Goal: Task Accomplishment & Management: Manage account settings

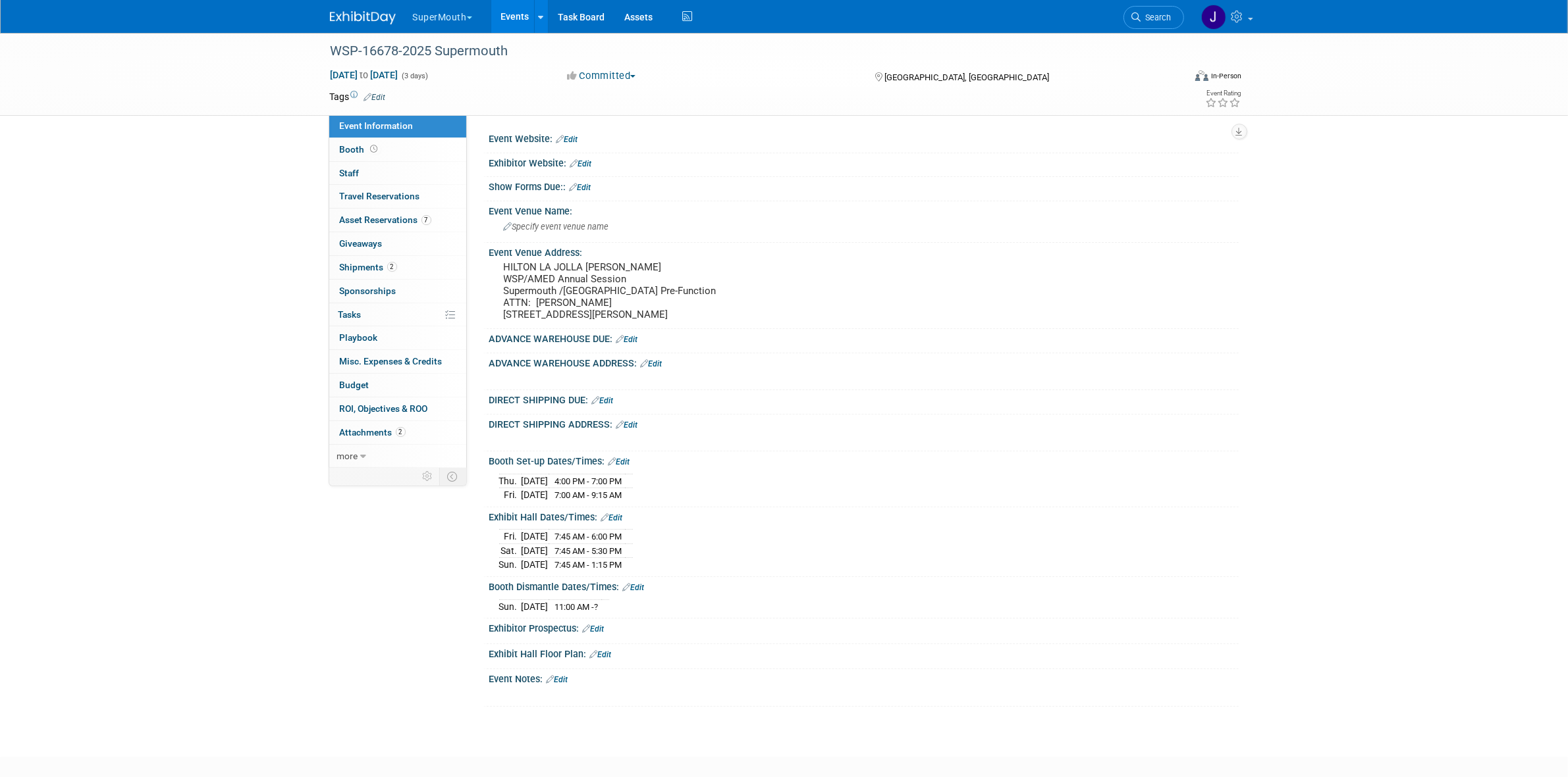
click at [458, 19] on button "SuperMouth" at bounding box center [450, 14] width 77 height 29
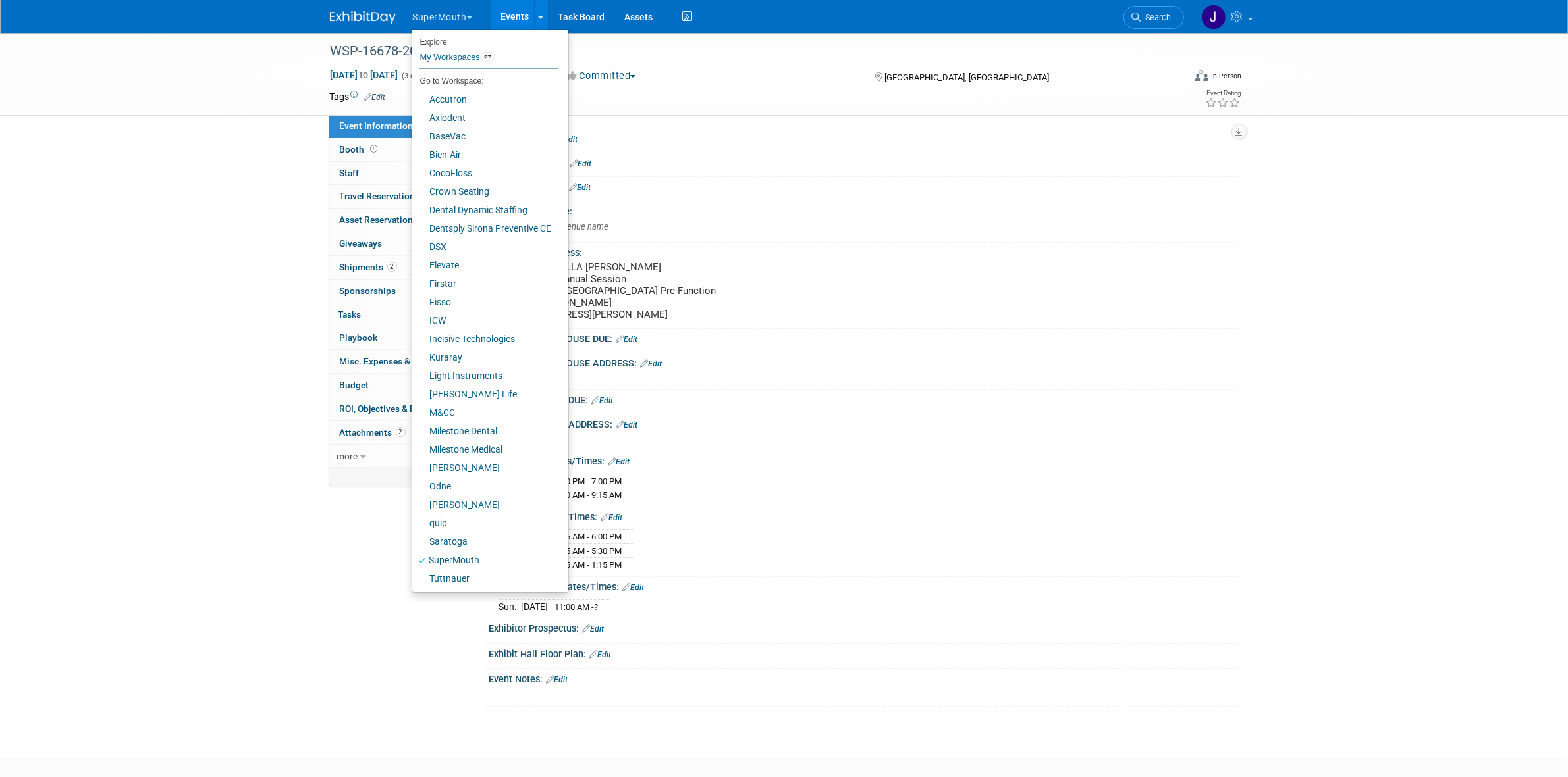
click at [509, 10] on link "Events" at bounding box center [515, 17] width 48 height 33
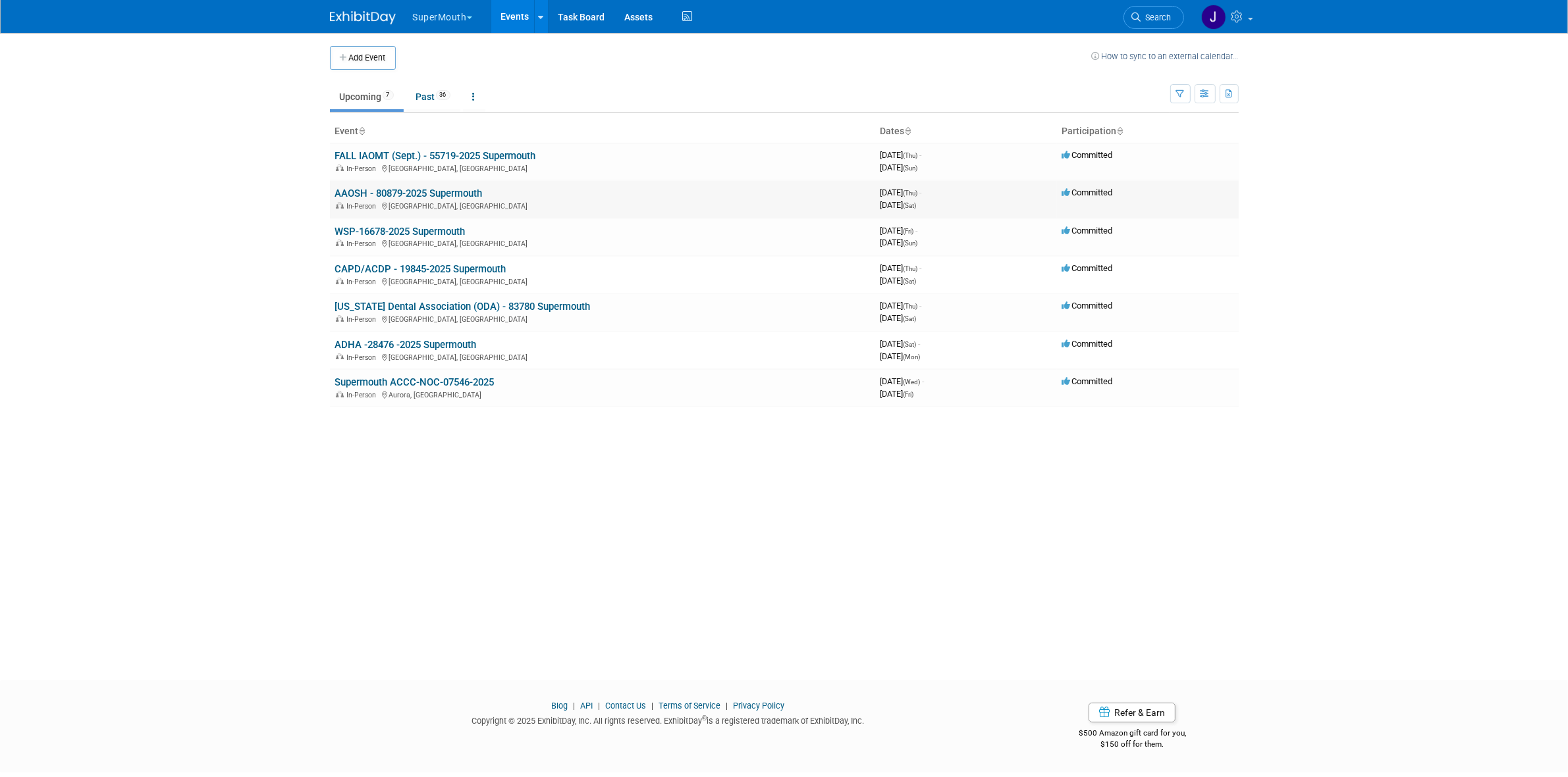
click at [427, 198] on link "AAOSH - 80879-2025 Supermouth" at bounding box center [409, 194] width 147 height 12
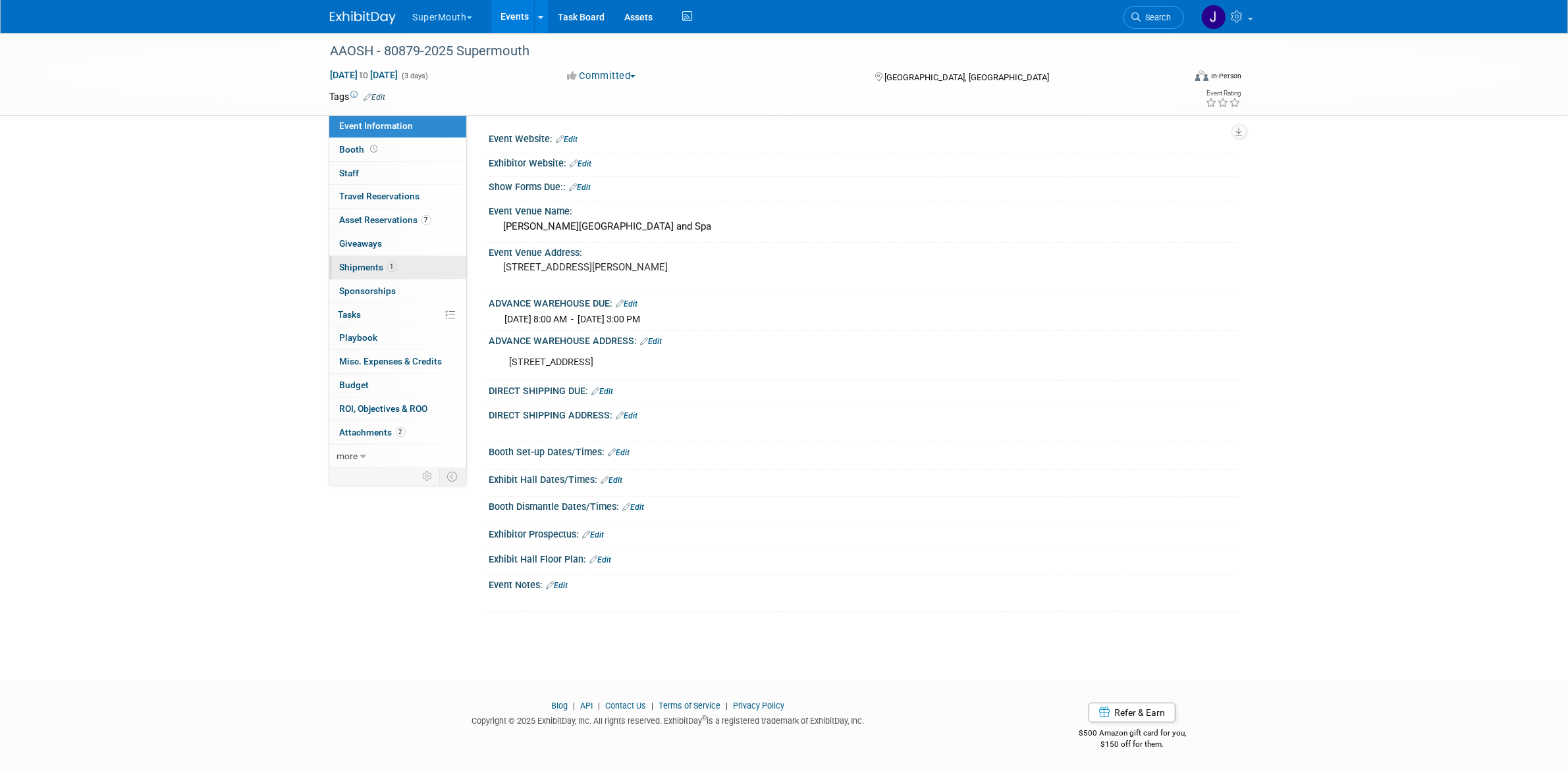
click at [394, 272] on span "1" at bounding box center [392, 266] width 10 height 10
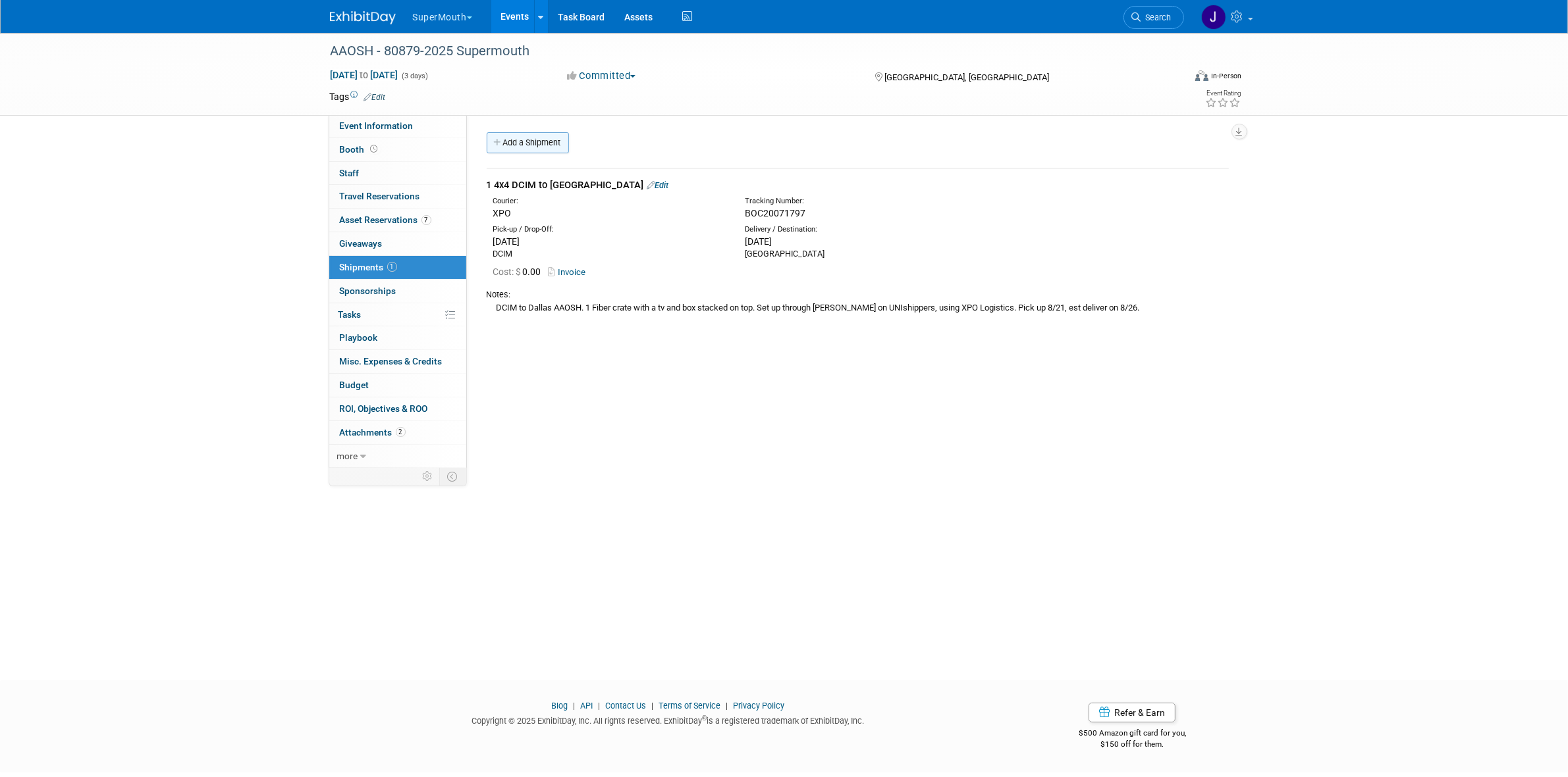
click at [514, 139] on link "Add a Shipment" at bounding box center [527, 143] width 82 height 21
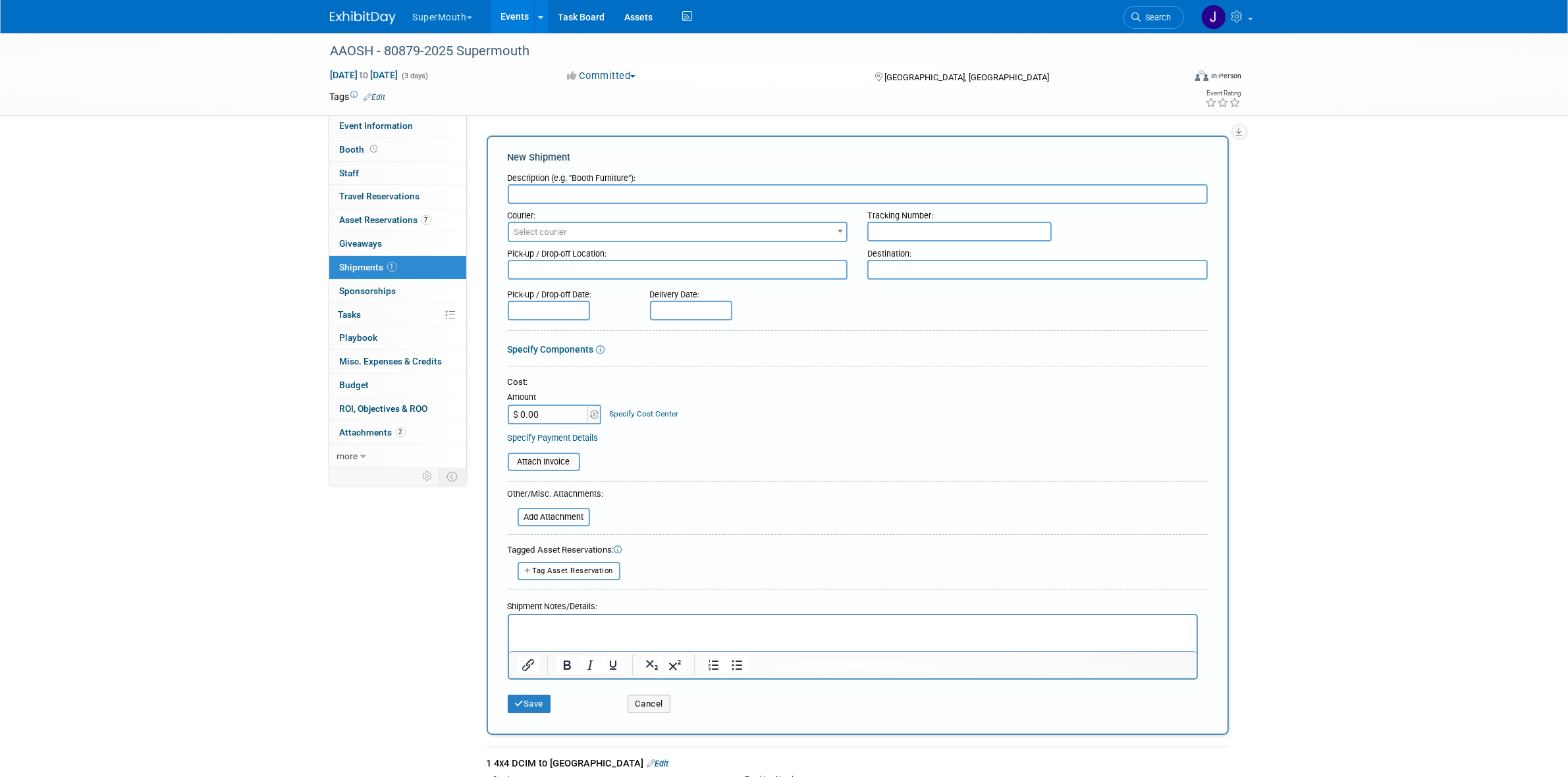
click at [606, 192] on input "text" at bounding box center [857, 194] width 700 height 19
click at [519, 196] on input "3 Boxes to" at bounding box center [857, 194] width 700 height 19
click at [594, 188] on input "2 Boxes to" at bounding box center [857, 194] width 700 height 19
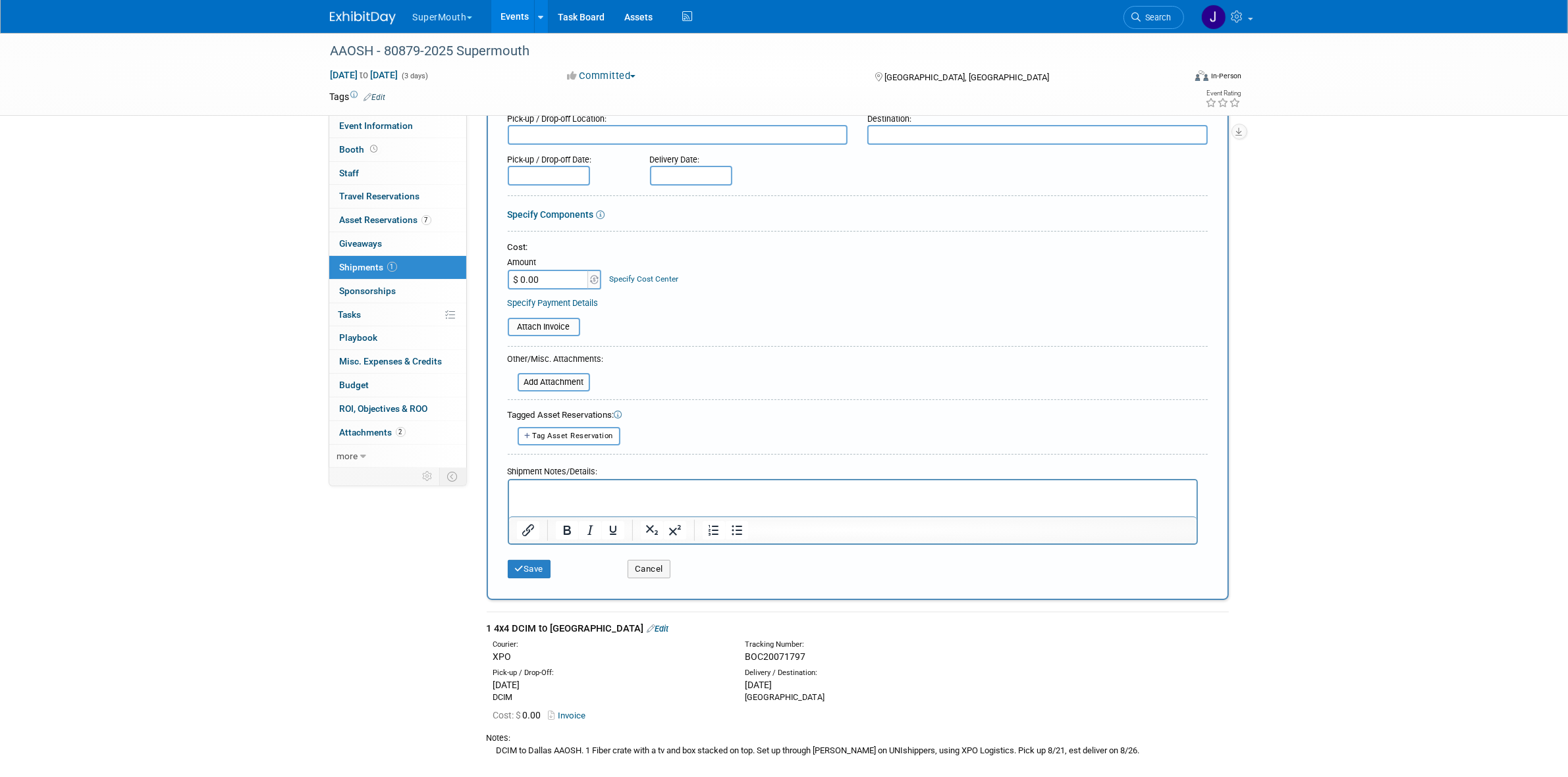
scroll to position [265, 0]
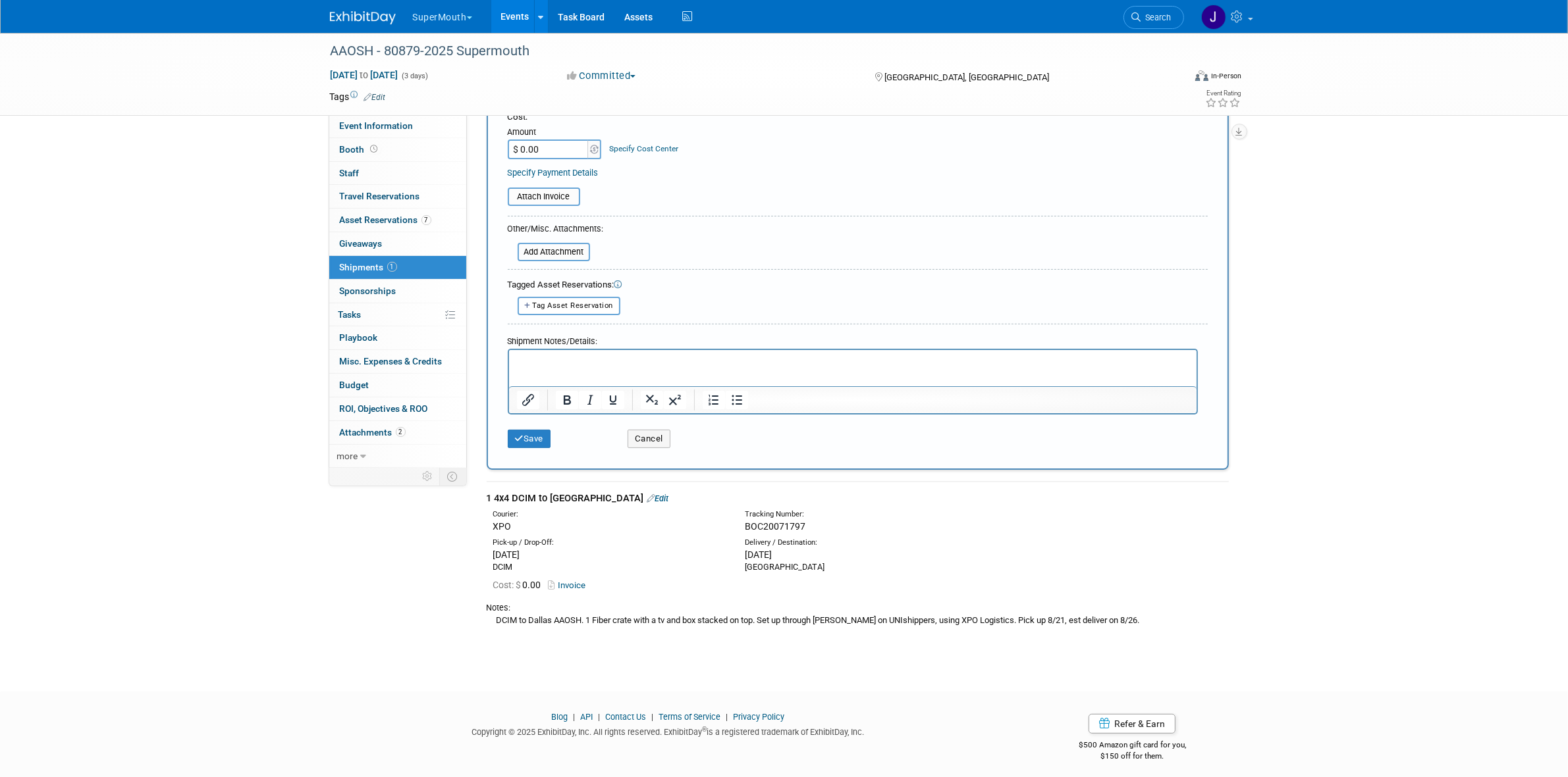
drag, startPoint x: 514, startPoint y: 494, endPoint x: 574, endPoint y: 483, distance: 61.0
click at [574, 483] on td "1 4x4 DCIM to Dallas Edit Courier: XPO Tracking Number:" at bounding box center [857, 561] width 742 height 159
copy div "DCIM to Dallas"
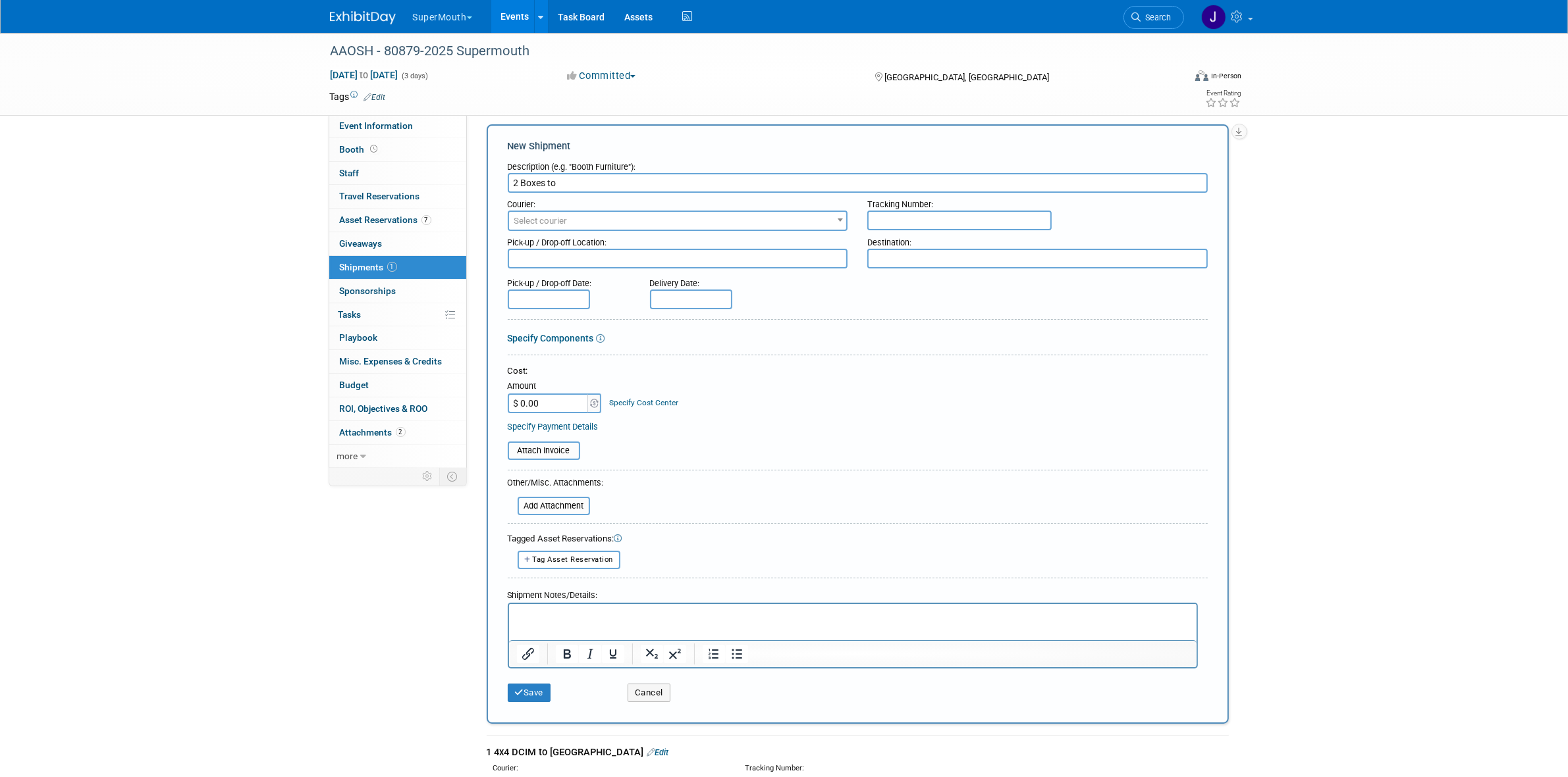
scroll to position [0, 0]
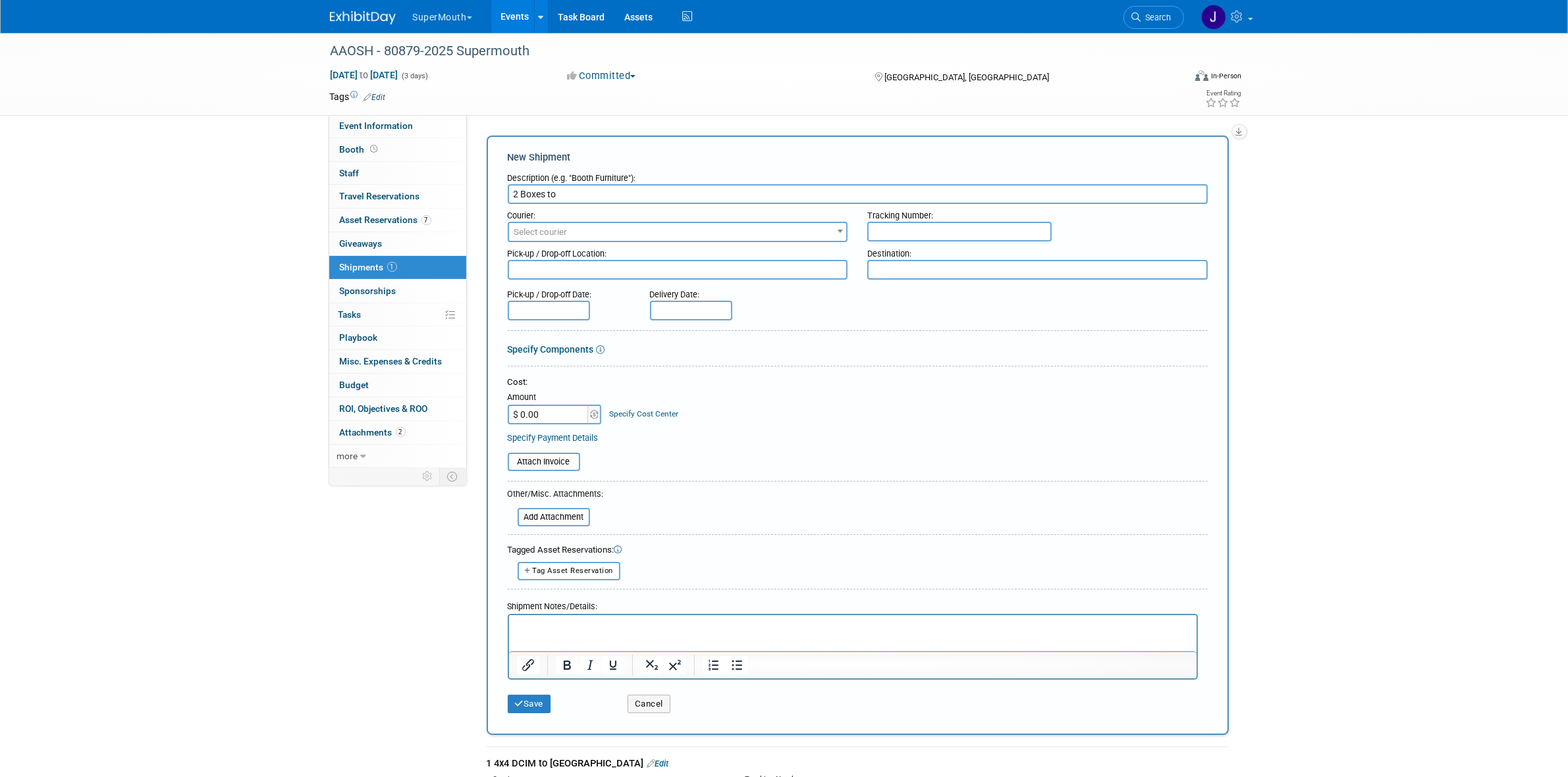
click at [610, 182] on div "Description (e.g. "Booth Furniture"):" at bounding box center [857, 175] width 700 height 18
click at [611, 196] on input "2 Boxes to" at bounding box center [857, 194] width 700 height 19
paste input "DCIM to Dallas"
type input "2 Boxes to DCIM to Dallas UPS"
click at [639, 227] on span "Select courier" at bounding box center [678, 232] width 337 height 18
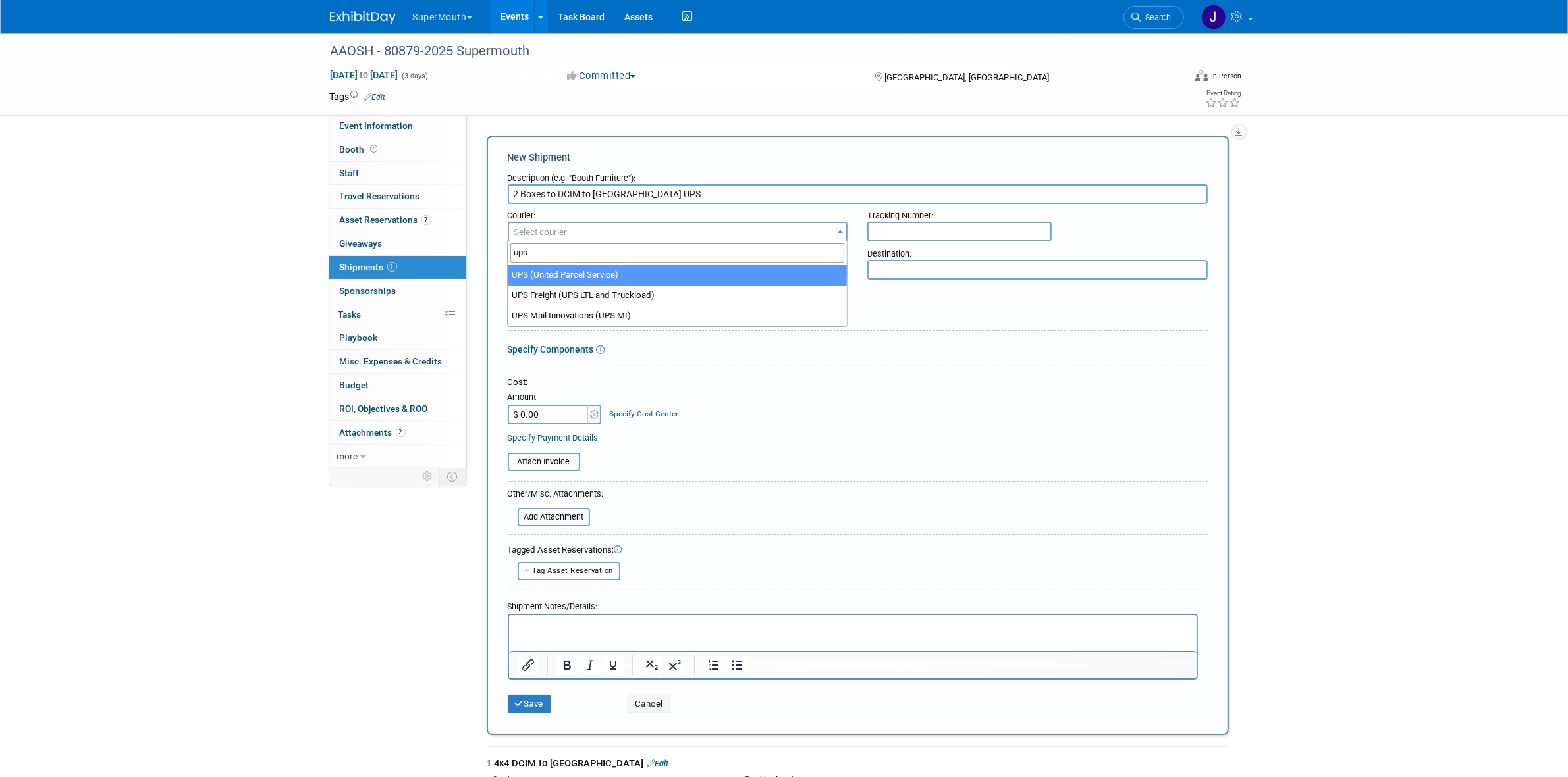
type input "ups"
select select "508"
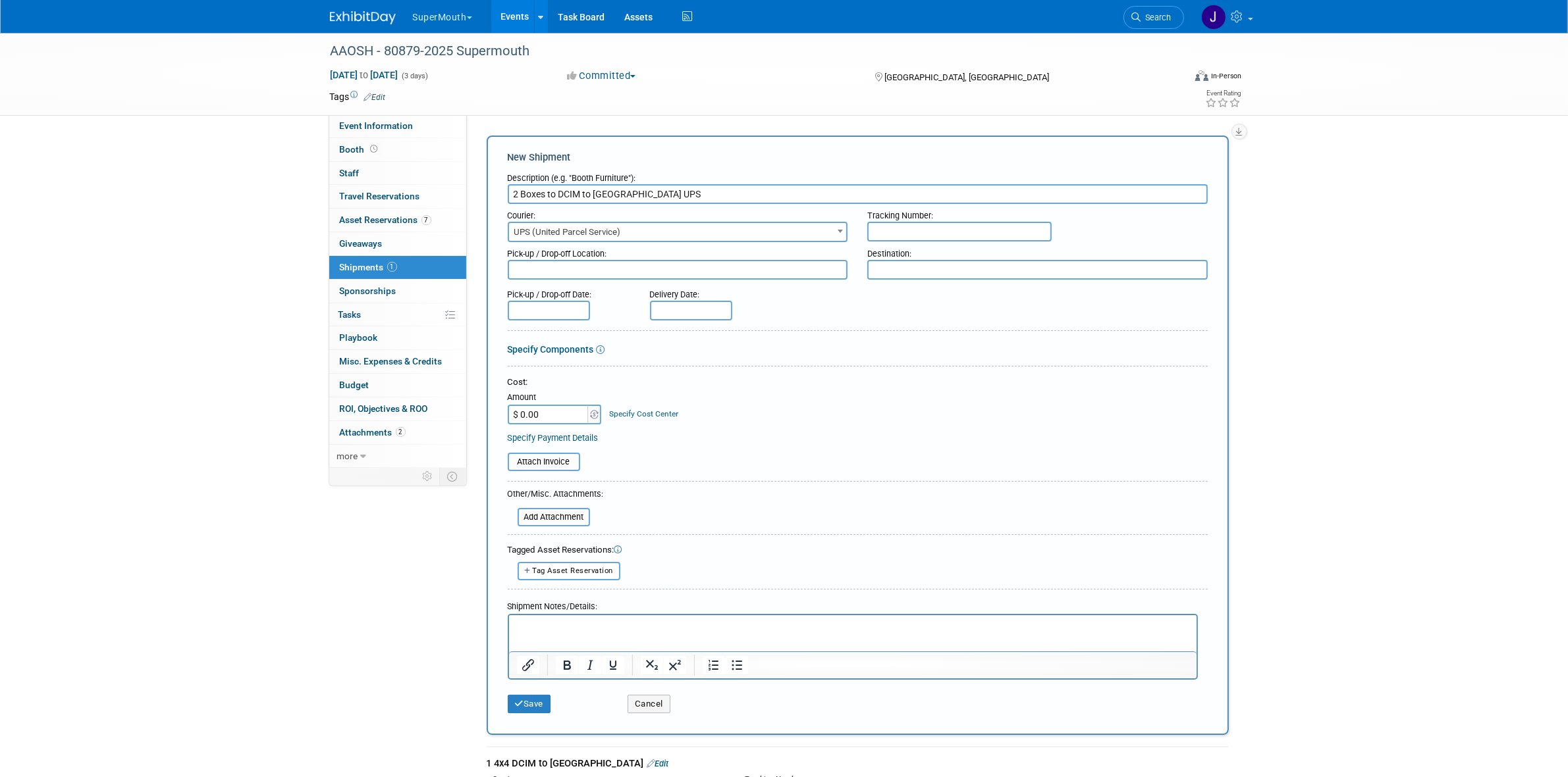
click at [517, 197] on input "2 Boxes to DCIM to Dallas UPS" at bounding box center [857, 194] width 700 height 19
click at [544, 196] on input "1 Boxes to DCIM to Dallas UPS" at bounding box center [857, 194] width 700 height 19
type input "1 Box to DCIM to Dallas UPS"
click at [936, 234] on input "text" at bounding box center [960, 231] width 184 height 19
paste input "1ZH4R7850227106470"
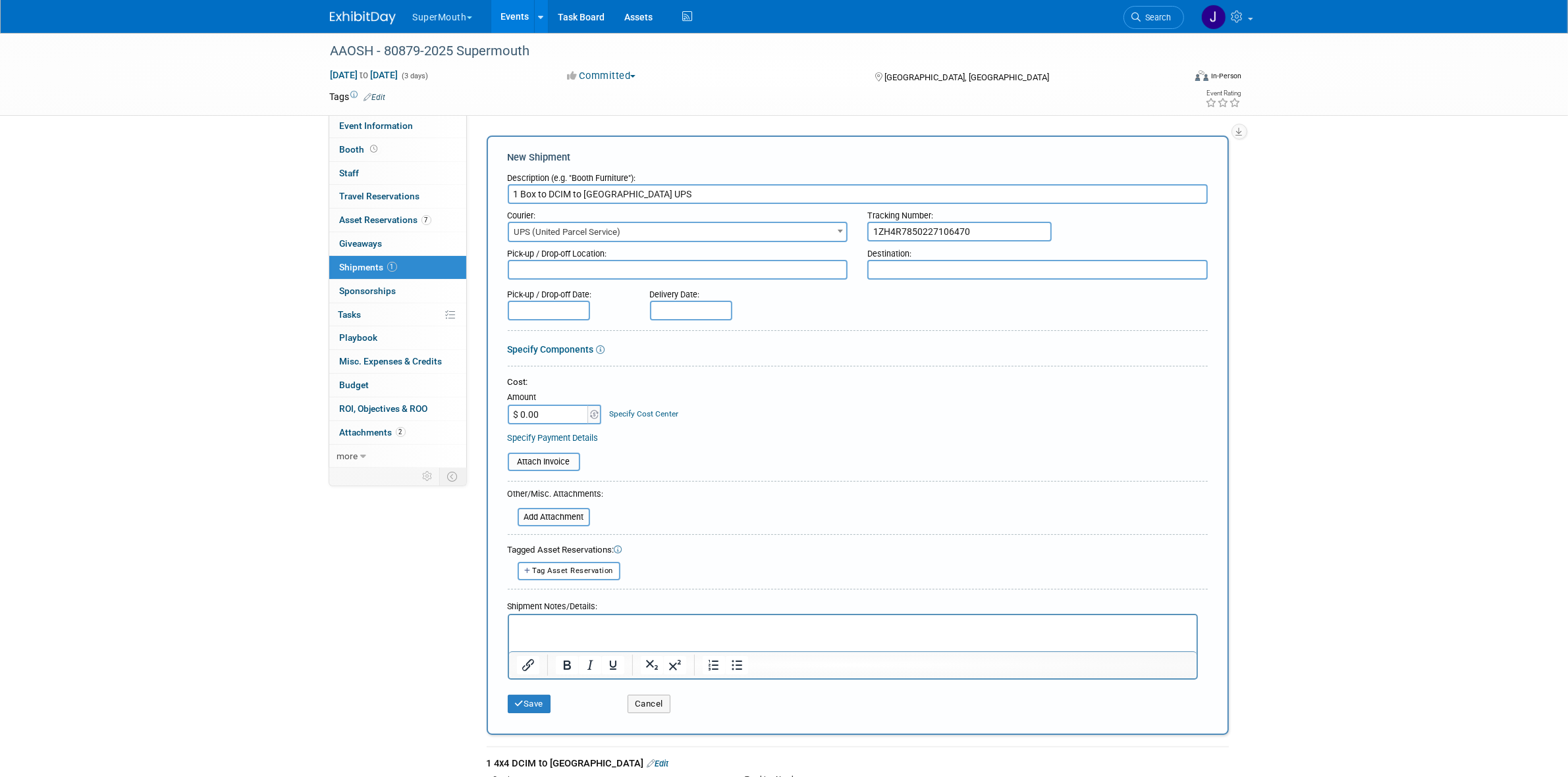
type input "1ZH4R7850227106470"
click at [553, 188] on input "1 Box to DCIM to Dallas UPS" at bounding box center [857, 194] width 700 height 19
click at [560, 260] on textarea at bounding box center [678, 269] width 340 height 19
paste textarea "DCIM"
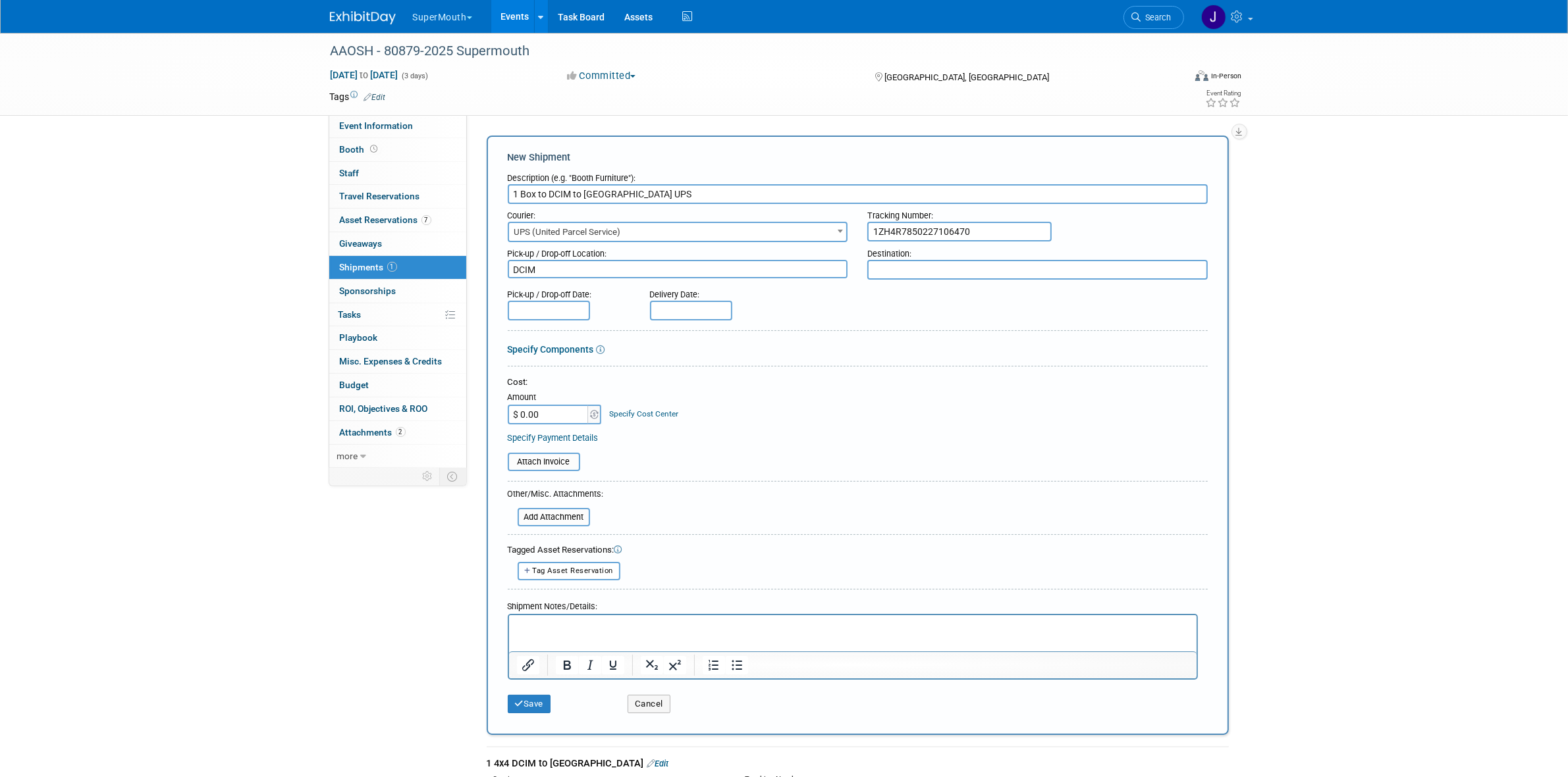
type textarea "DCIM"
click at [594, 193] on input "1 Box to DCIM to Dallas UPS" at bounding box center [857, 194] width 700 height 19
click at [955, 265] on textarea at bounding box center [1037, 269] width 340 height 19
paste textarea "Dallas"
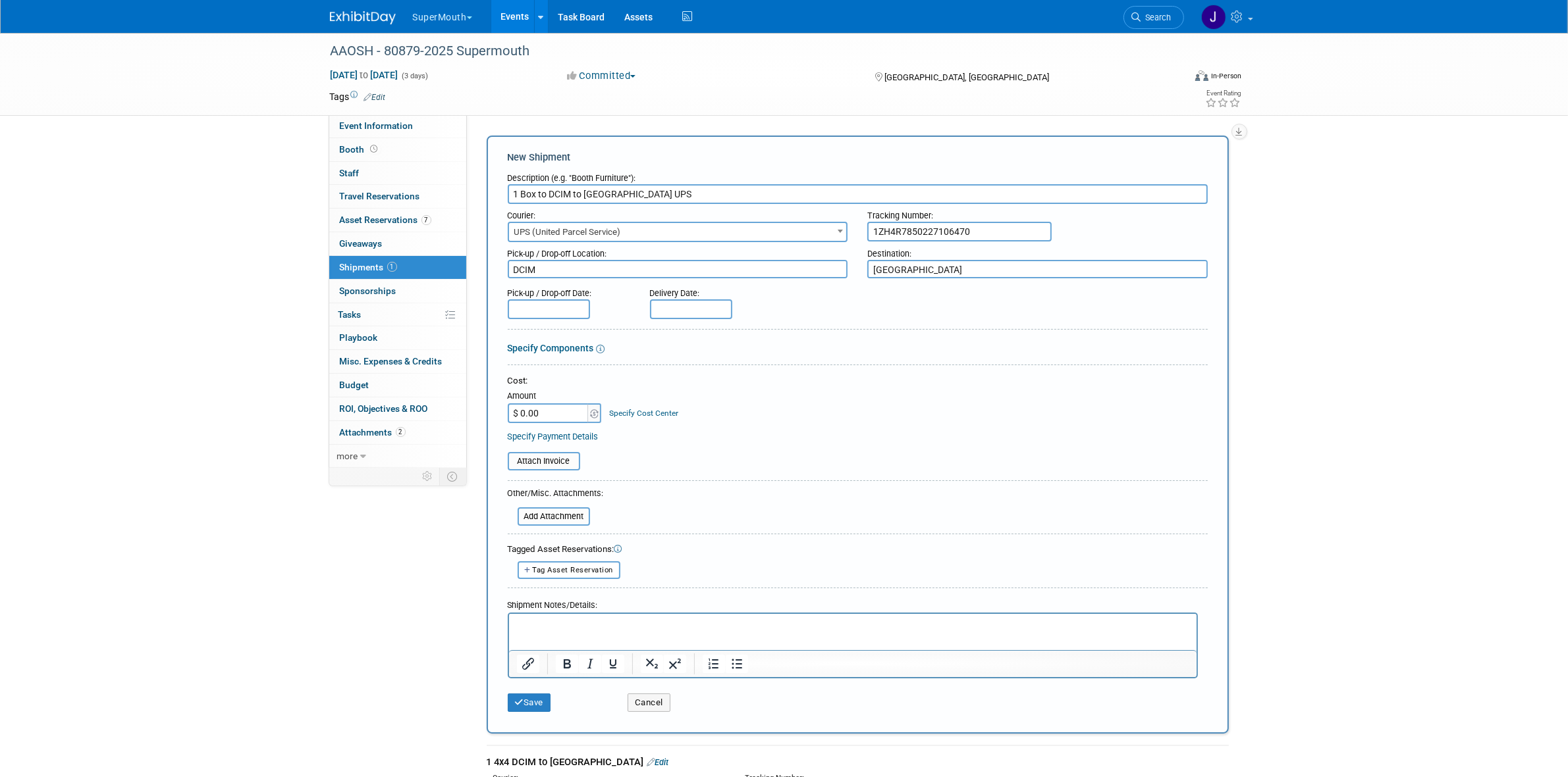
type textarea "Dallas"
click at [573, 310] on input "text" at bounding box center [548, 309] width 82 height 19
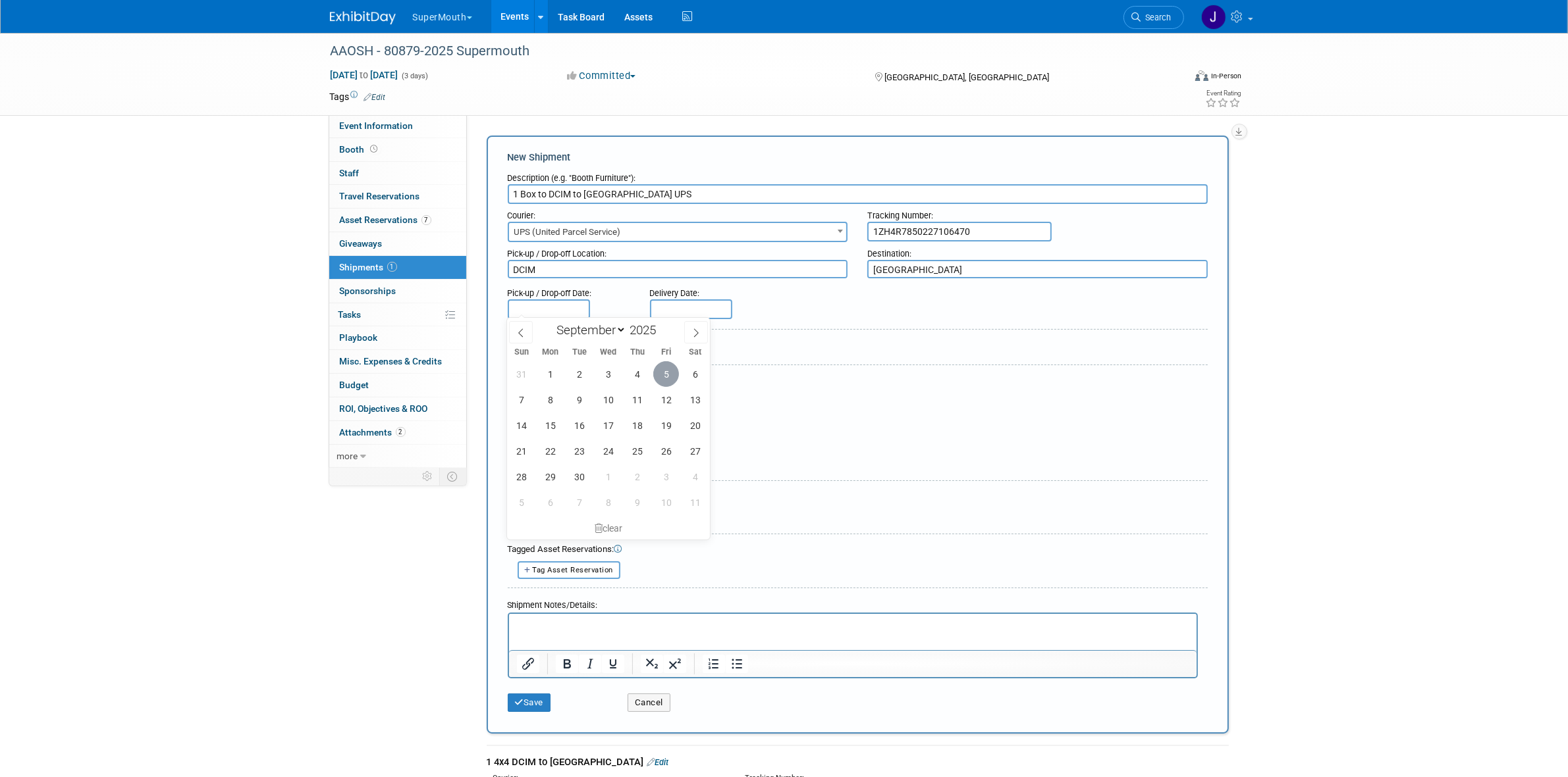
click at [665, 370] on span "5" at bounding box center [666, 374] width 26 height 26
type input "[DATE]"
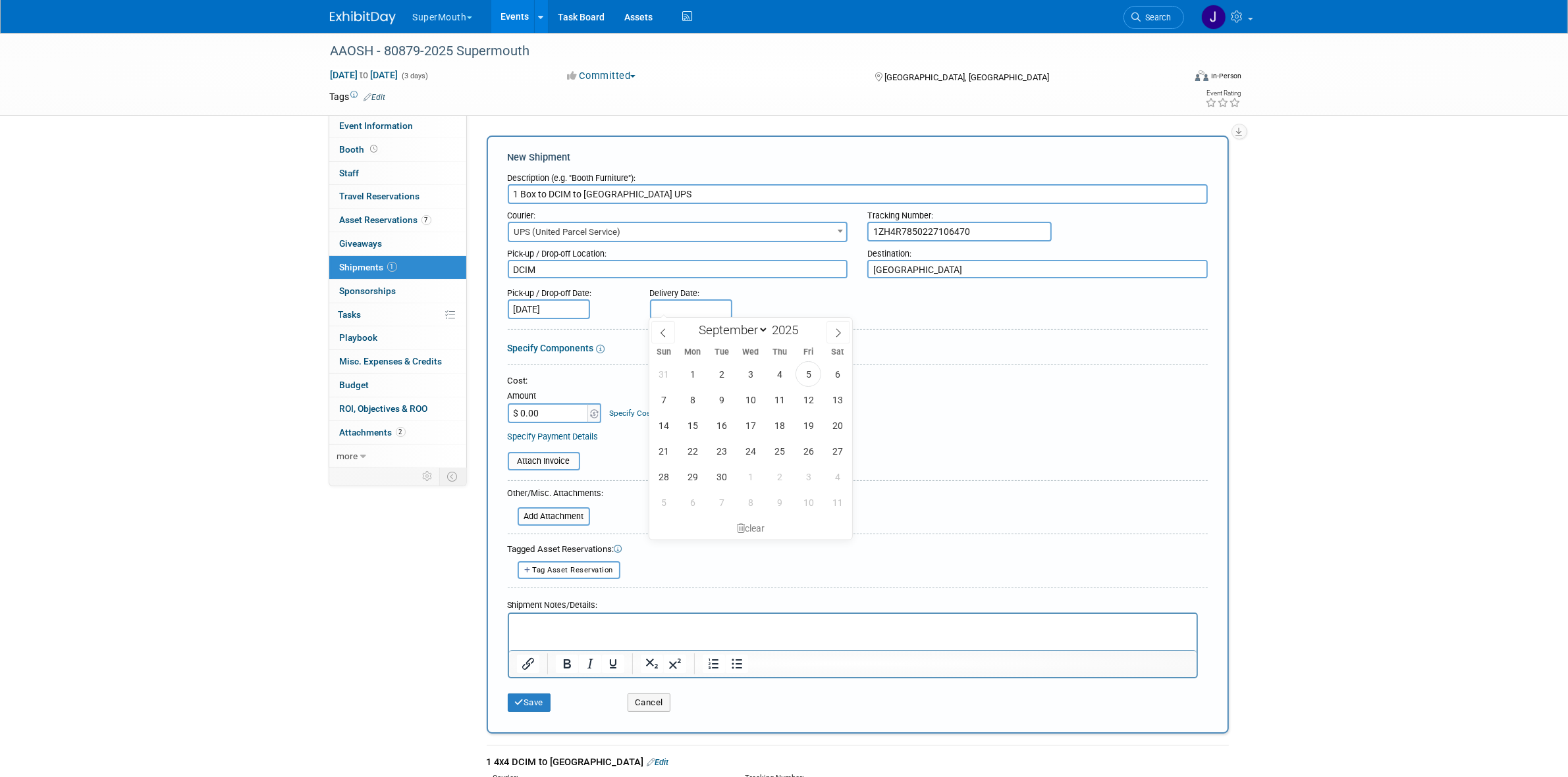
click at [669, 300] on input "text" at bounding box center [690, 309] width 82 height 19
click at [718, 406] on span "9" at bounding box center [722, 400] width 26 height 26
type input "Sep 9, 2025"
click at [568, 194] on input "1 Box to DCIM to Dallas UPS" at bounding box center [857, 194] width 700 height 19
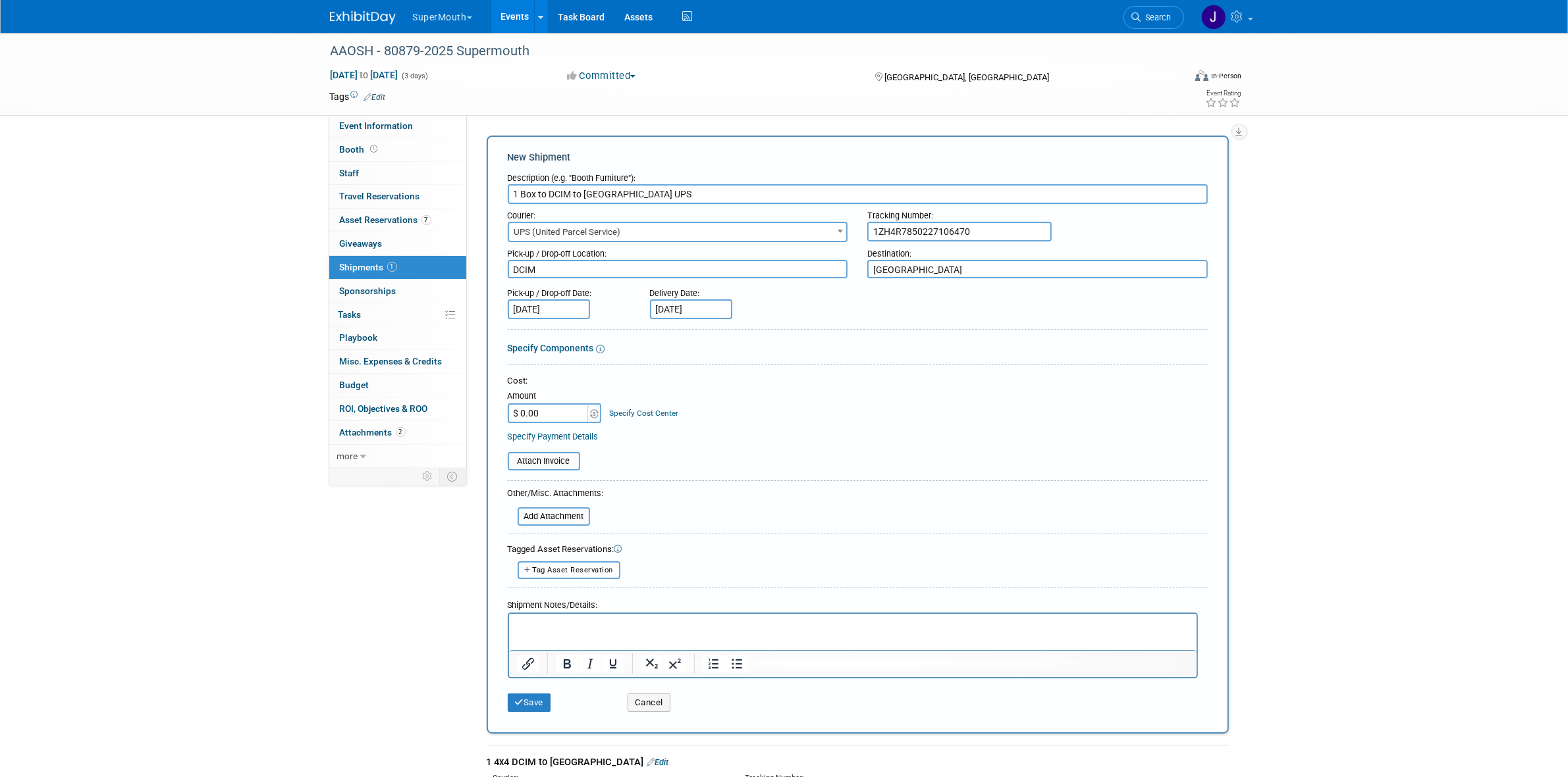
click at [568, 194] on input "1 Box to DCIM to Dallas UPS" at bounding box center [857, 194] width 700 height 19
click at [620, 628] on p "Rich Text Area. Press ALT-0 for help." at bounding box center [852, 626] width 672 height 13
paste body "Rich Text Area. Press ALT-0 for help."
click at [664, 621] on p "1 Box to DCIM to Dallas UPS" at bounding box center [852, 626] width 672 height 13
click at [520, 630] on p "1 Box to DCIM to Dallas UPS next day air. pickup 9/5 and deliver on 9/9." at bounding box center [852, 626] width 672 height 13
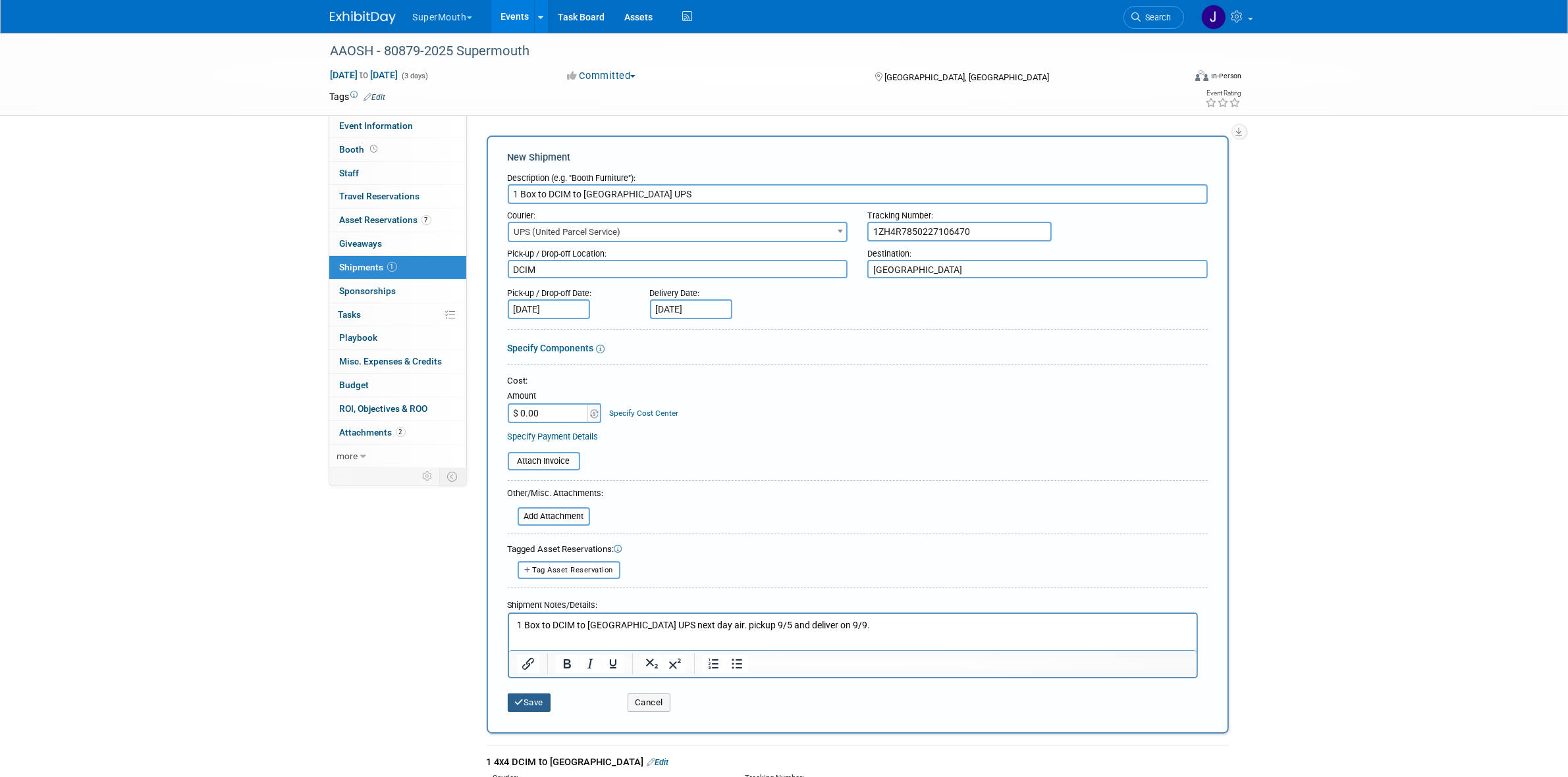
click at [540, 701] on button "Save" at bounding box center [529, 703] width 43 height 18
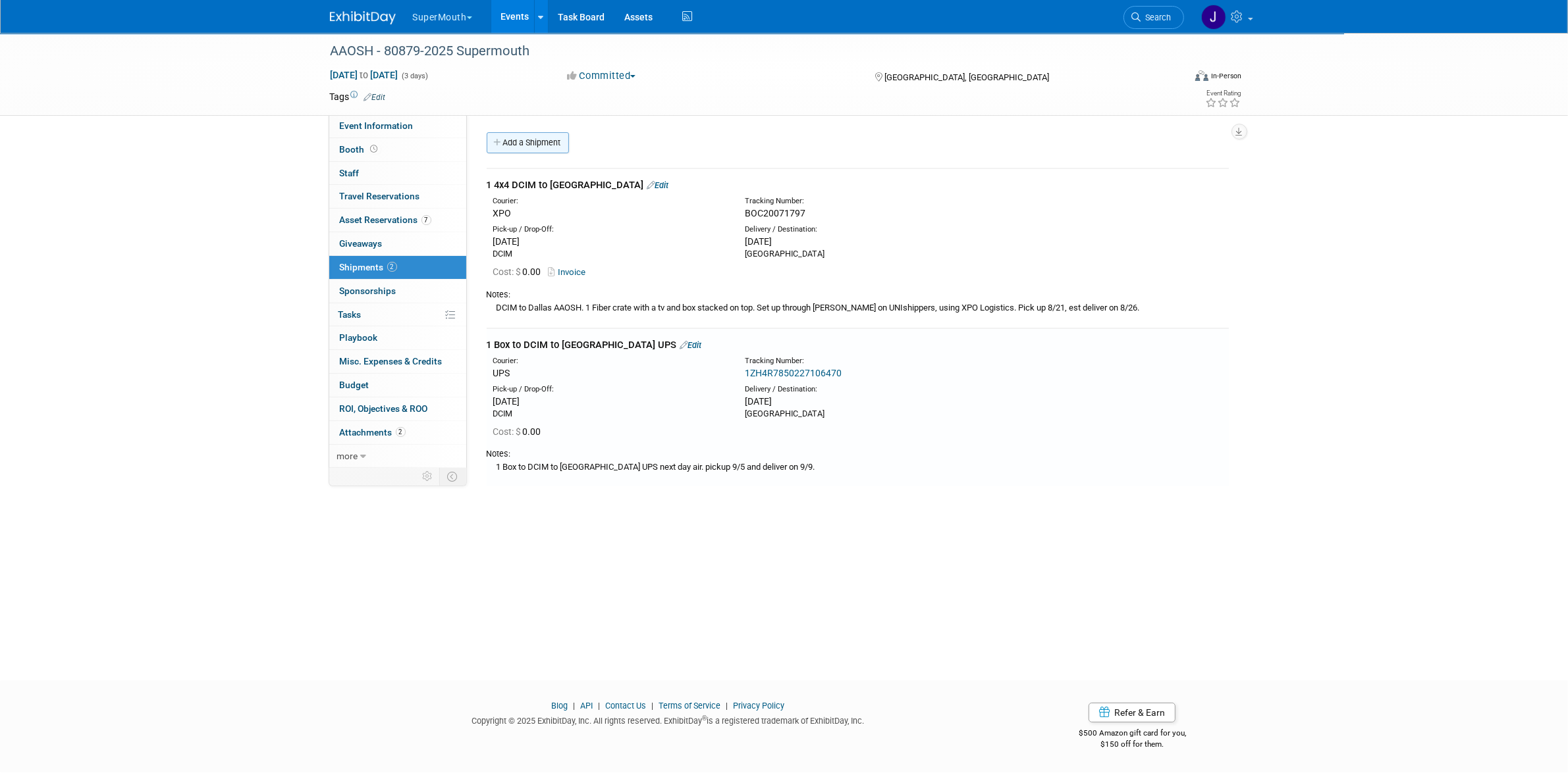
click at [548, 146] on link "Add a Shipment" at bounding box center [527, 143] width 82 height 21
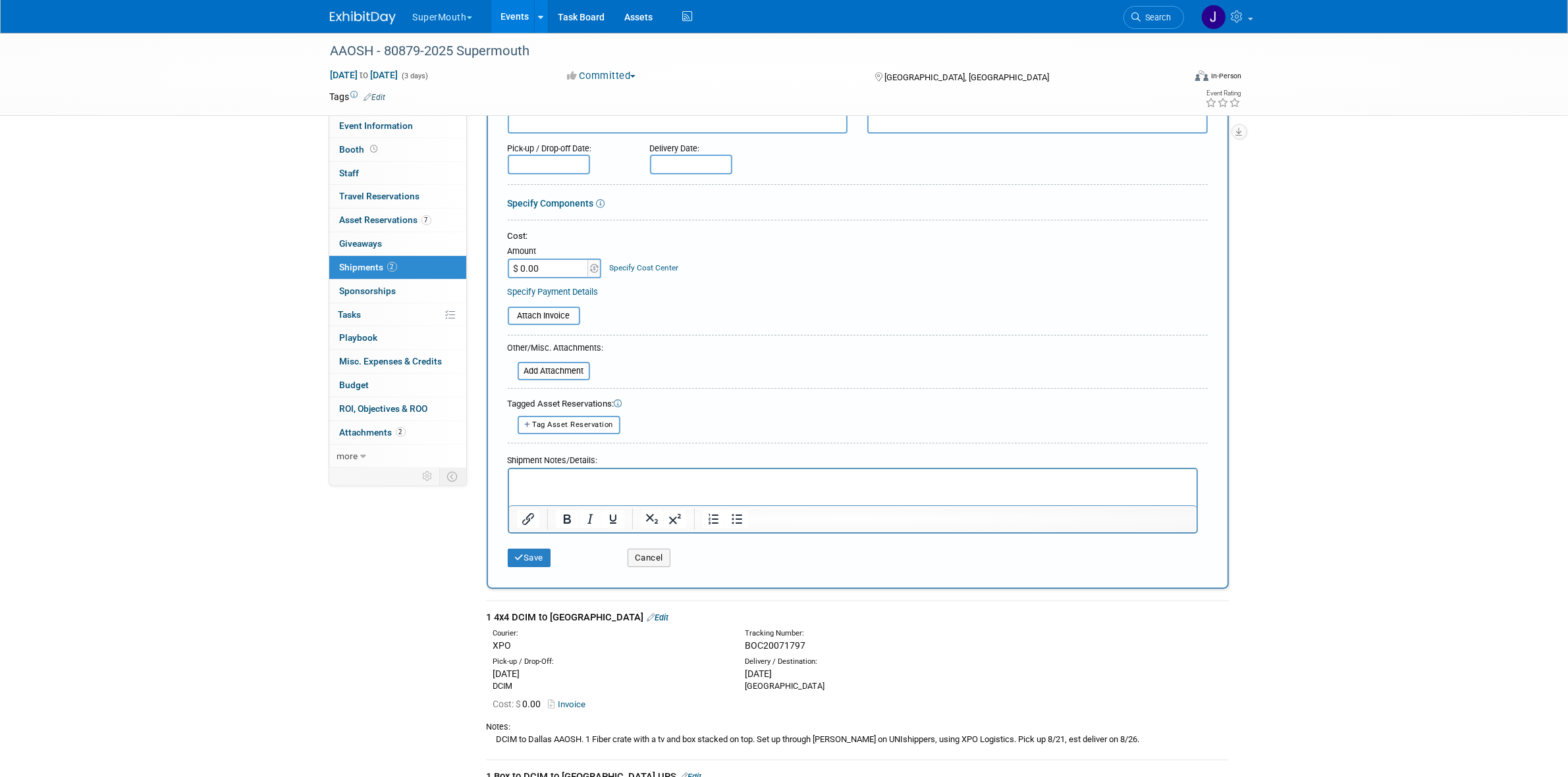
scroll to position [411, 0]
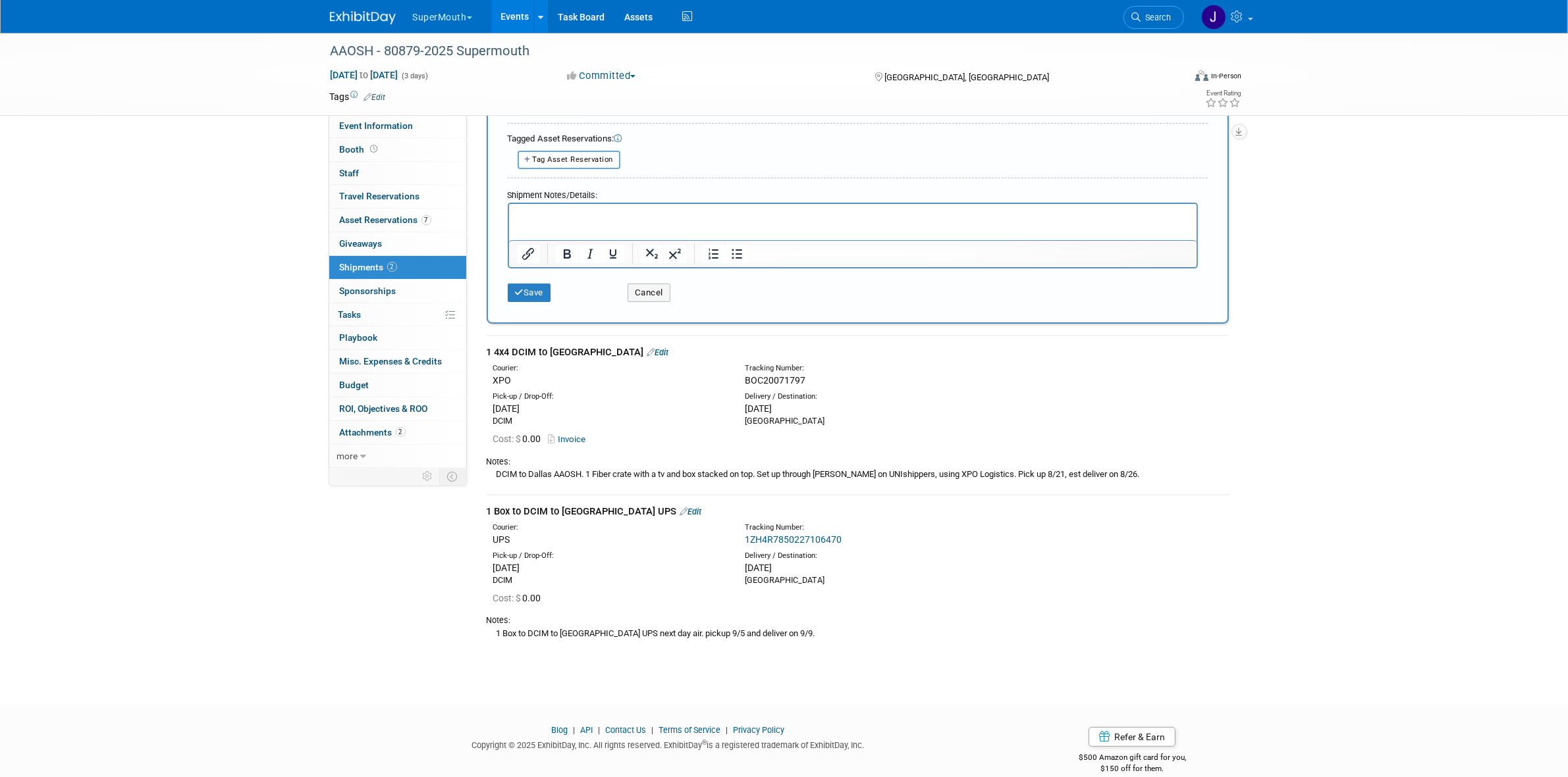
click at [534, 347] on div "1 4x4 DCIM to Dallas Edit" at bounding box center [857, 352] width 742 height 14
click at [540, 497] on td "1 Box to DCIM to Dallas UPS Edit Courier: UPS Tracking Number: 1ZH4R78502271064…" at bounding box center [857, 574] width 742 height 159
click at [542, 505] on div "1 Box to DCIM to Dallas UPS Edit" at bounding box center [857, 512] width 742 height 14
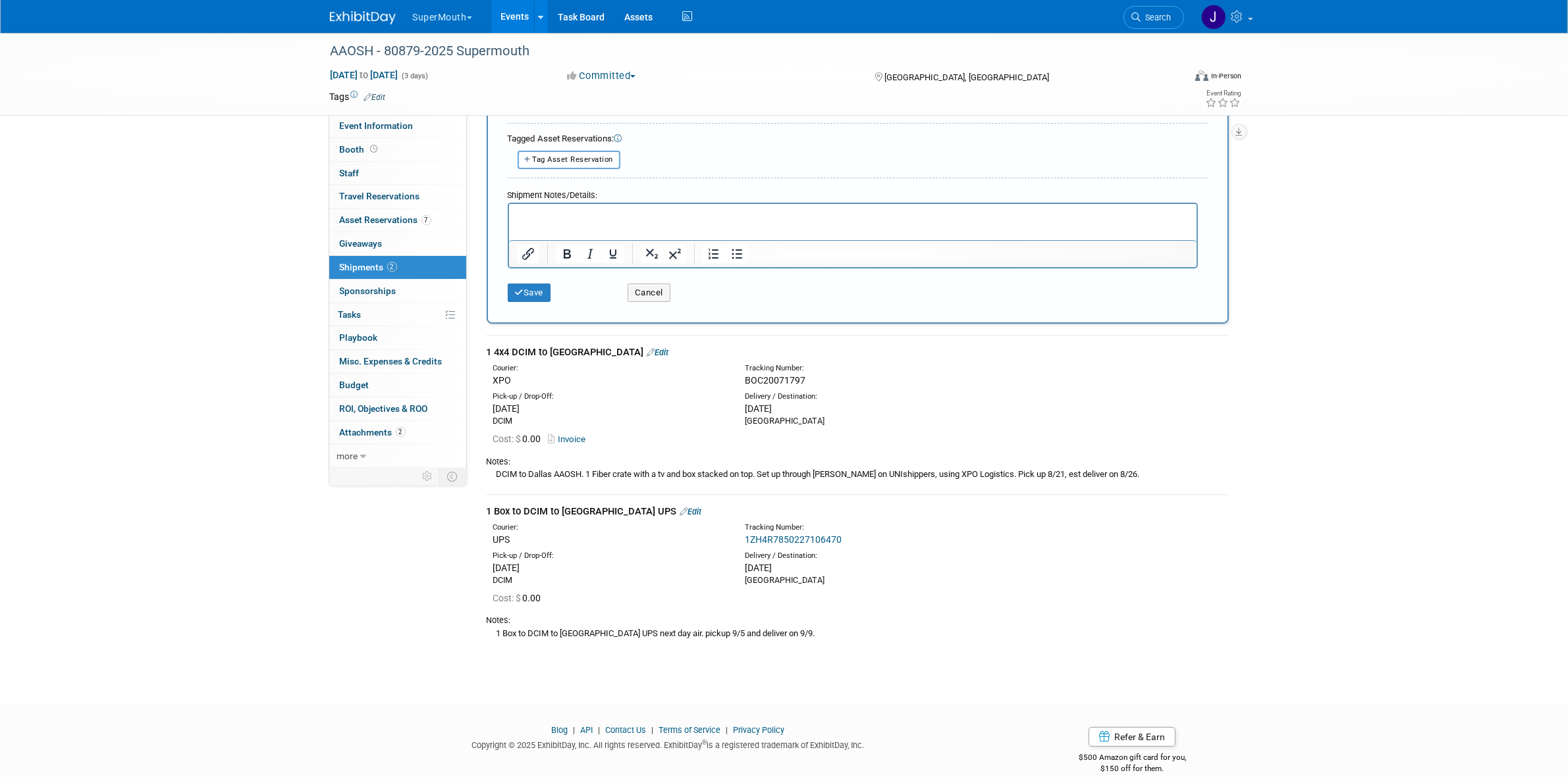
copy div "1 Box to DCIM to Dallas UPS"
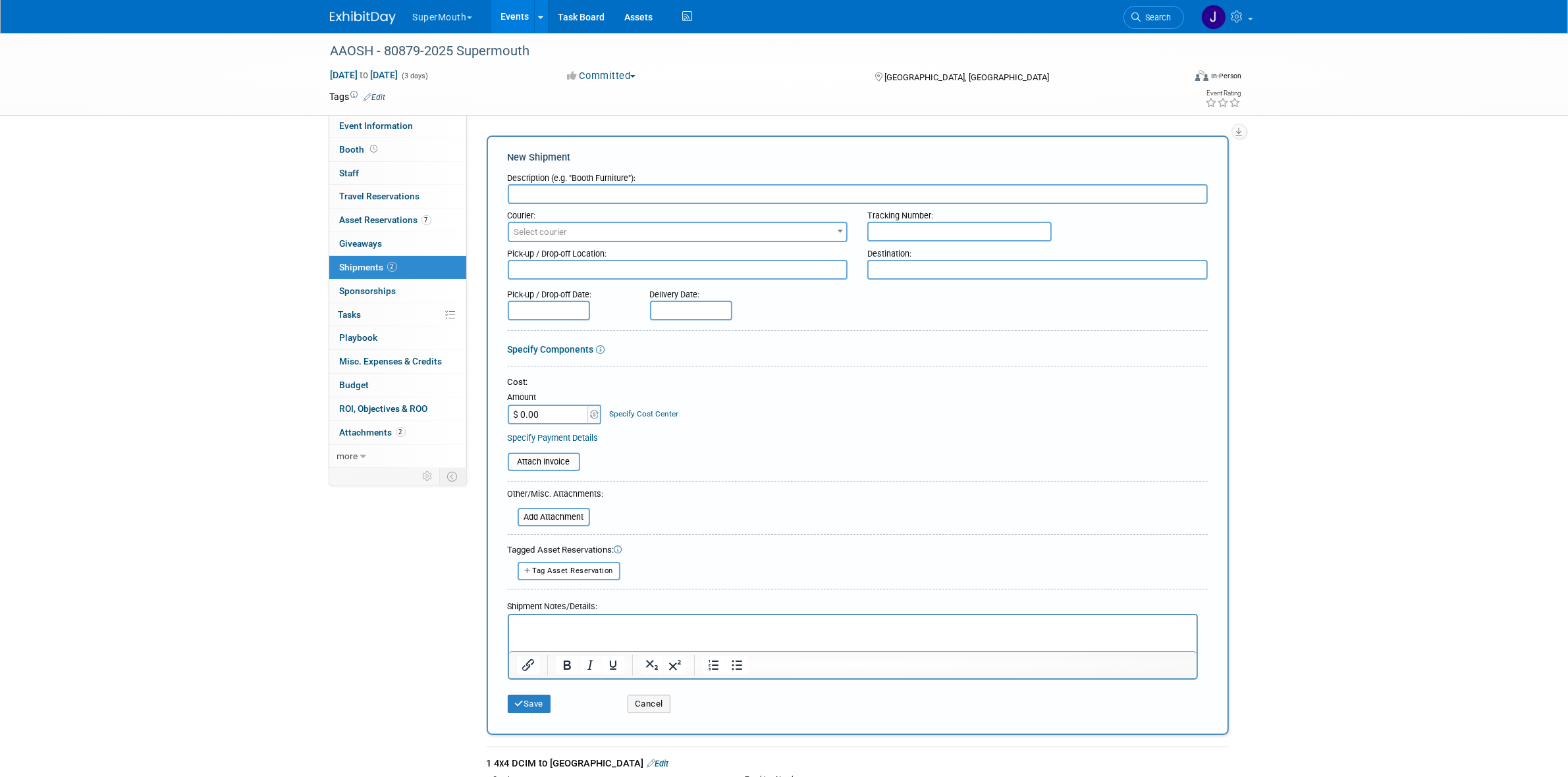
click at [587, 202] on form "Description (e.g. "Booth Furniture"): Courier: 007EX 17 Post Service (17PostSer…" at bounding box center [857, 443] width 700 height 554
click at [588, 196] on input "text" at bounding box center [857, 194] width 700 height 19
paste input "1 Box to DCIM to Dallas UPS"
click at [534, 193] on input "1 Box to DCIM to Dallas UPS" at bounding box center [857, 194] width 700 height 19
click at [515, 198] on input "1 Boxes to DCIM to Dallas UPS" at bounding box center [857, 194] width 700 height 19
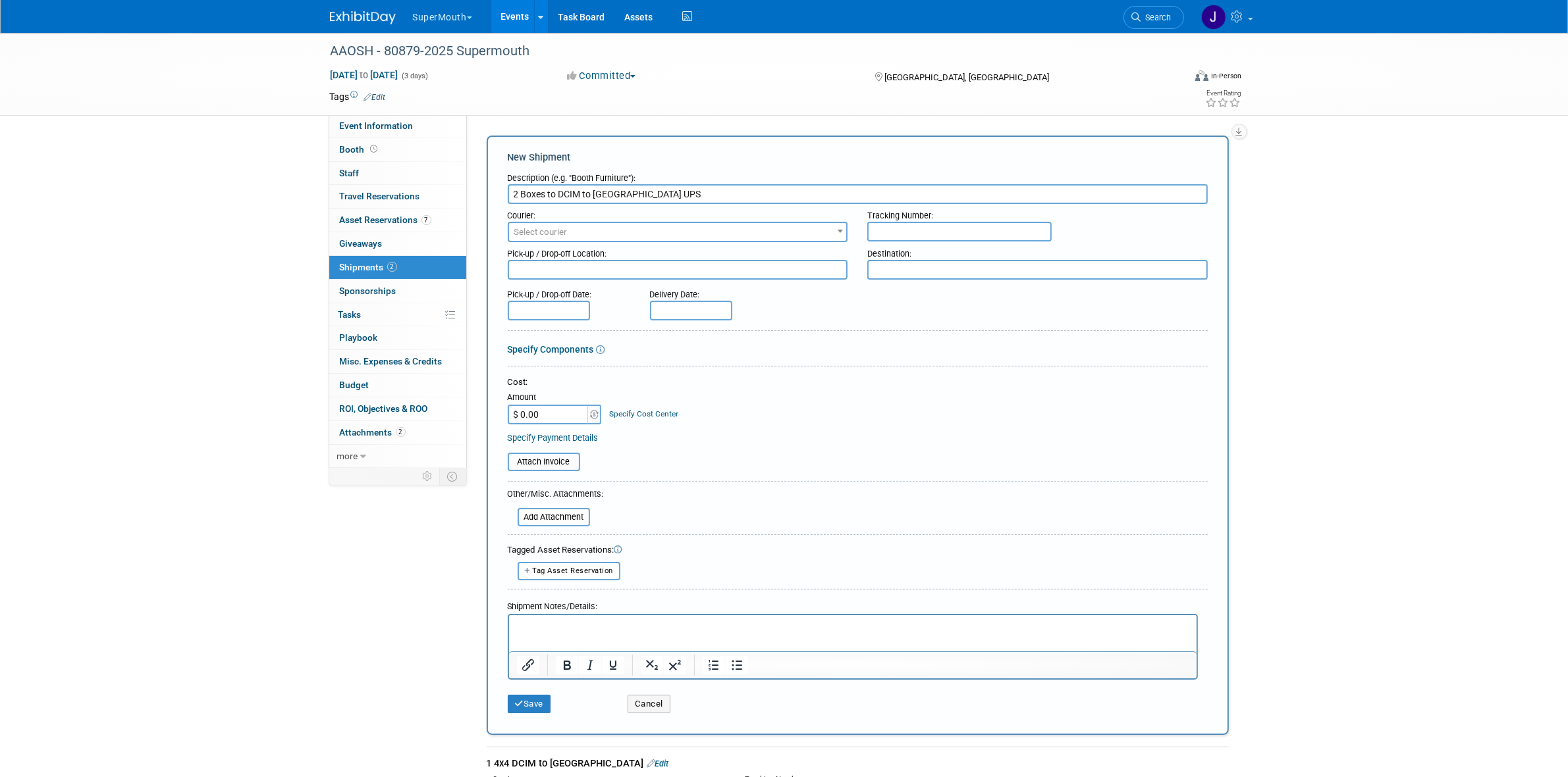
type input "2 Boxes to DCIM to Dallas UPS"
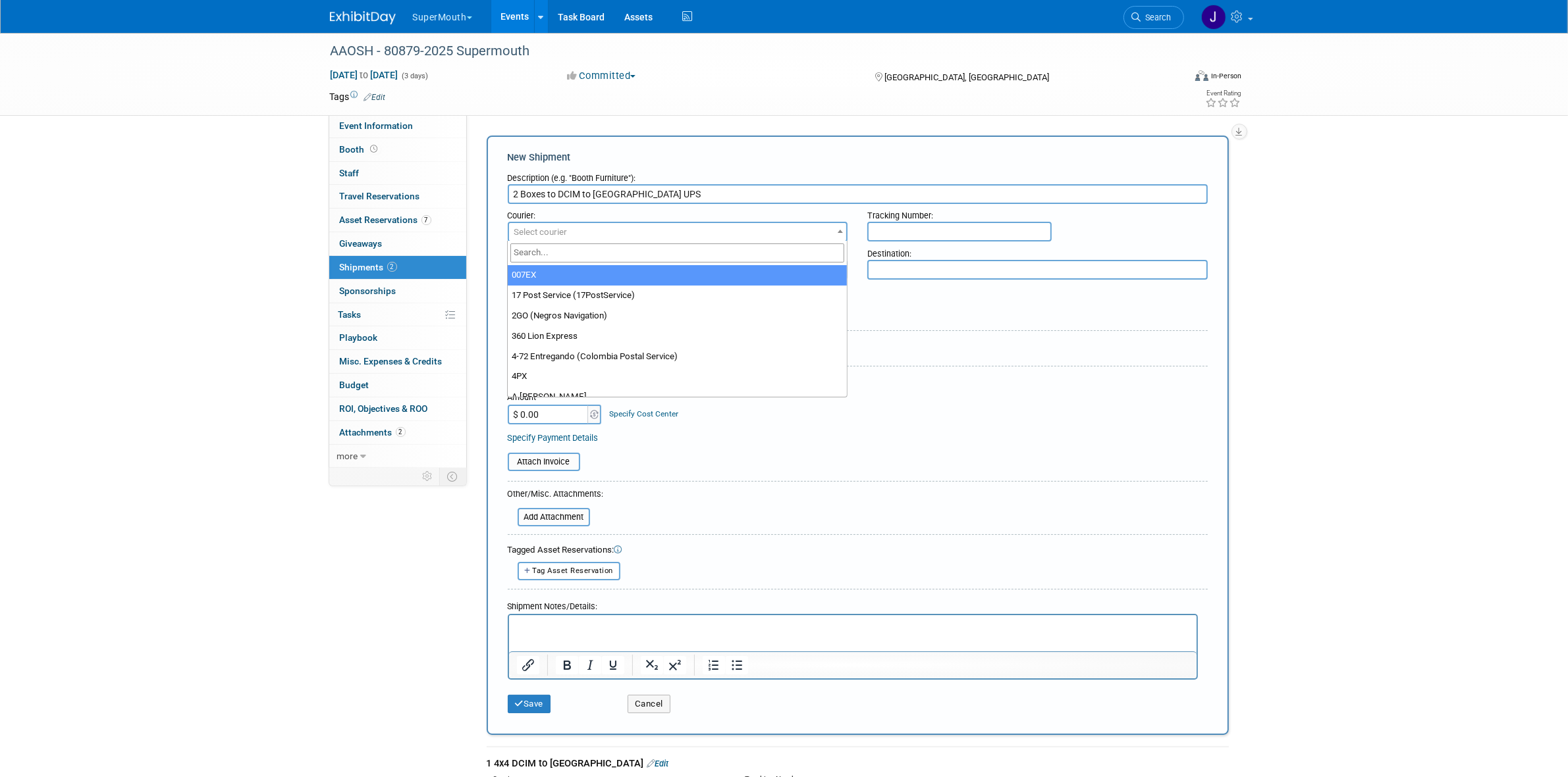
click at [651, 228] on span "Select courier" at bounding box center [678, 232] width 337 height 18
type input "ups"
select select "508"
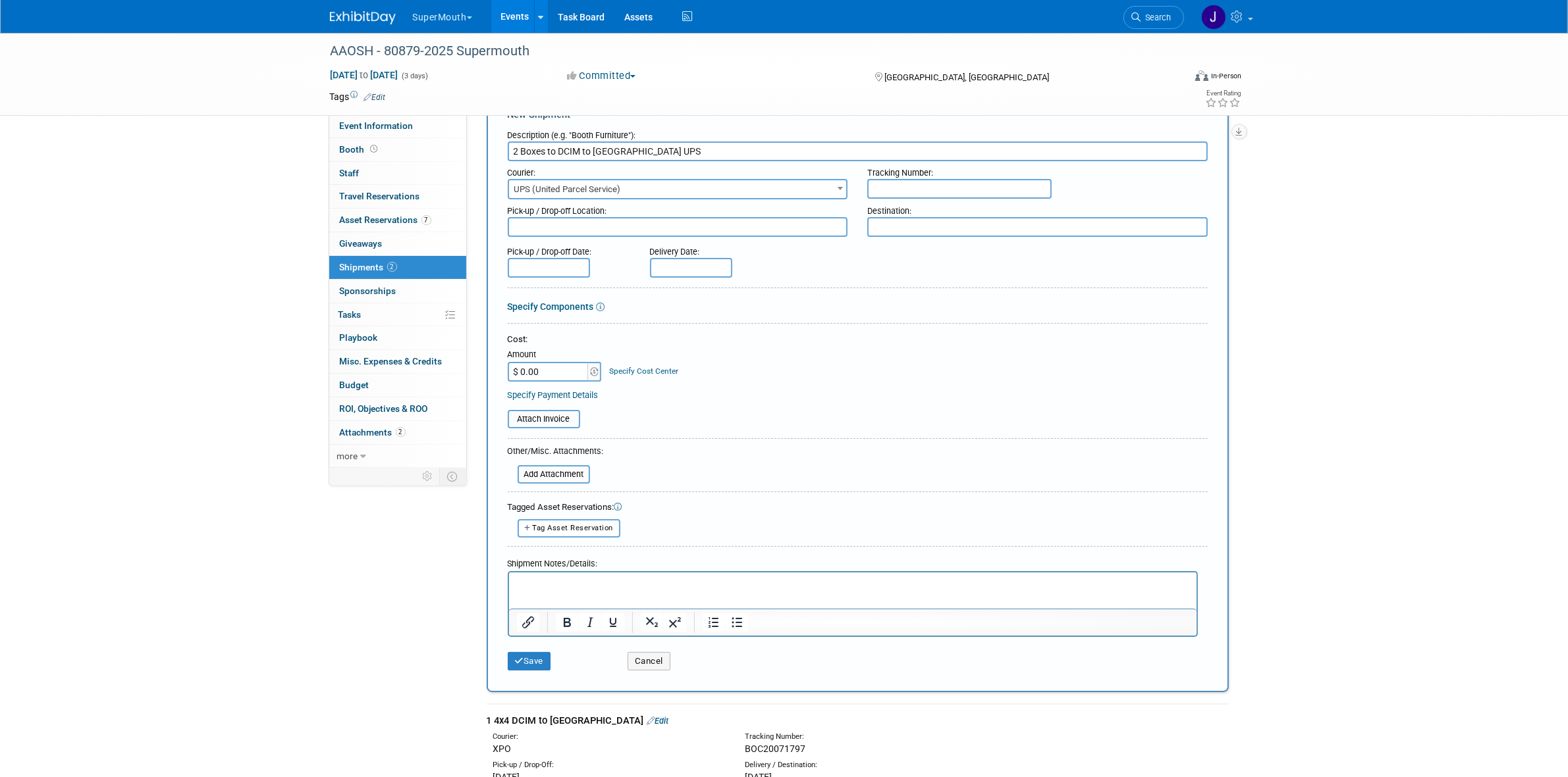
scroll to position [82, 0]
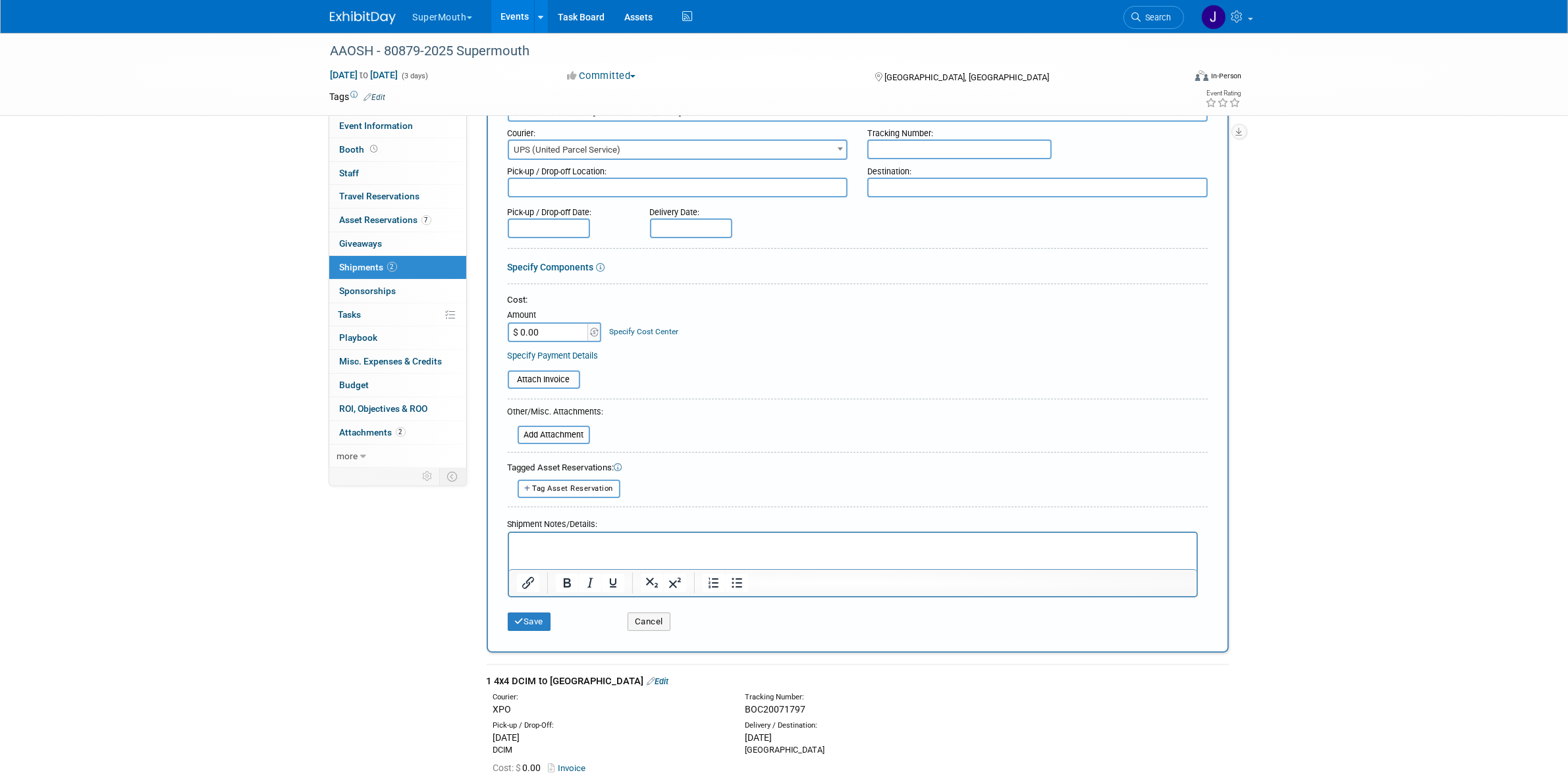
click at [946, 148] on input "text" at bounding box center [960, 148] width 184 height 19
paste input "1ZH4R7850224993857"
type input "1ZH4R7850224993857"
click at [755, 732] on div "[DATE]" at bounding box center [860, 738] width 231 height 13
click at [570, 220] on input "text" at bounding box center [548, 228] width 82 height 19
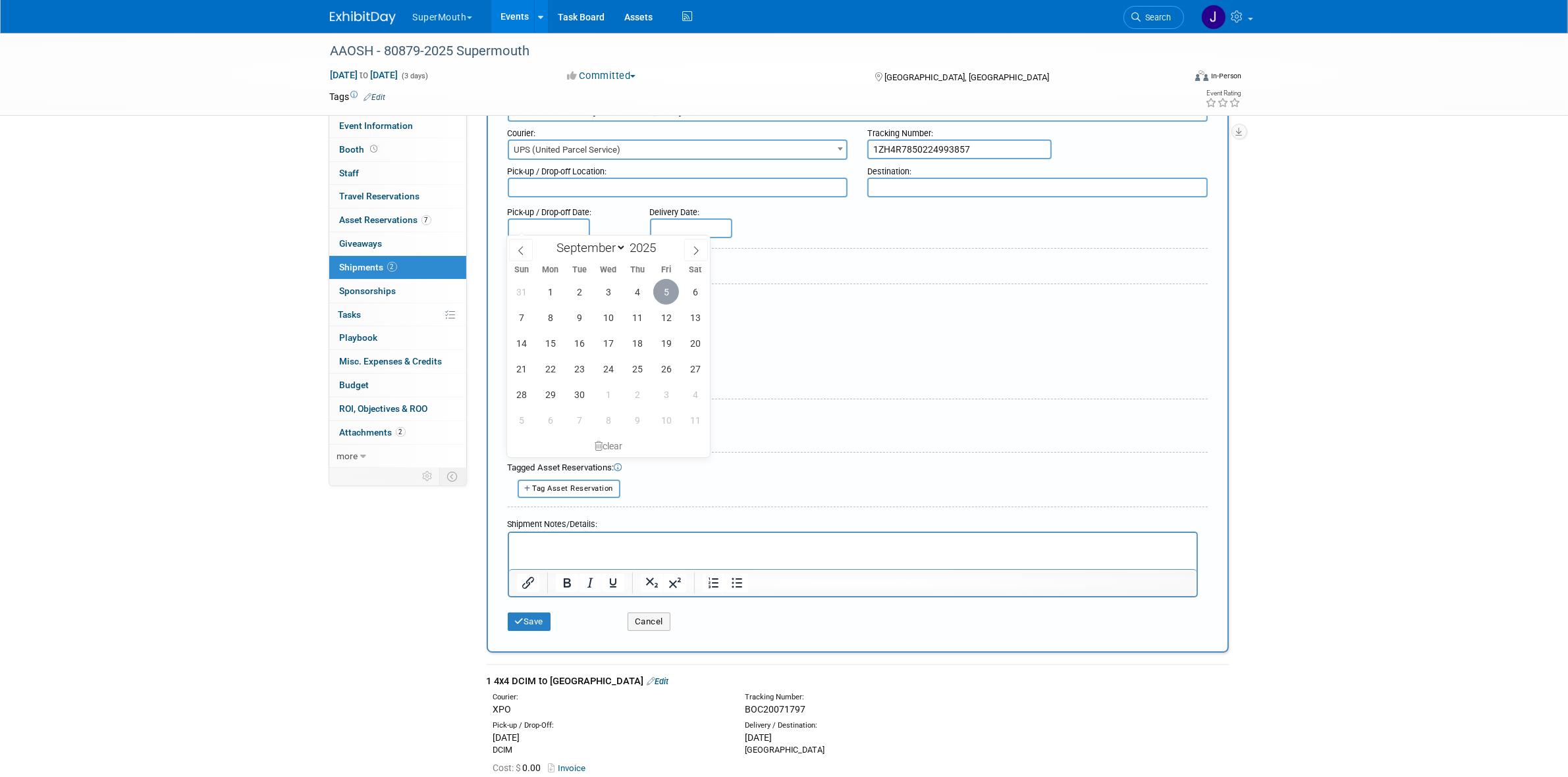
click at [664, 296] on span "5" at bounding box center [666, 292] width 26 height 26
type input "[DATE]"
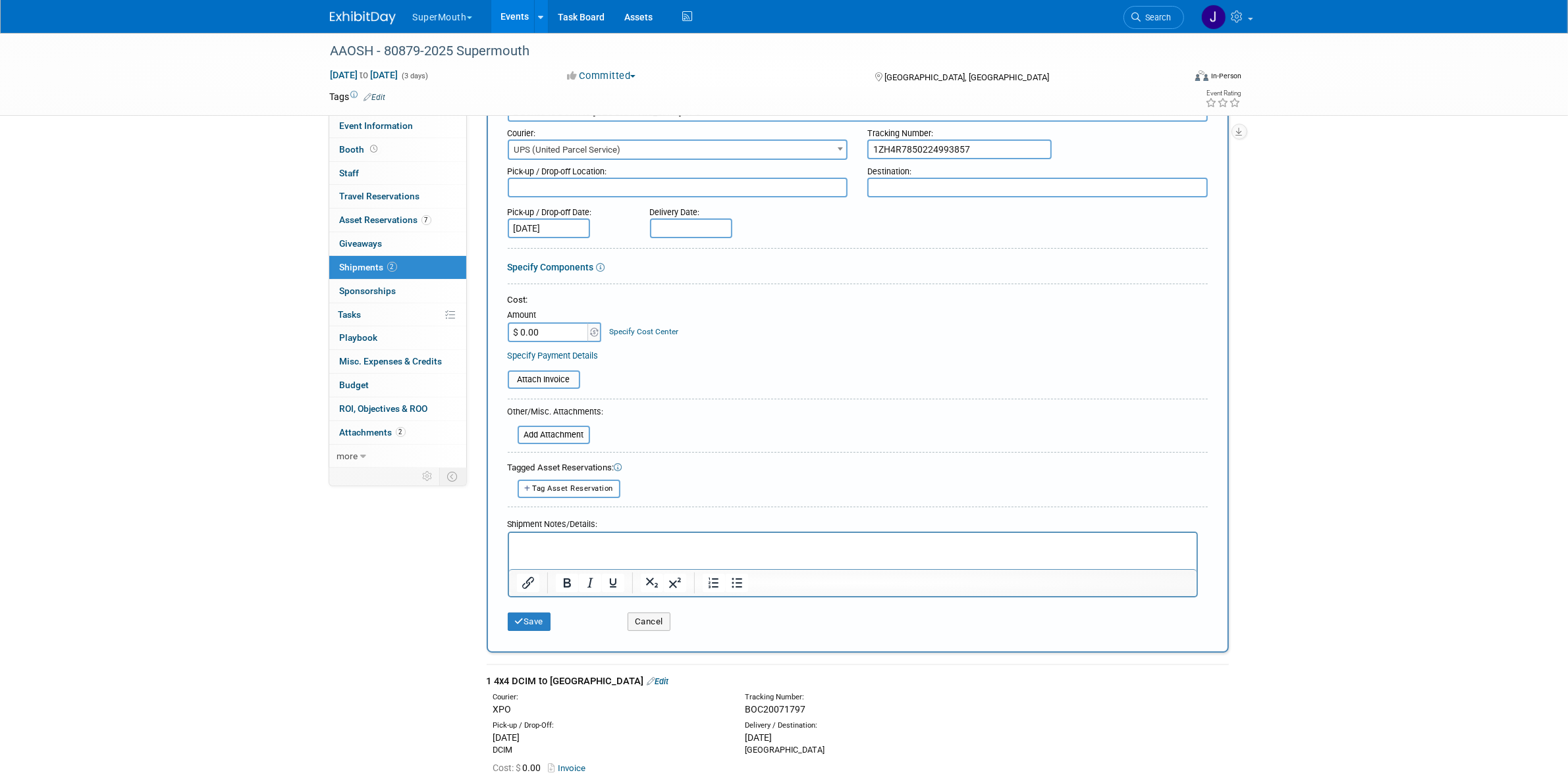
click at [683, 222] on input "text" at bounding box center [690, 228] width 82 height 19
click at [713, 323] on span "9" at bounding box center [722, 318] width 26 height 26
type input "Sep 9, 2025"
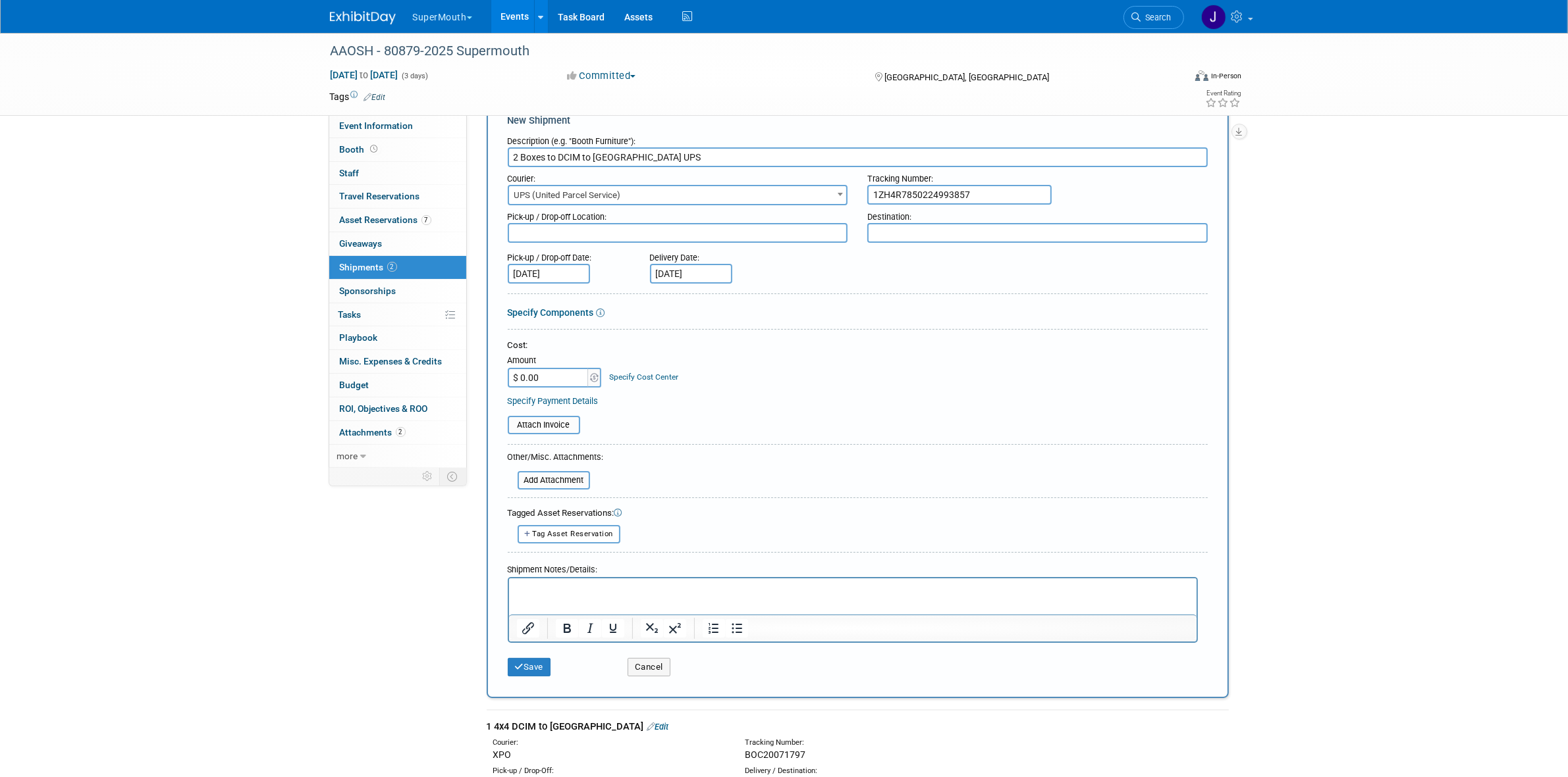
scroll to position [0, 0]
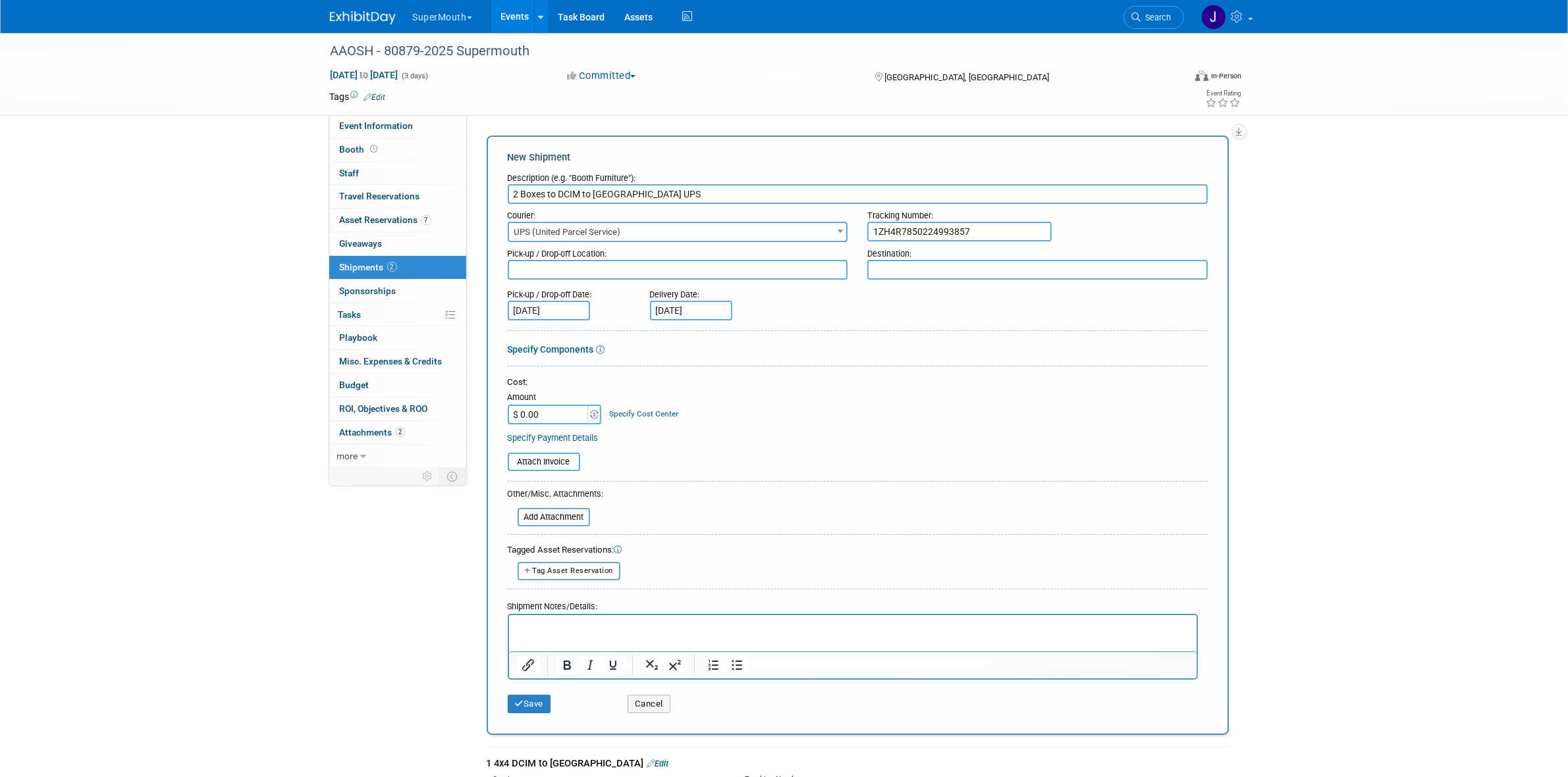
click at [563, 196] on input "2 Boxes to DCIM to Dallas UPS" at bounding box center [857, 194] width 700 height 19
click at [565, 266] on textarea at bounding box center [678, 269] width 340 height 19
paste textarea "DCIM"
type textarea "DCIM"
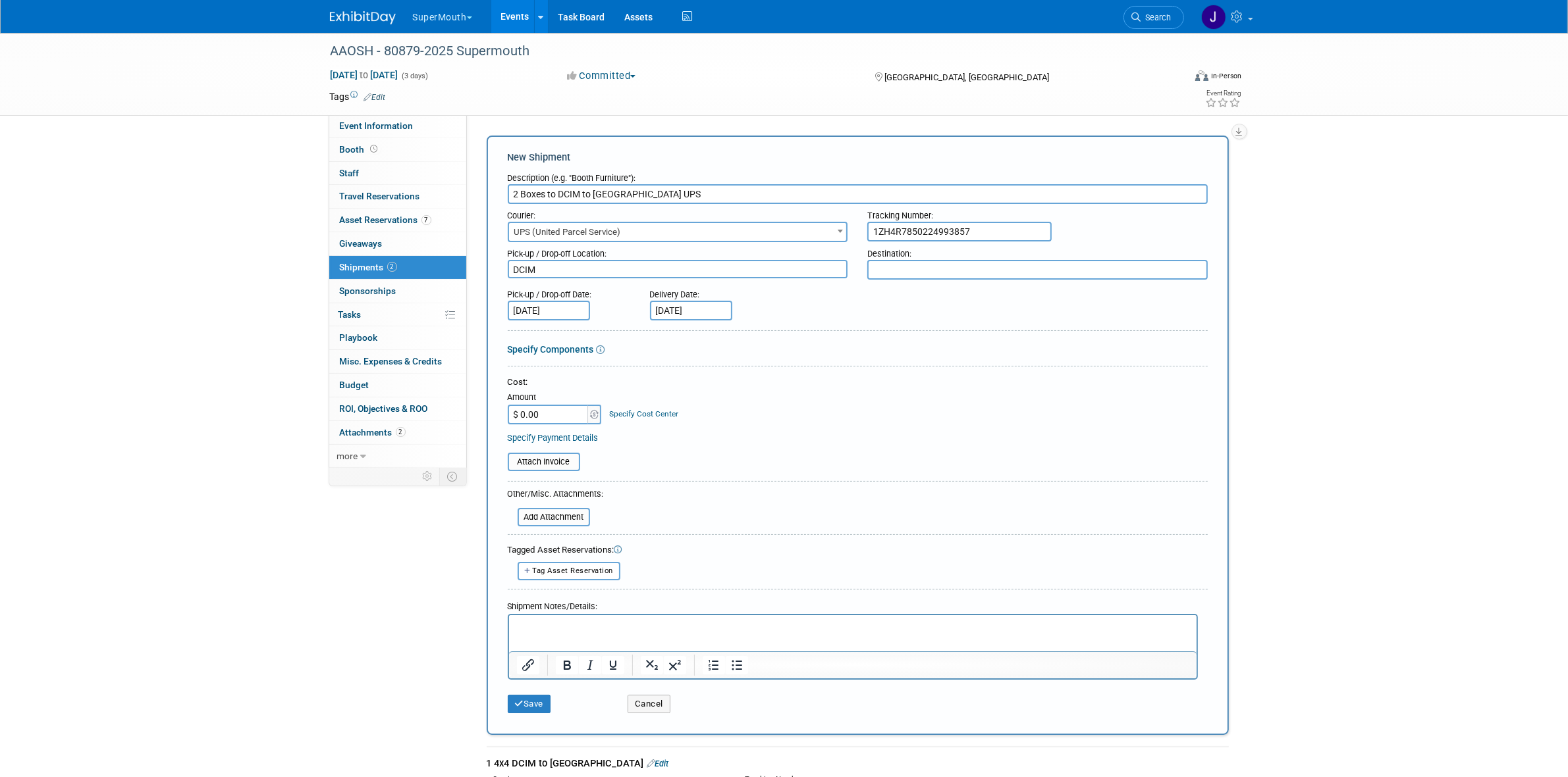
click at [609, 198] on input "2 Boxes to DCIM to Dallas UPS" at bounding box center [857, 194] width 700 height 19
click at [933, 271] on textarea at bounding box center [1037, 269] width 340 height 19
paste textarea "Dallas"
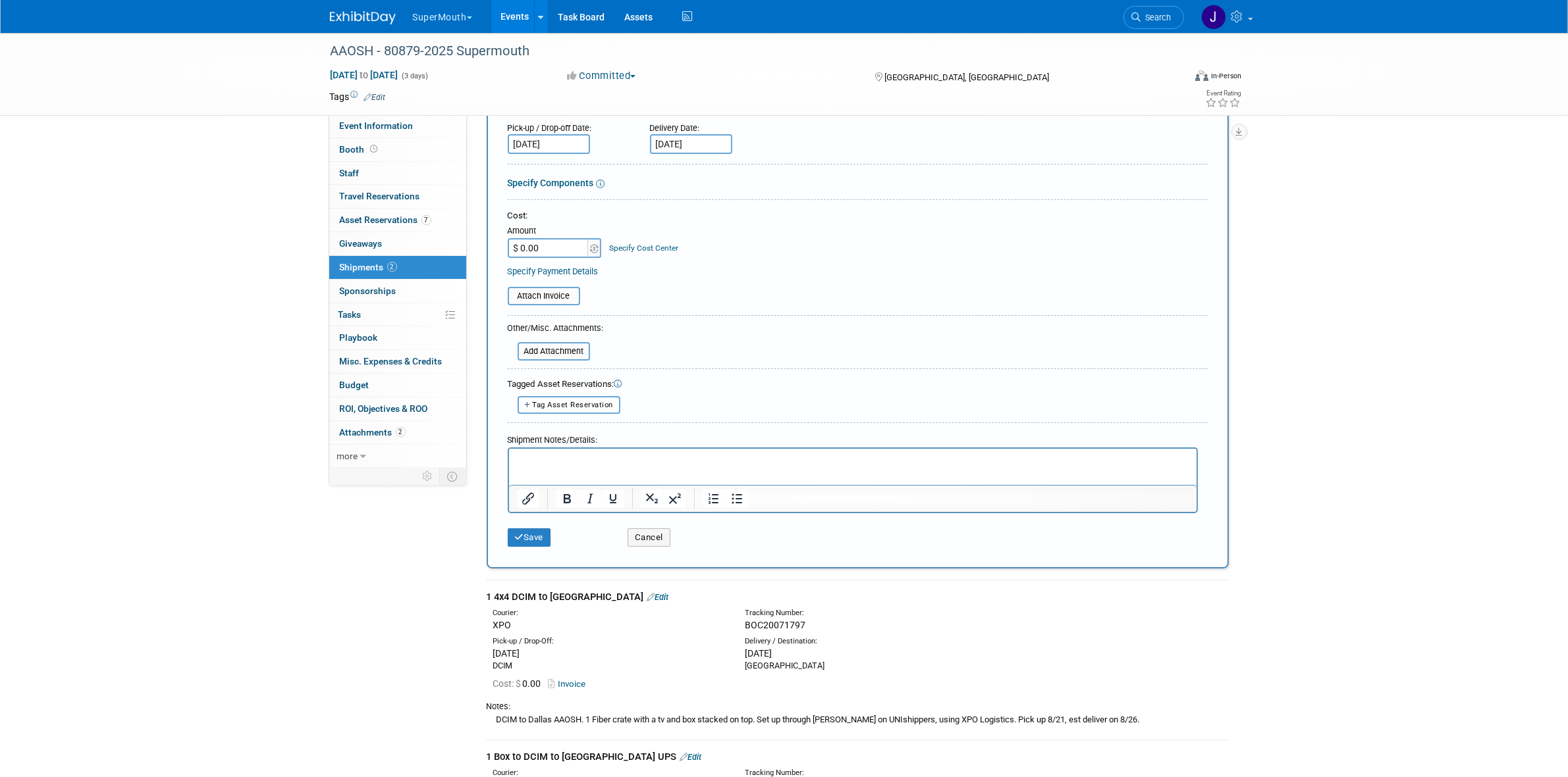
scroll to position [411, 0]
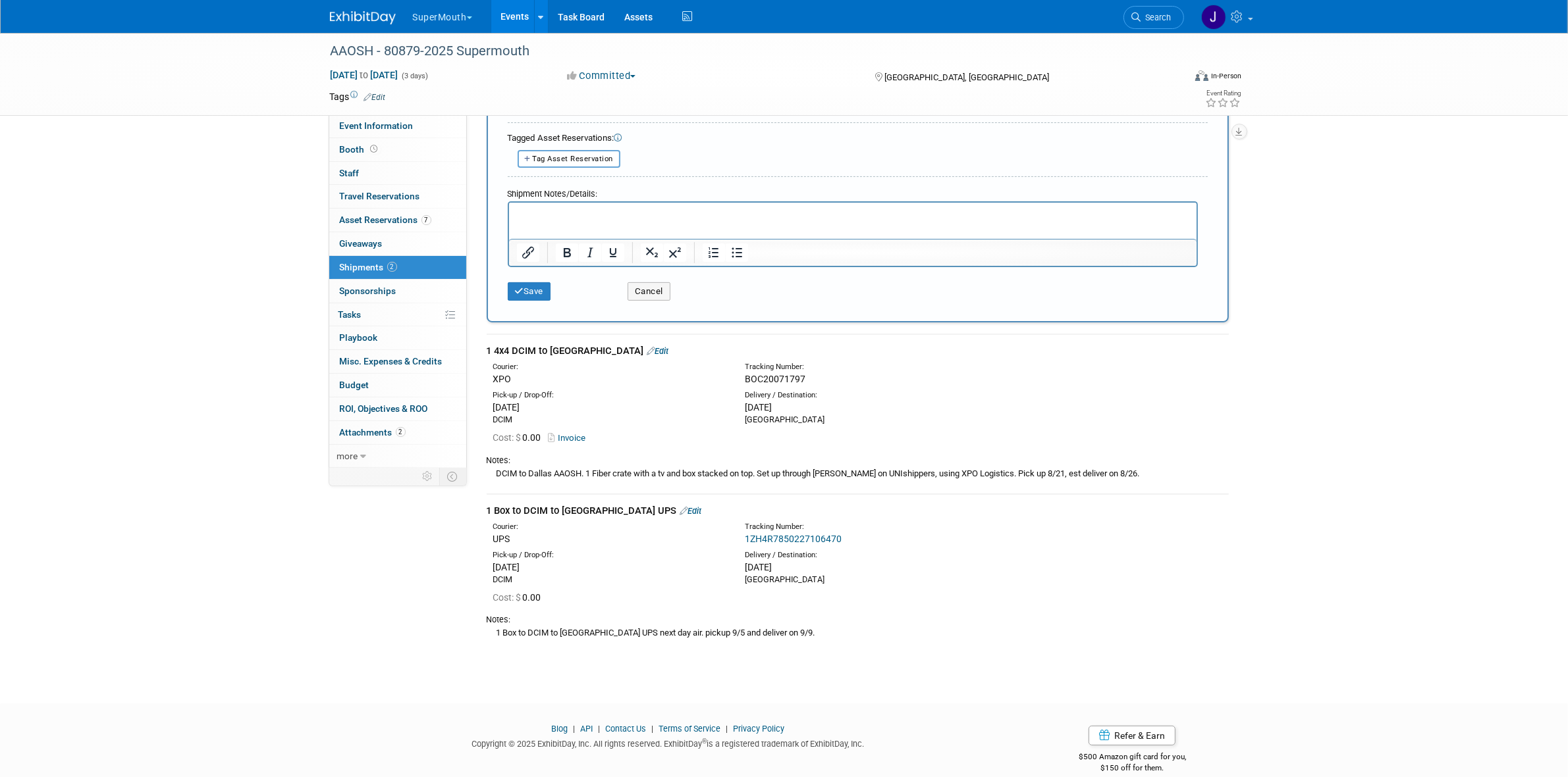
type textarea "Dallas"
click at [629, 626] on div "1 Box to DCIM to Dallas UPS next day air. pickup 9/5 and deliver on 9/9." at bounding box center [857, 632] width 742 height 14
copy div "1 Box to DCIM to Dallas UPS next day air. pickup 9/5 and deliver on 9/9. Type B…"
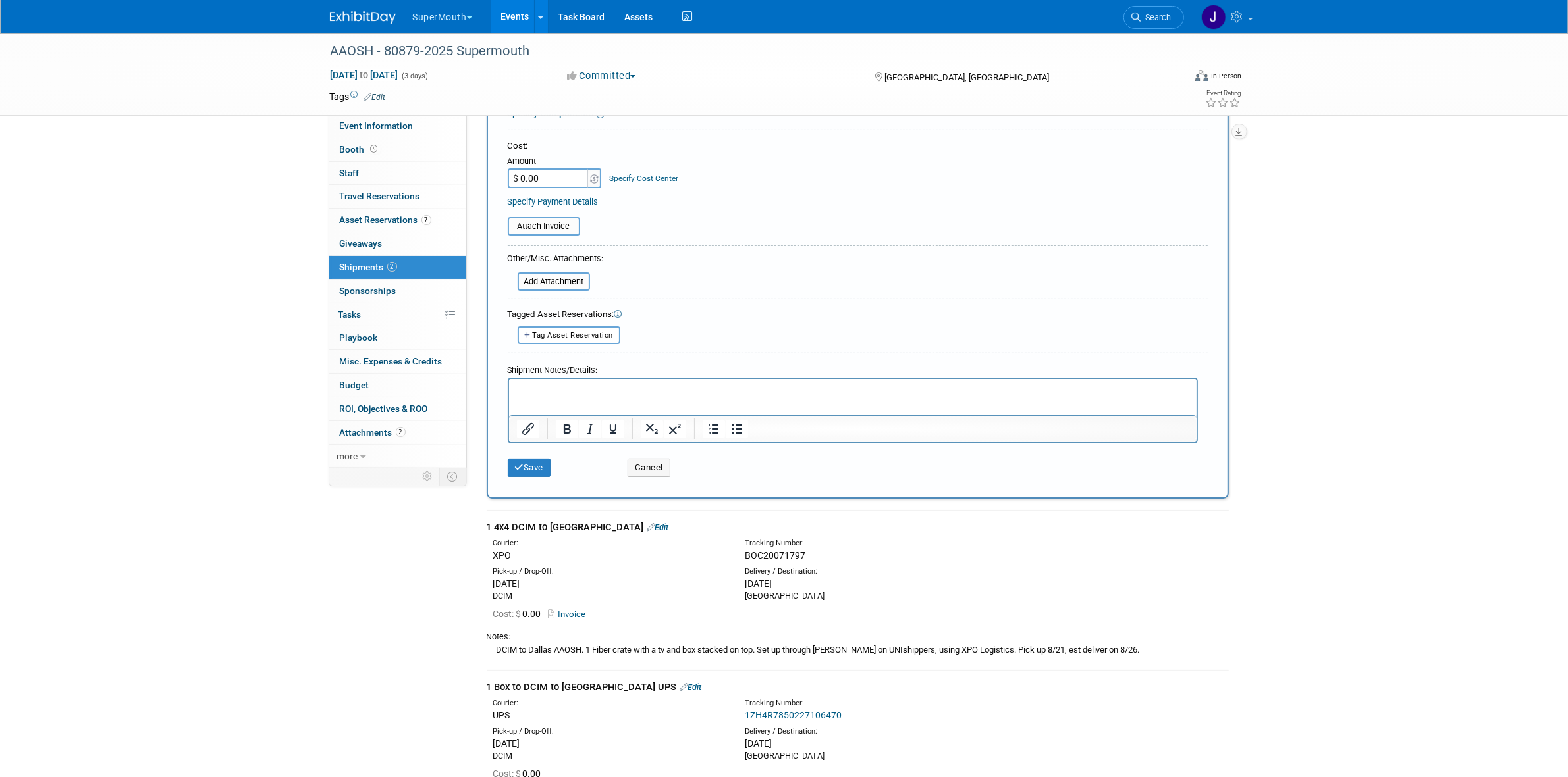
scroll to position [82, 0]
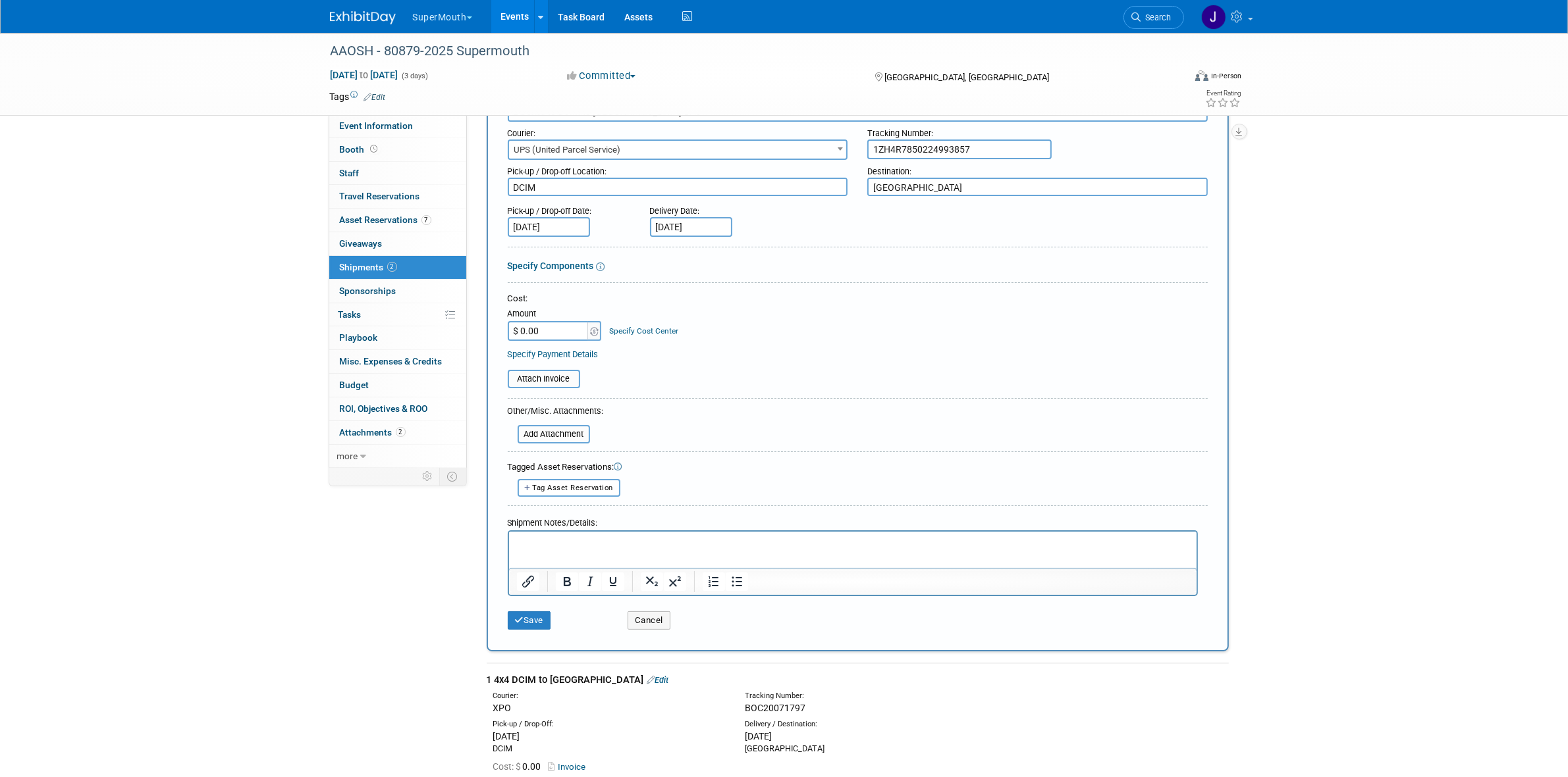
click at [607, 545] on p "Rich Text Area. Press ALT-0 for help." at bounding box center [852, 544] width 672 height 13
click at [518, 544] on p "1 Box to DCIM to Dallas UPS next day air. pickup 9/5 and deliver on 9/9." at bounding box center [852, 544] width 672 height 13
click at [536, 543] on p "2 Box to DCIM to Dallas UPS next day air. pickup 9/5 and deliver on 9/9." at bounding box center [852, 544] width 672 height 13
click at [555, 547] on p "2 Boxes to DCIM to Dallas UPS next day air. pickup 9/5 and deliver on 9/9." at bounding box center [852, 544] width 672 height 13
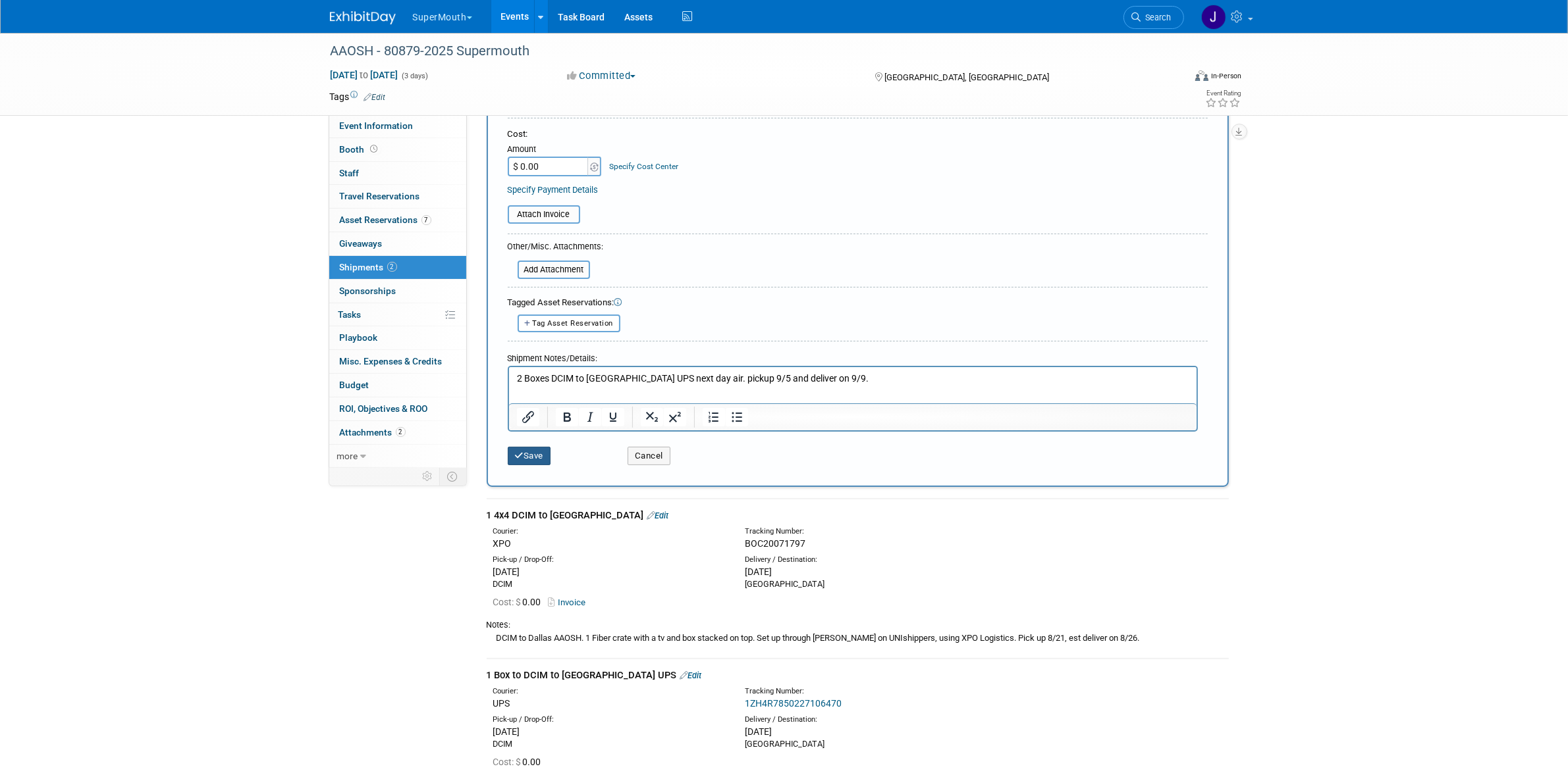
click at [534, 457] on button "Save" at bounding box center [529, 456] width 43 height 18
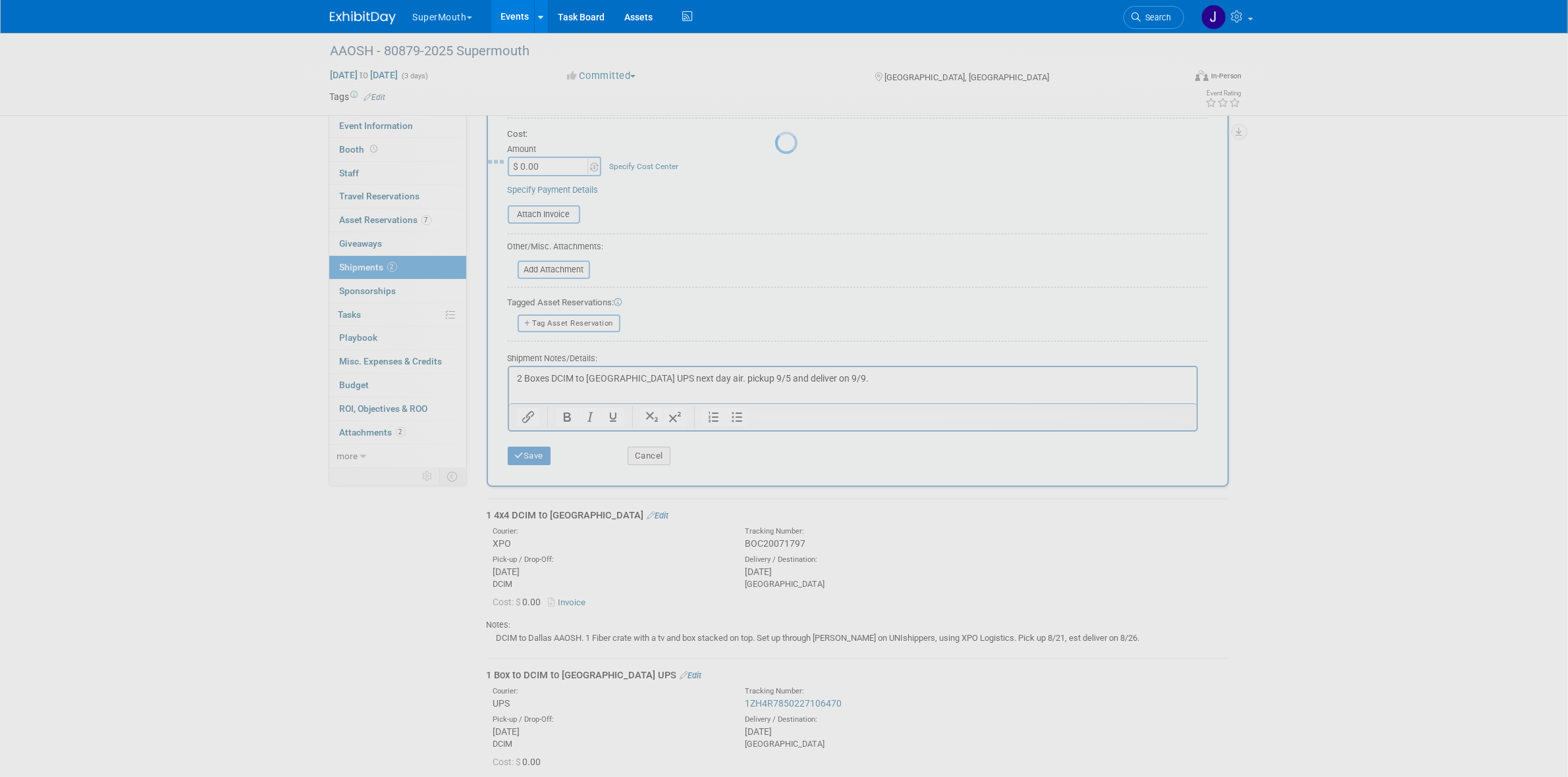
scroll to position [10, 0]
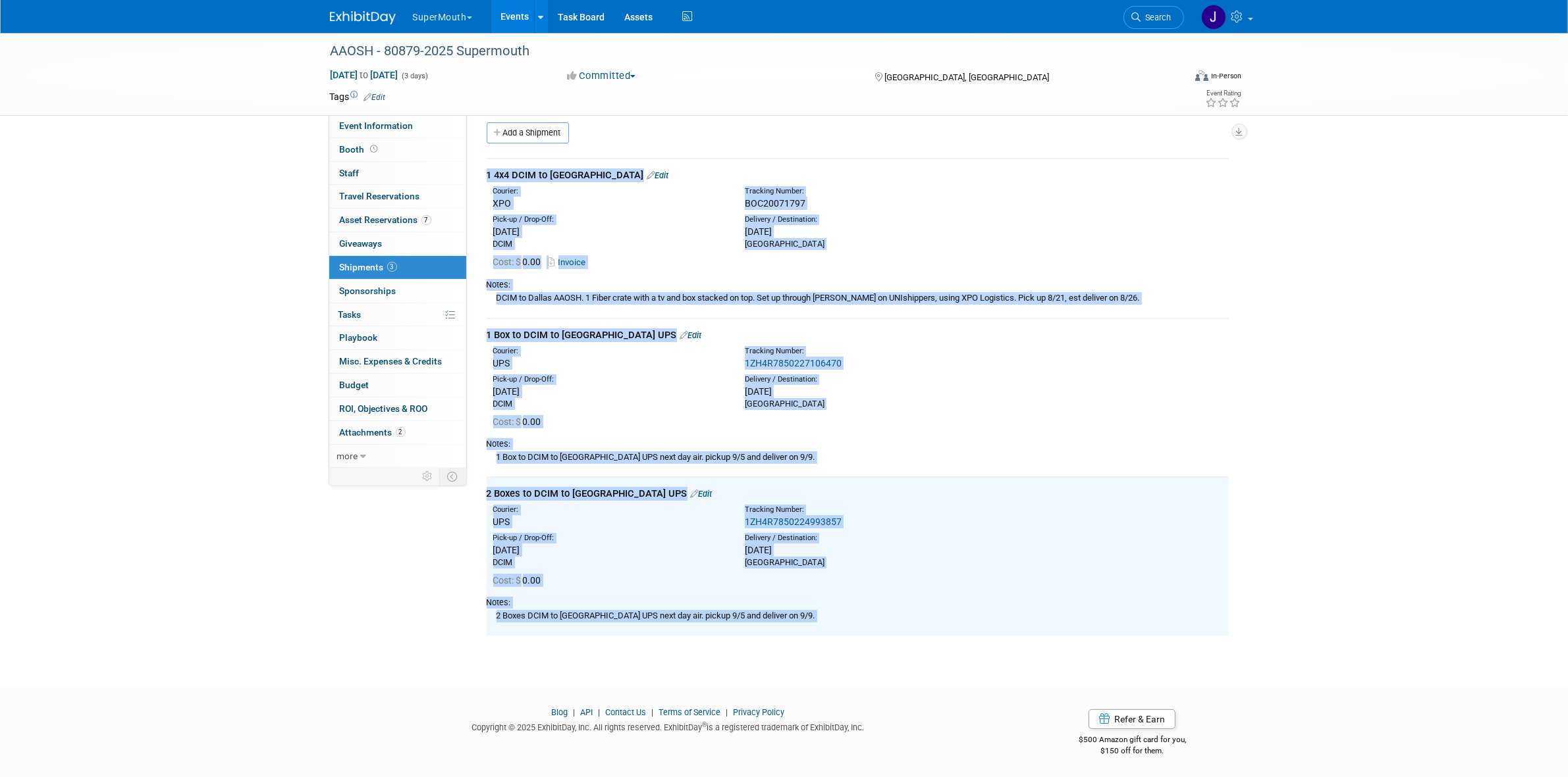
click at [593, 574] on div "Cost: $ 0.00" at bounding box center [861, 581] width 736 height 13
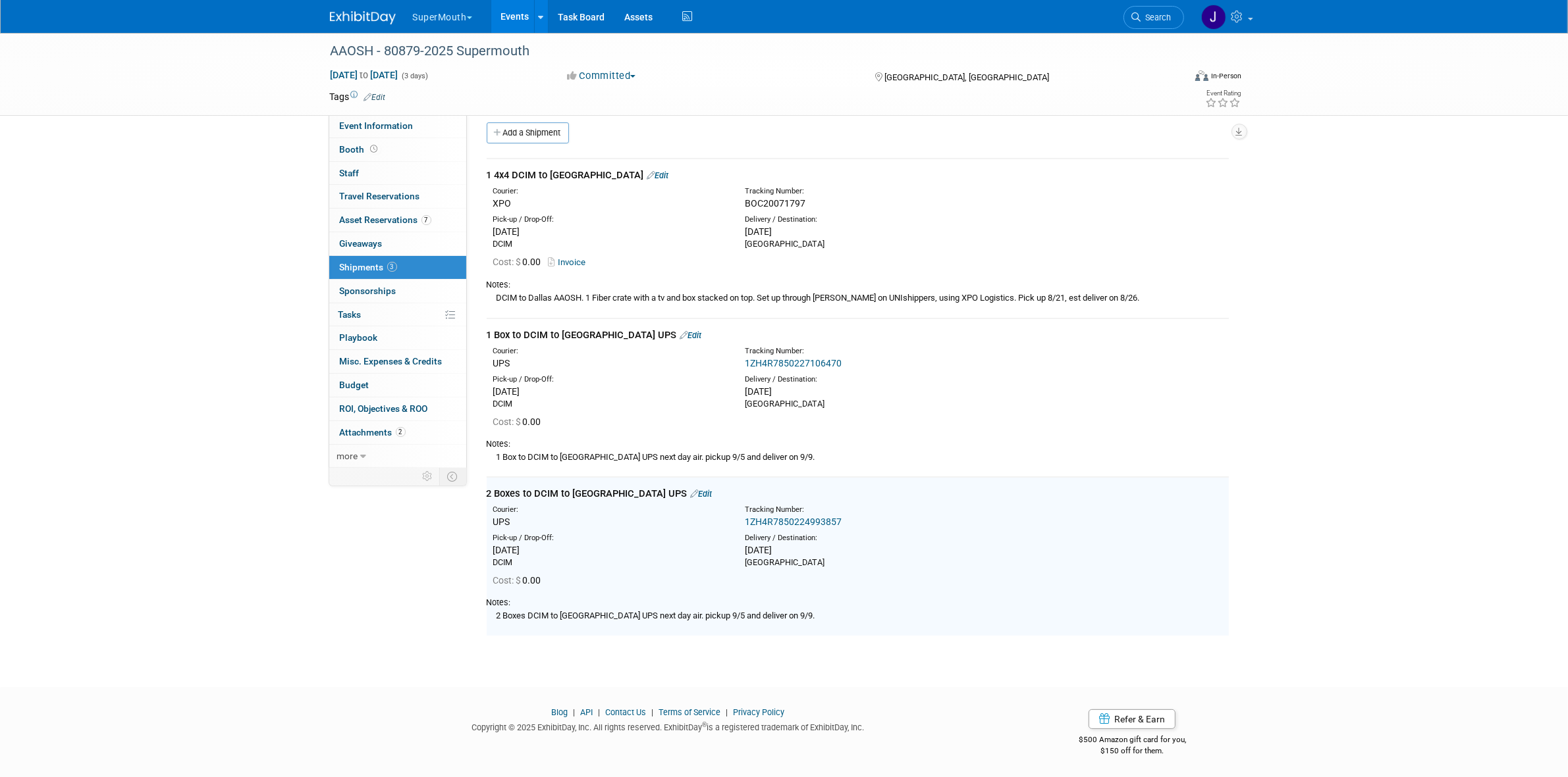
click at [690, 496] on link "Edit" at bounding box center [701, 494] width 22 height 10
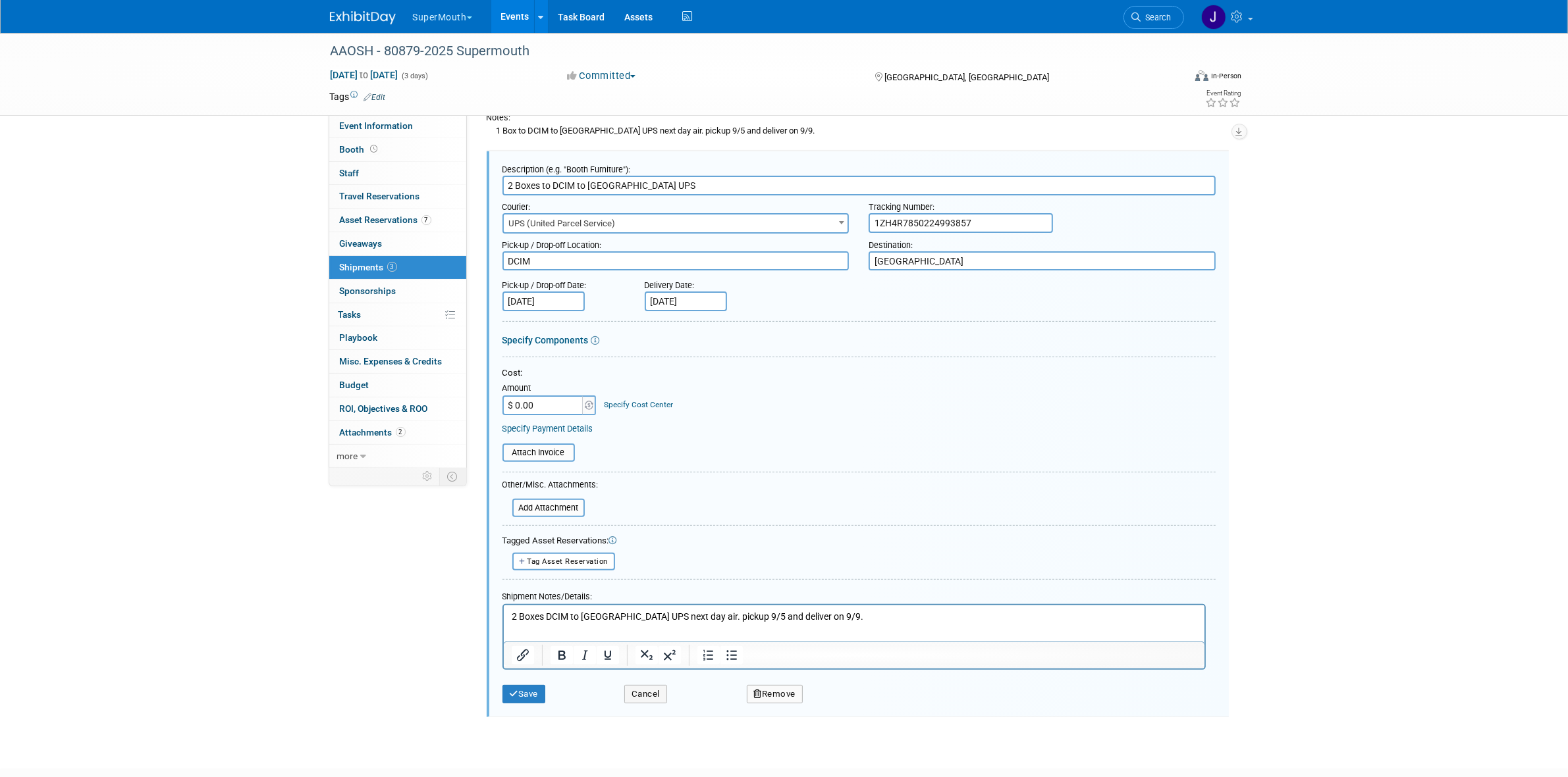
scroll to position [0, 0]
click at [537, 686] on button "Save" at bounding box center [524, 695] width 43 height 18
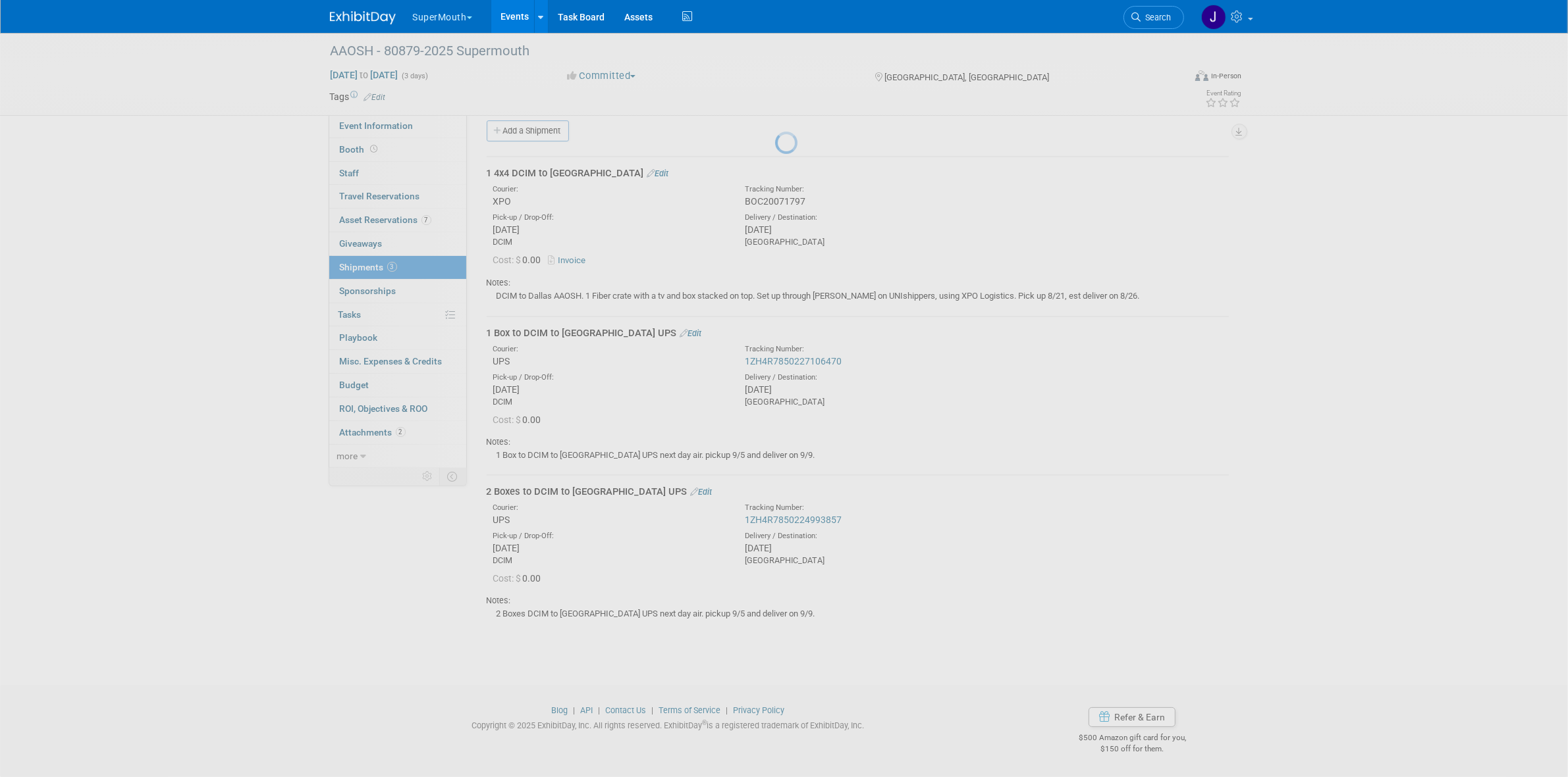
scroll to position [10, 0]
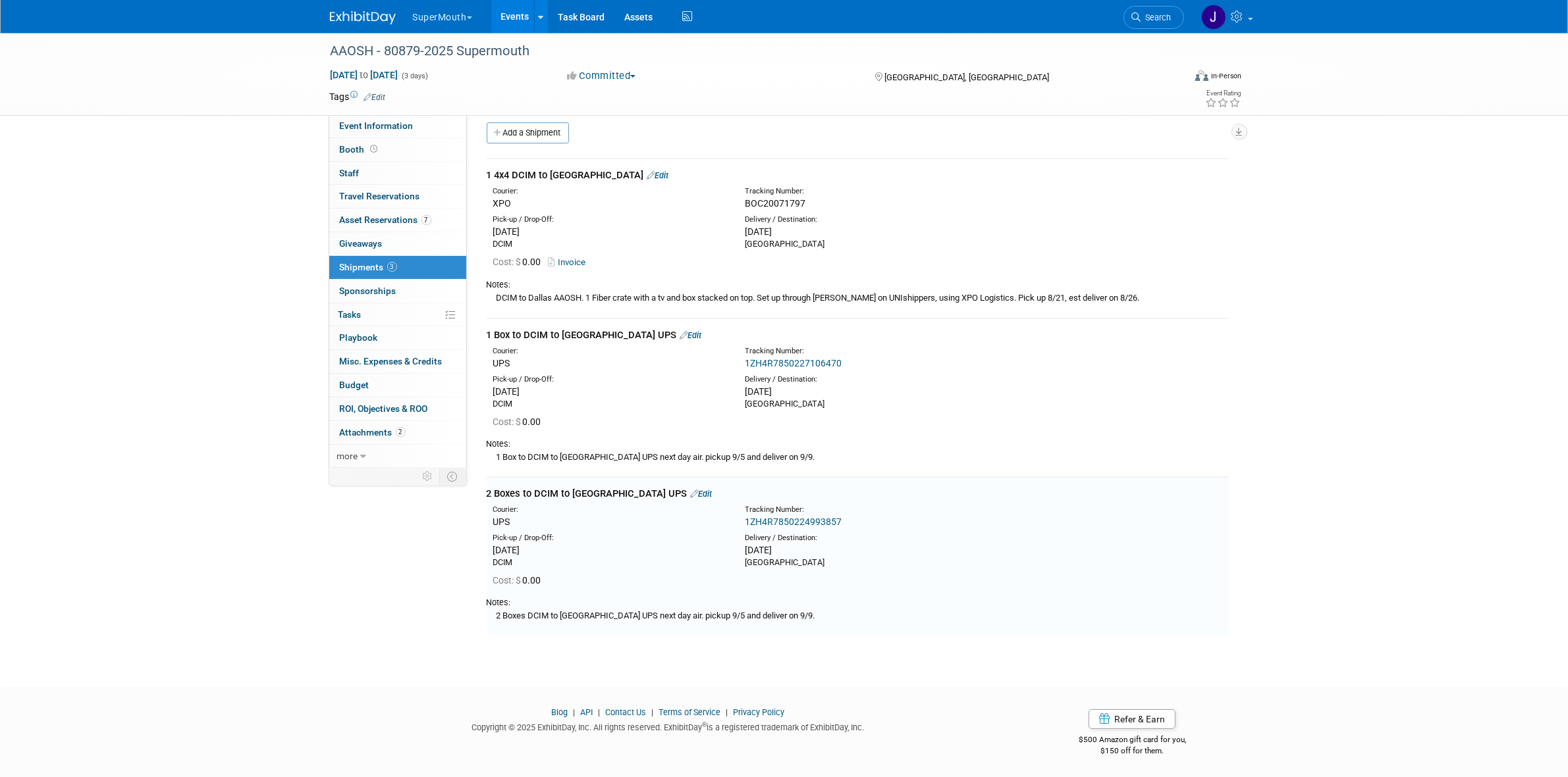
click at [680, 333] on link "Edit" at bounding box center [691, 336] width 22 height 10
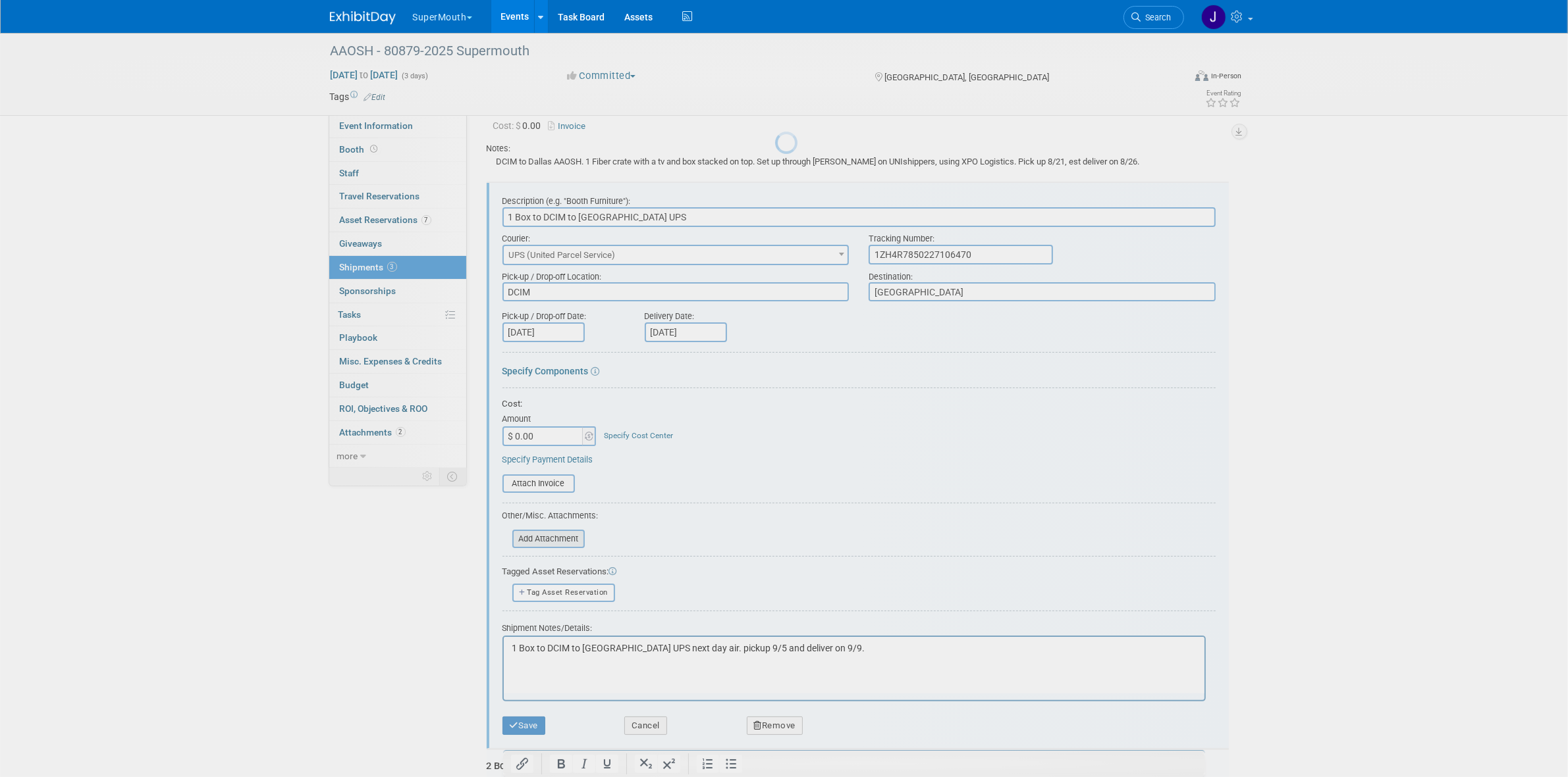
scroll to position [179, 0]
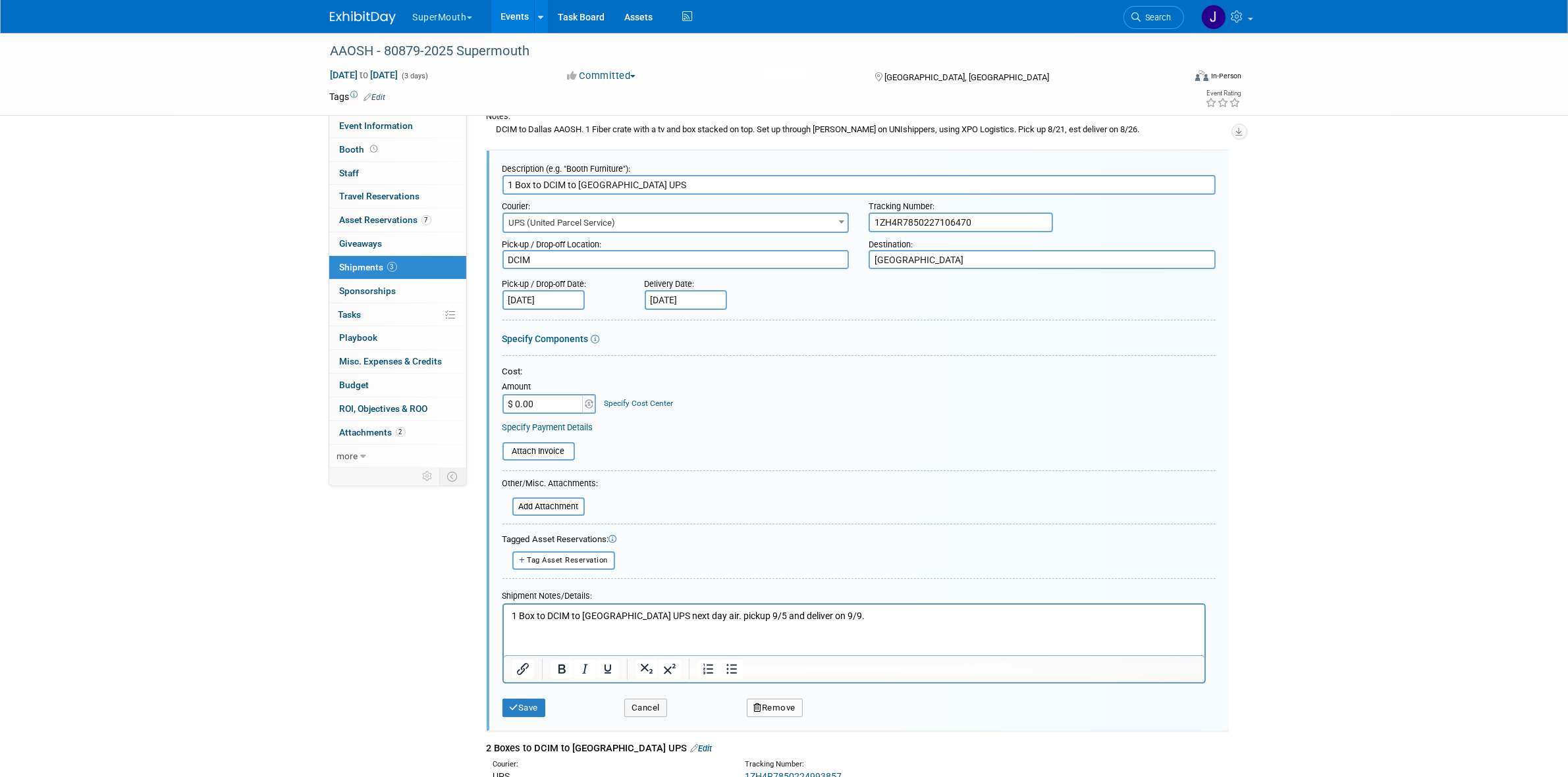
click at [540, 613] on p "1 Box to DCIM to Dallas UPS next day air. pickup 9/5 and deliver on 9/9." at bounding box center [854, 616] width 686 height 13
click at [536, 701] on button "Save" at bounding box center [524, 709] width 43 height 18
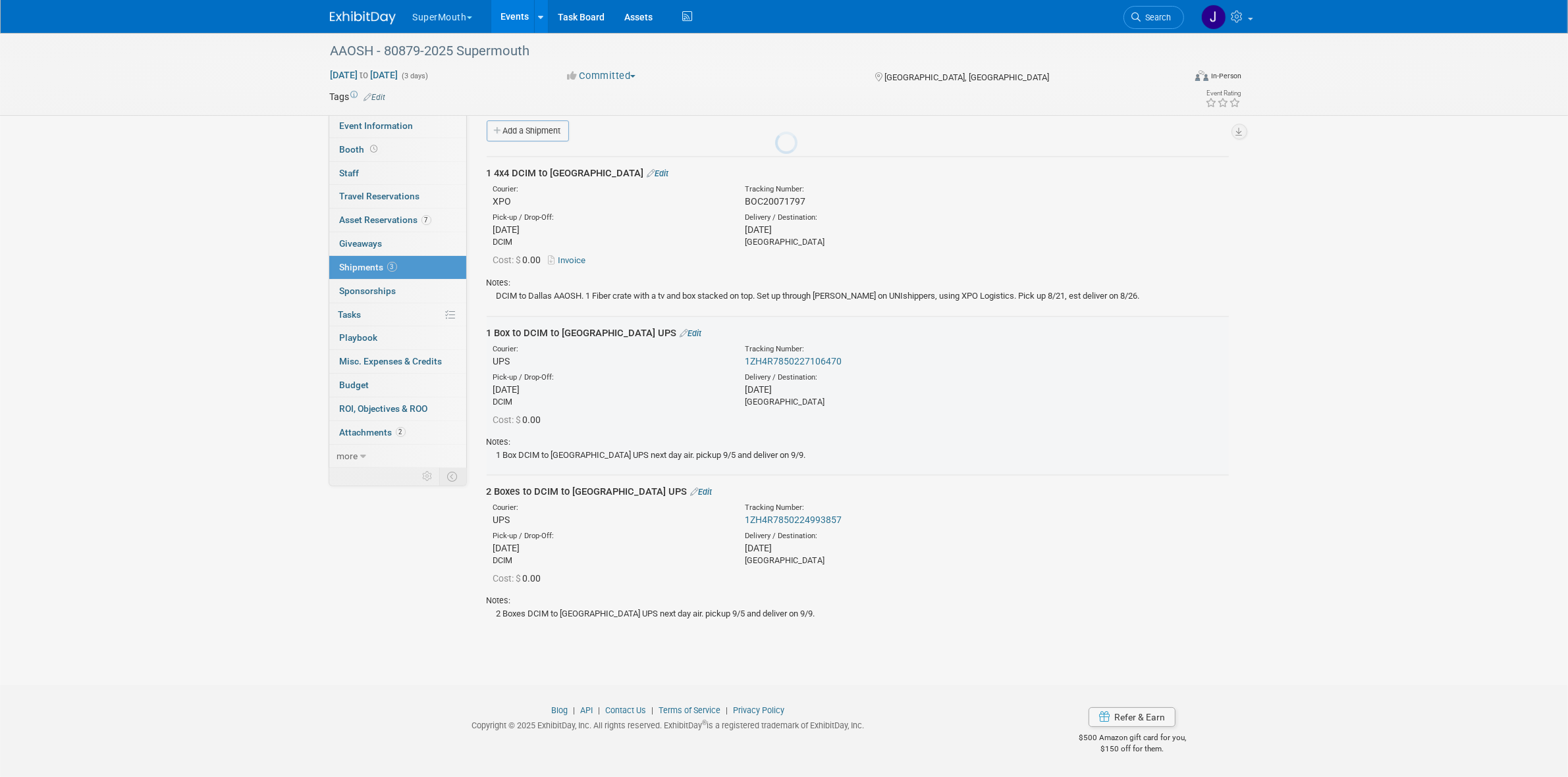
scroll to position [10, 0]
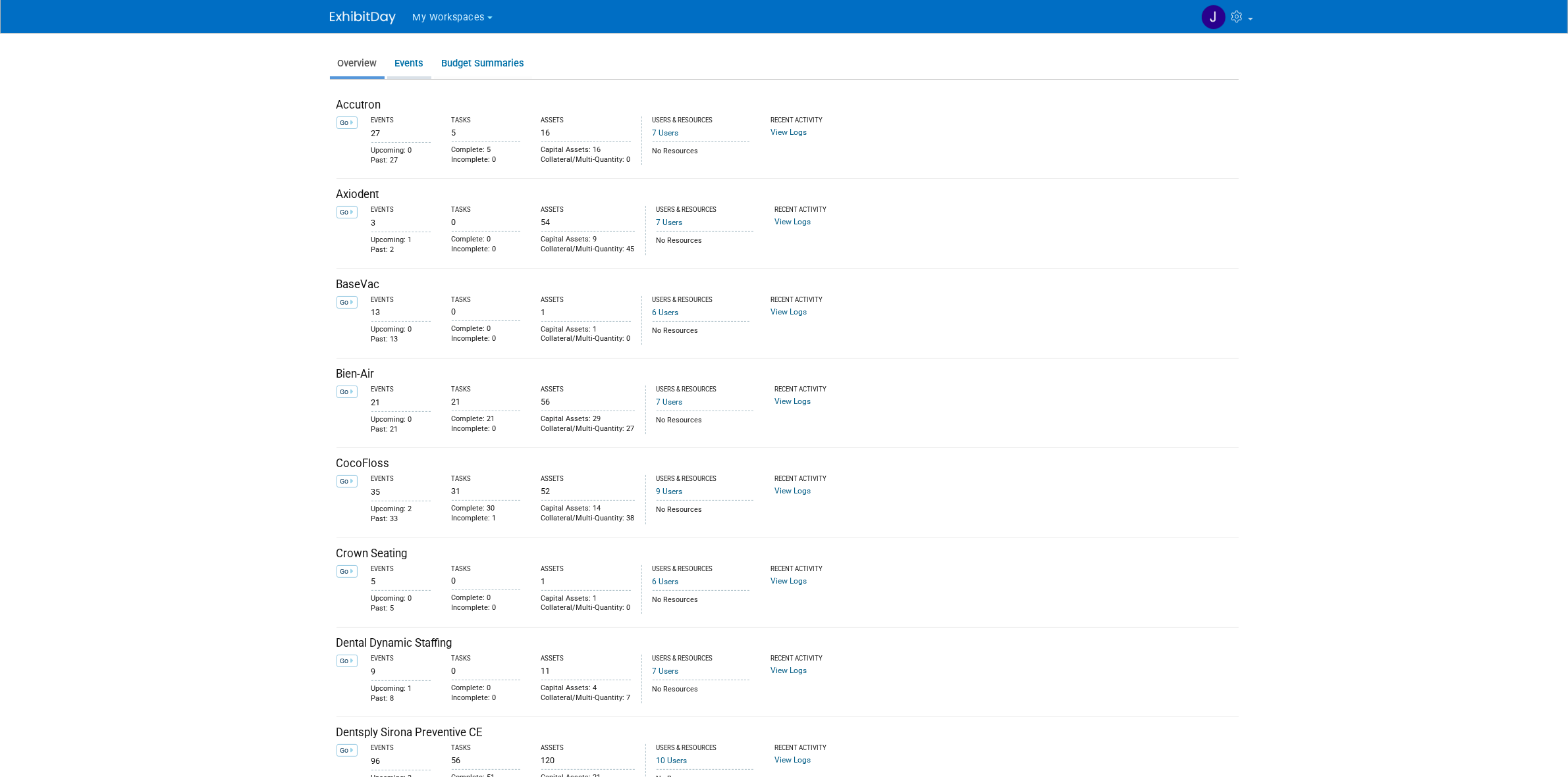
click at [421, 63] on link "Events" at bounding box center [409, 64] width 44 height 26
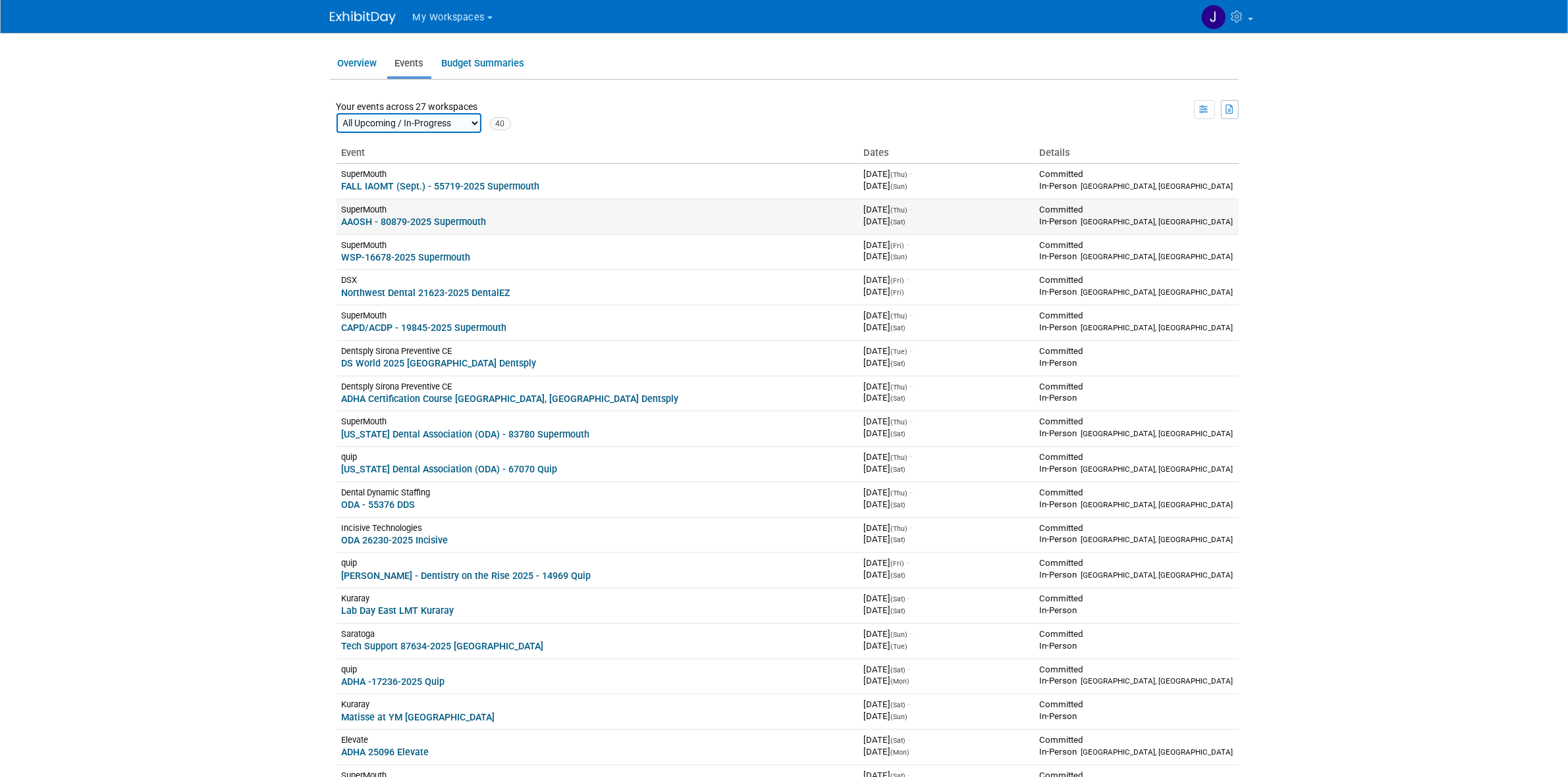
click at [385, 219] on link "AAOSH - 80879-2025 Supermouth" at bounding box center [414, 221] width 145 height 10
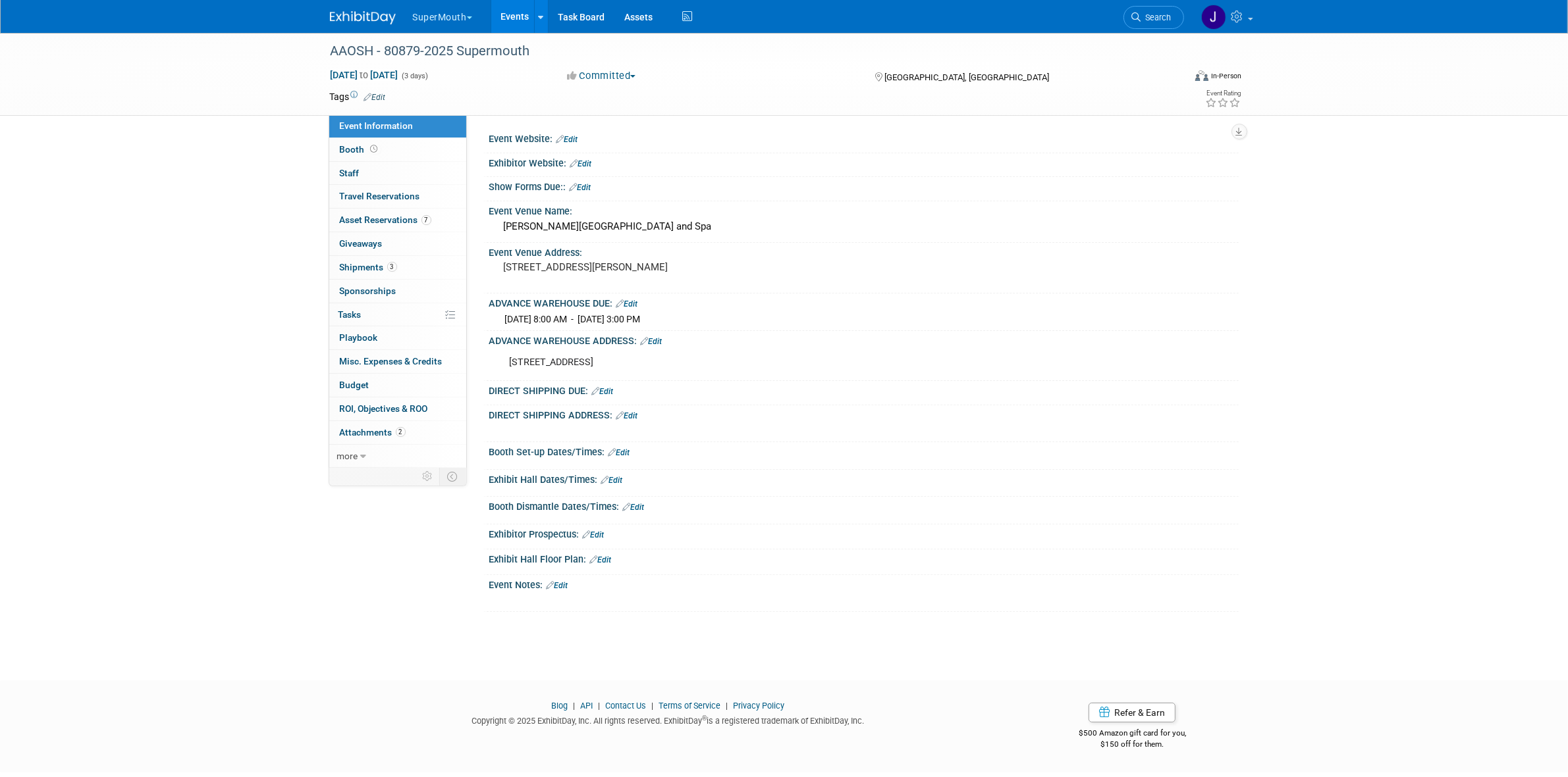
click at [508, 18] on link "Events" at bounding box center [515, 17] width 48 height 33
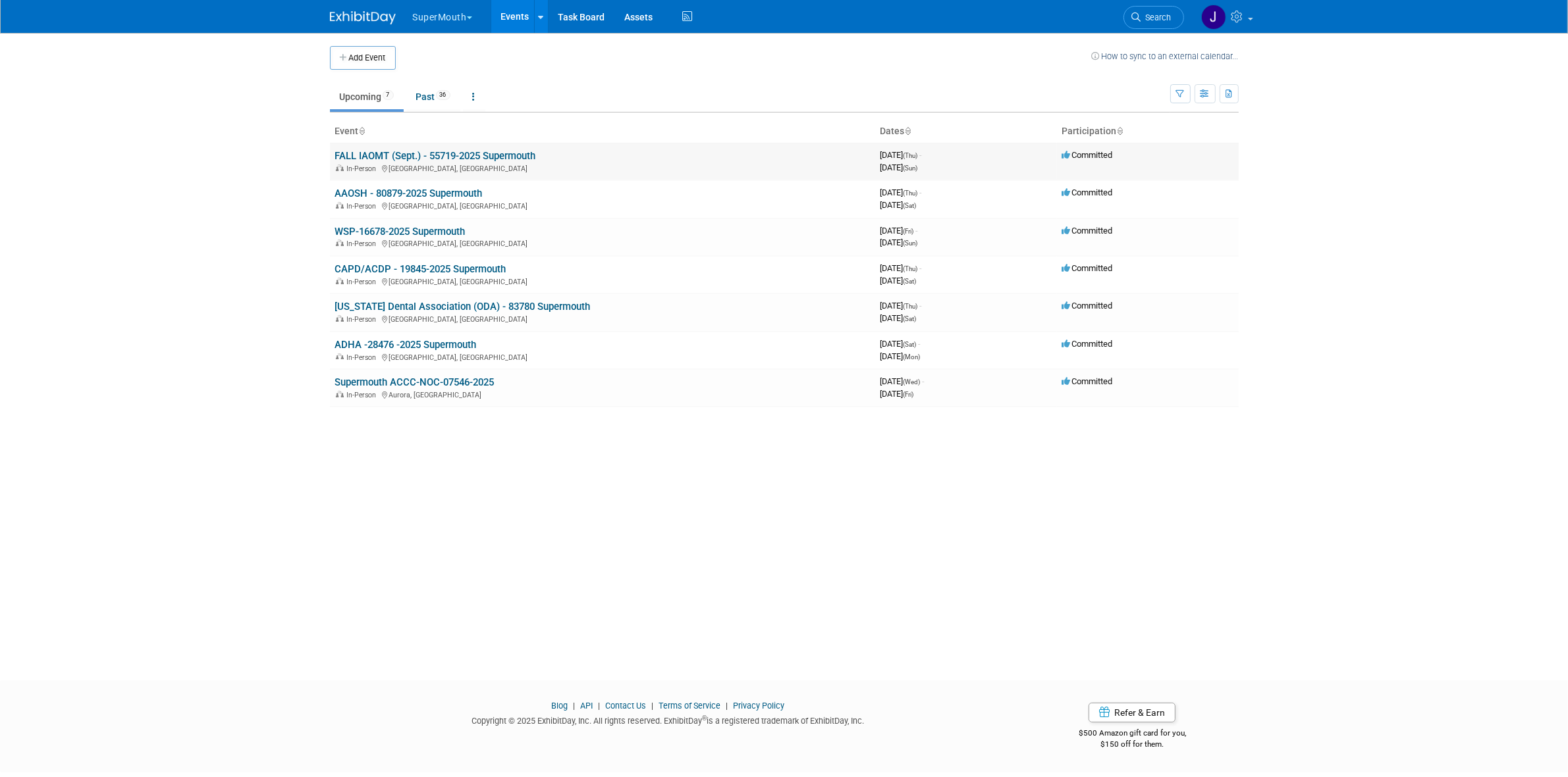
click at [409, 148] on td "FALL IAOMT (Sept.) - 55719-2025 Supermouth In-Person Greenville, SC" at bounding box center [602, 161] width 545 height 38
click at [469, 155] on link "FALL IAOMT (Sept.) - 55719-2025 Supermouth" at bounding box center [436, 156] width 201 height 12
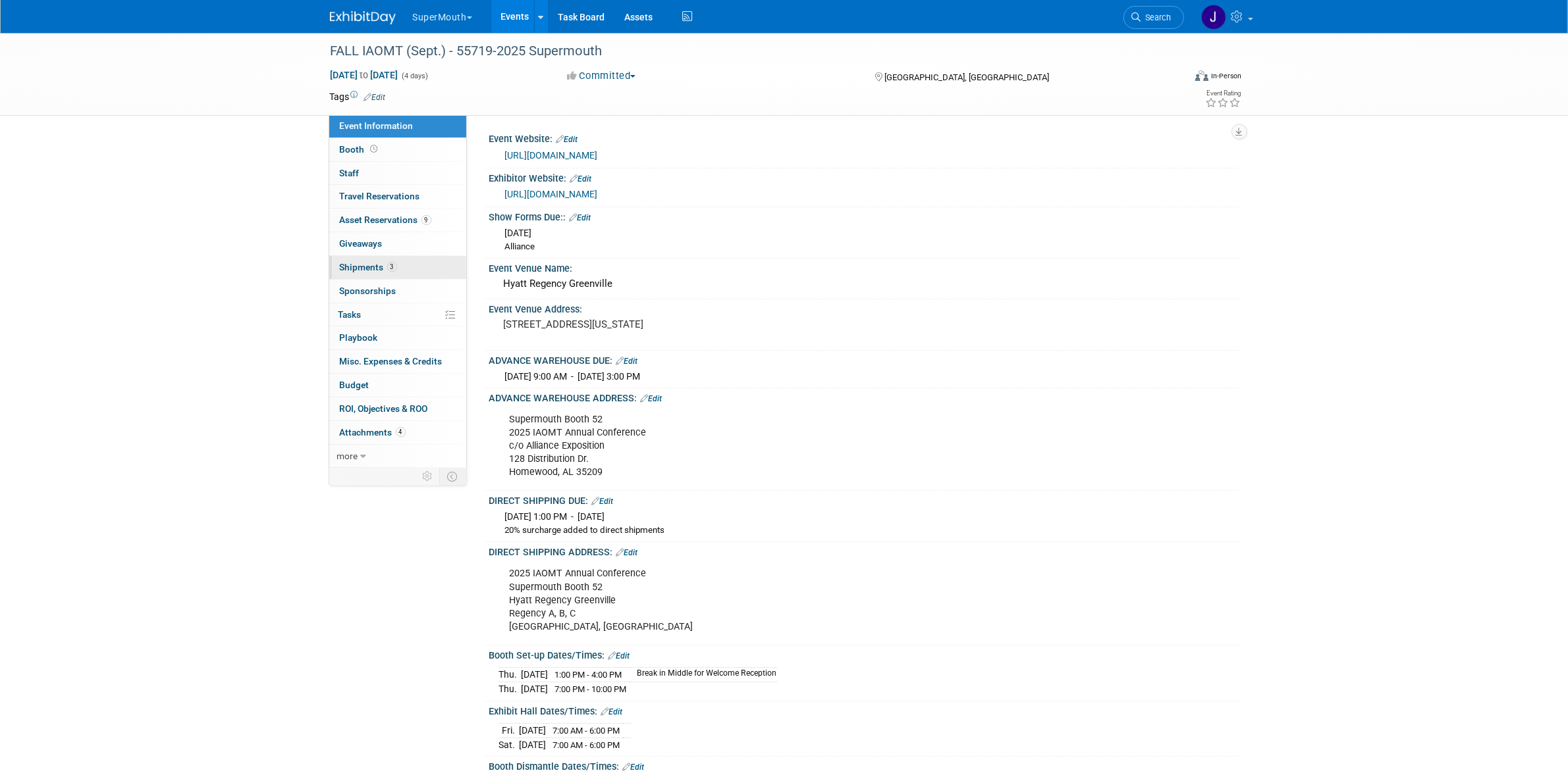
click at [406, 274] on link "3 Shipments 3" at bounding box center [397, 267] width 137 height 23
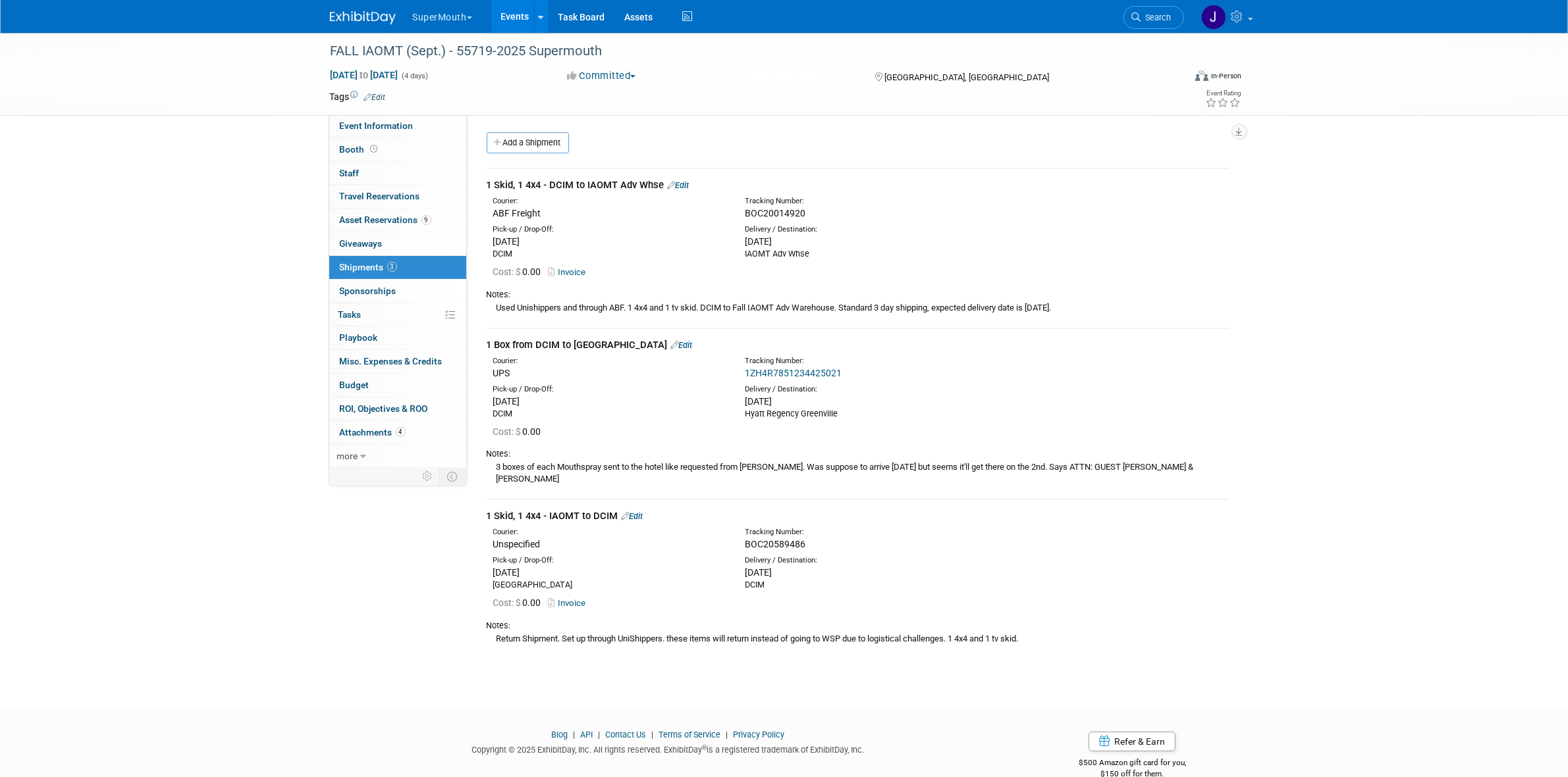
click at [632, 512] on link "Edit" at bounding box center [632, 516] width 22 height 10
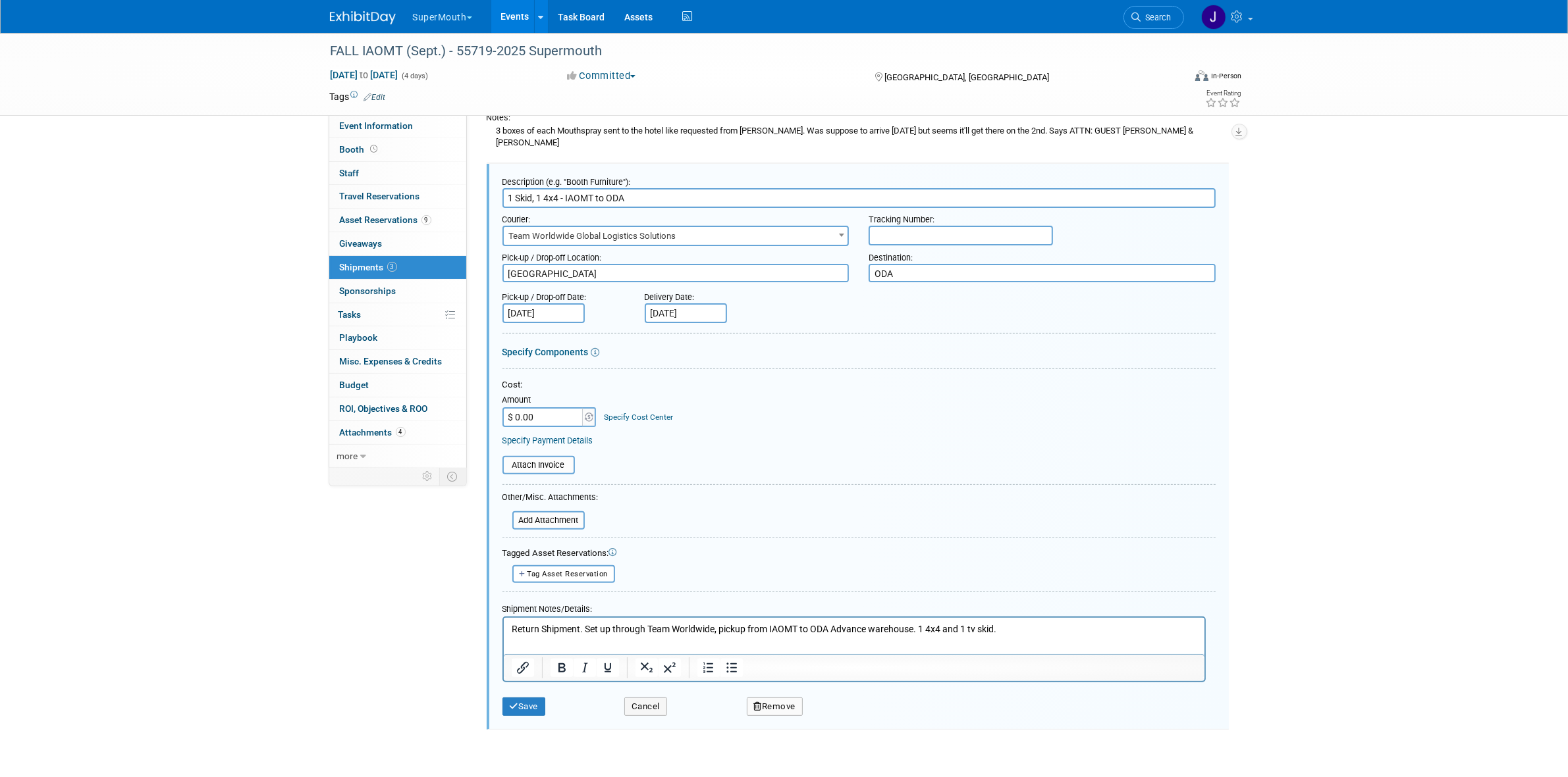
click at [820, 630] on p "Return Shipment. Set up through Team Worldwide, pickup from IAOMT to ODA Advanc…" at bounding box center [854, 630] width 686 height 13
click at [391, 683] on div "Event Information Event Info Booth Booth 0 Staff 0 Staff 0 Travel Reservations …" at bounding box center [784, 214] width 928 height 1035
click at [655, 698] on button "Cancel" at bounding box center [645, 707] width 42 height 18
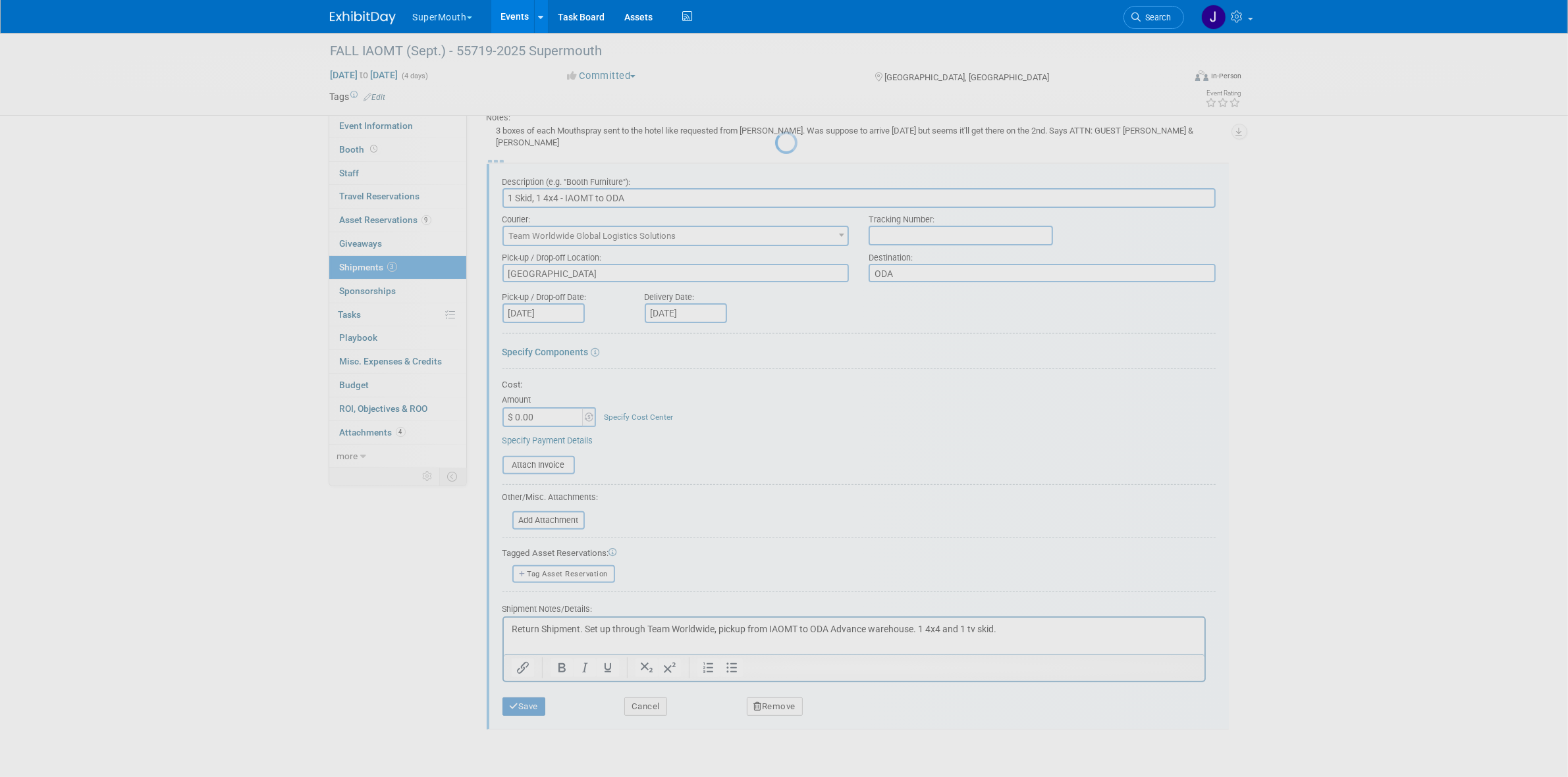
scroll to position [10, 0]
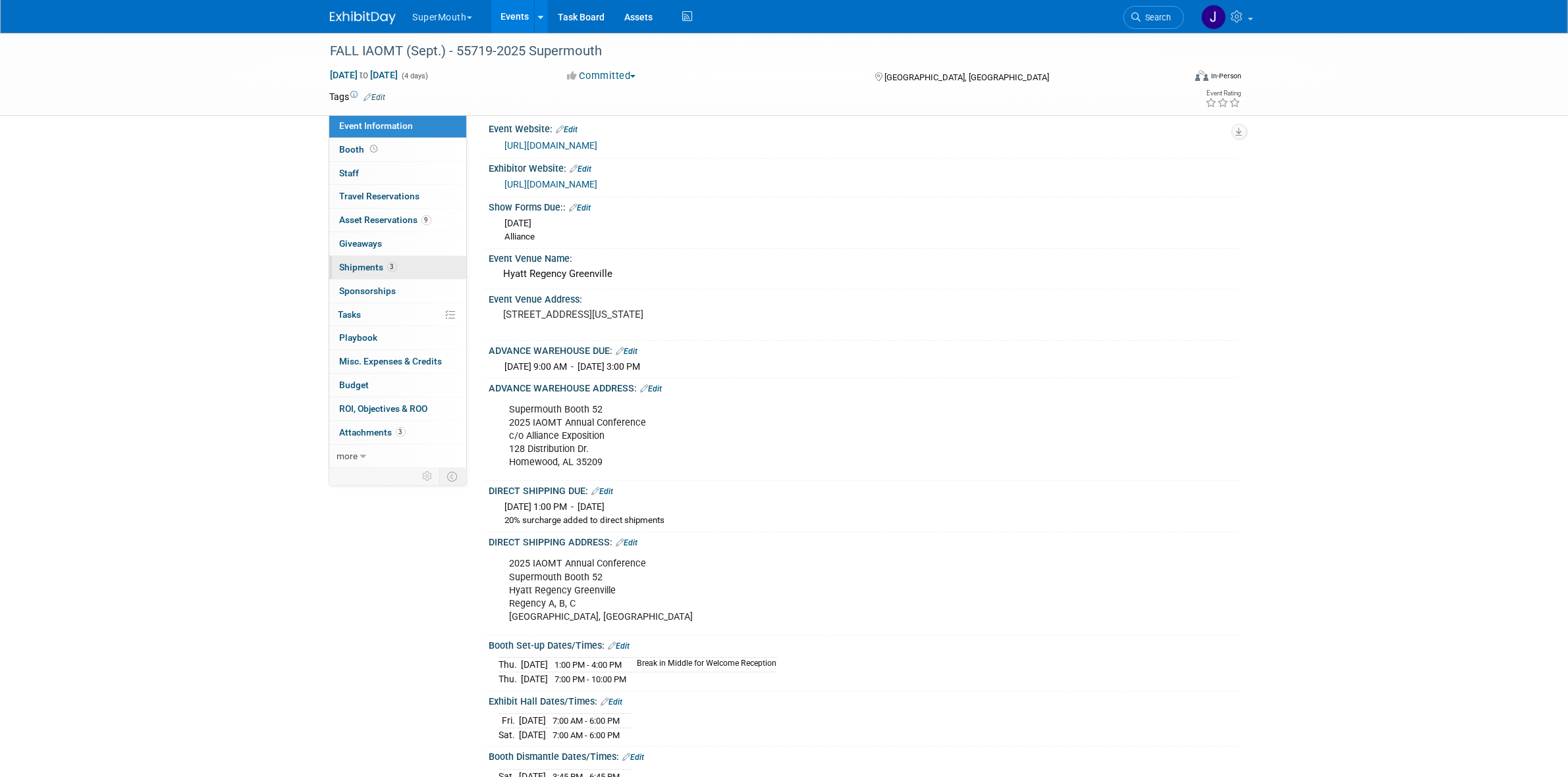
click at [412, 260] on link "3 Shipments 3" at bounding box center [397, 267] width 137 height 23
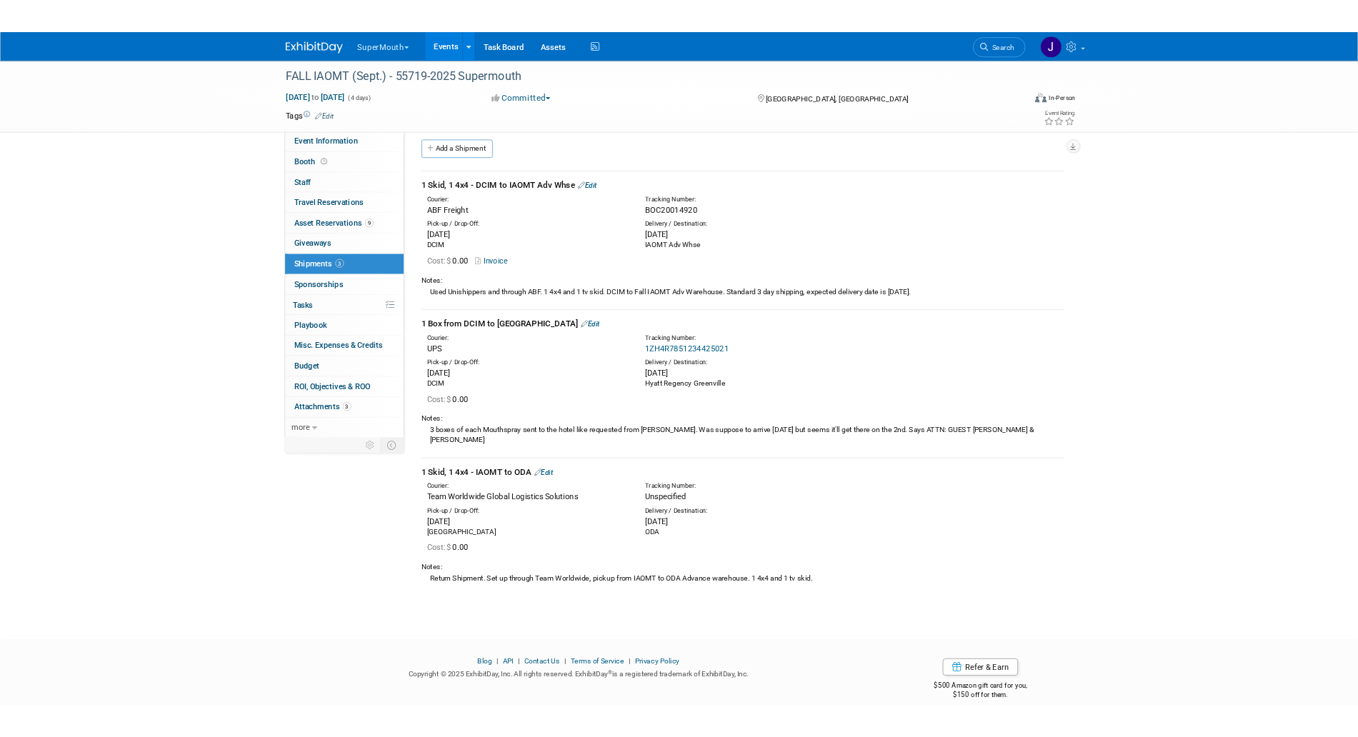
scroll to position [11, 0]
